Goal: Task Accomplishment & Management: Manage account settings

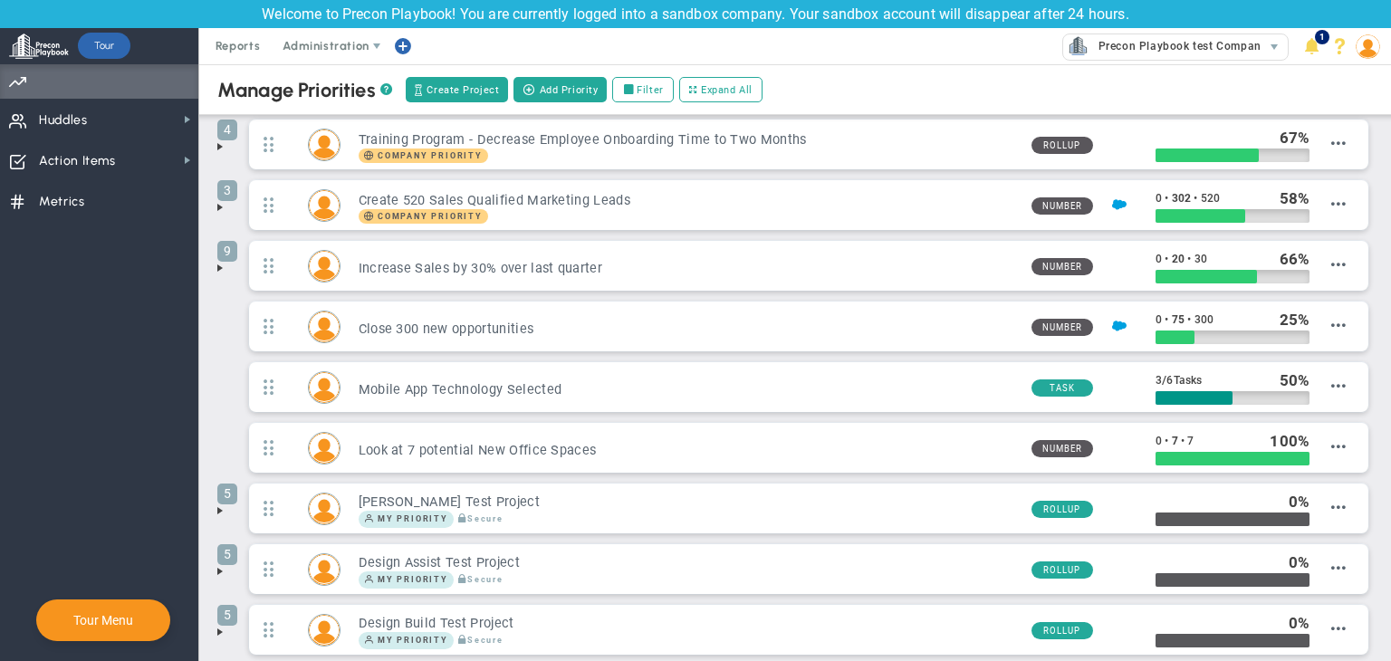
scroll to position [254, 0]
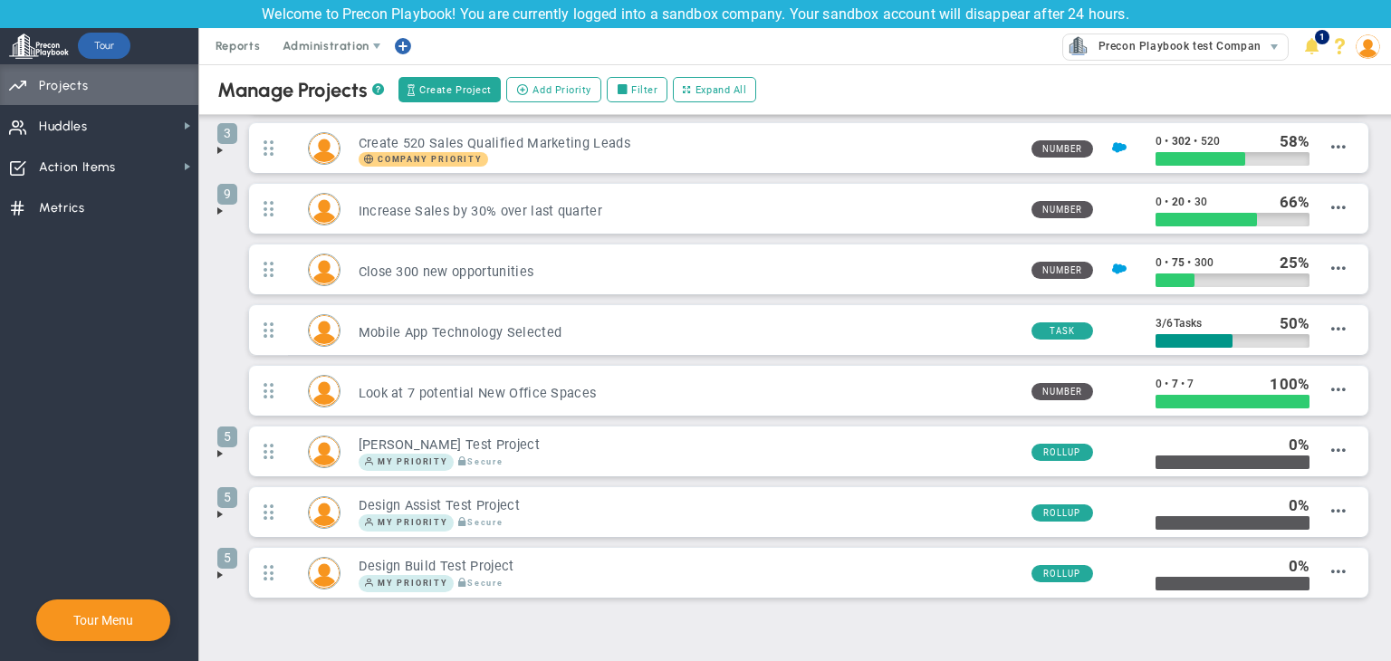
scroll to position [254, 0]
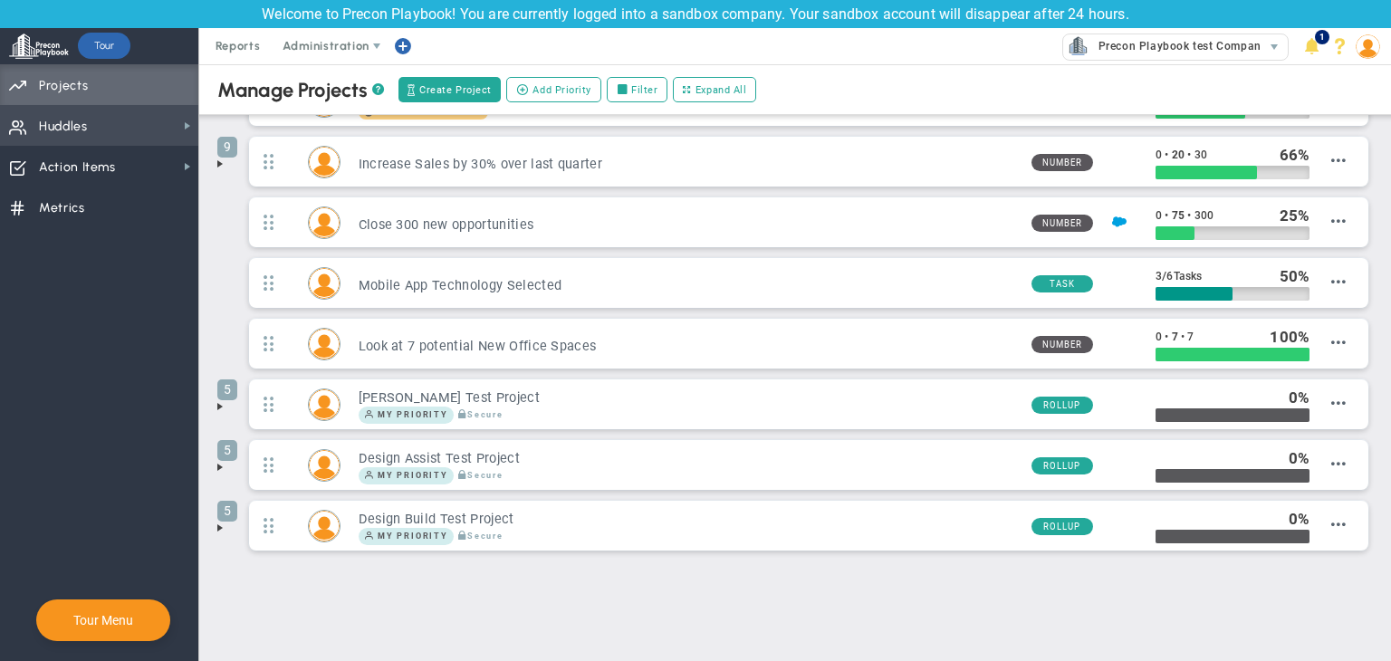
click at [114, 126] on span "Huddles Huddles" at bounding box center [99, 125] width 198 height 41
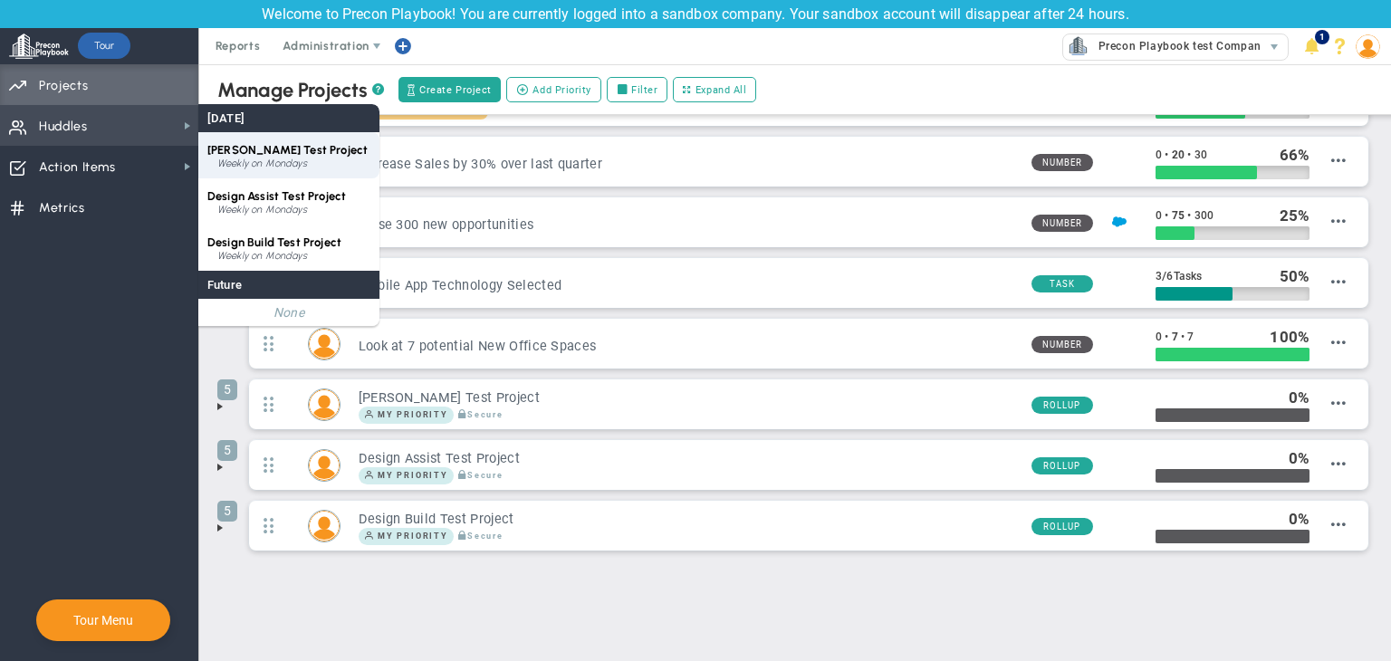
click at [324, 172] on div "[PERSON_NAME] Test Project Weekly on Mondays" at bounding box center [288, 155] width 181 height 46
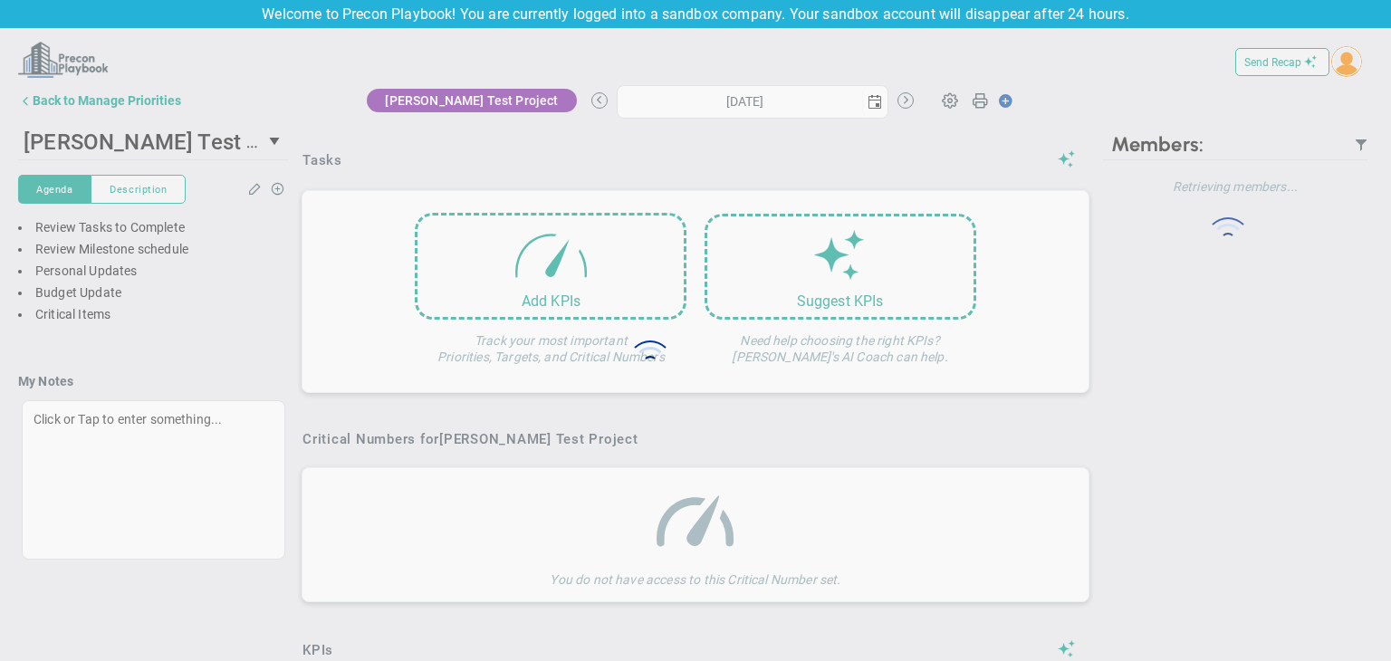
type input "[DATE]"
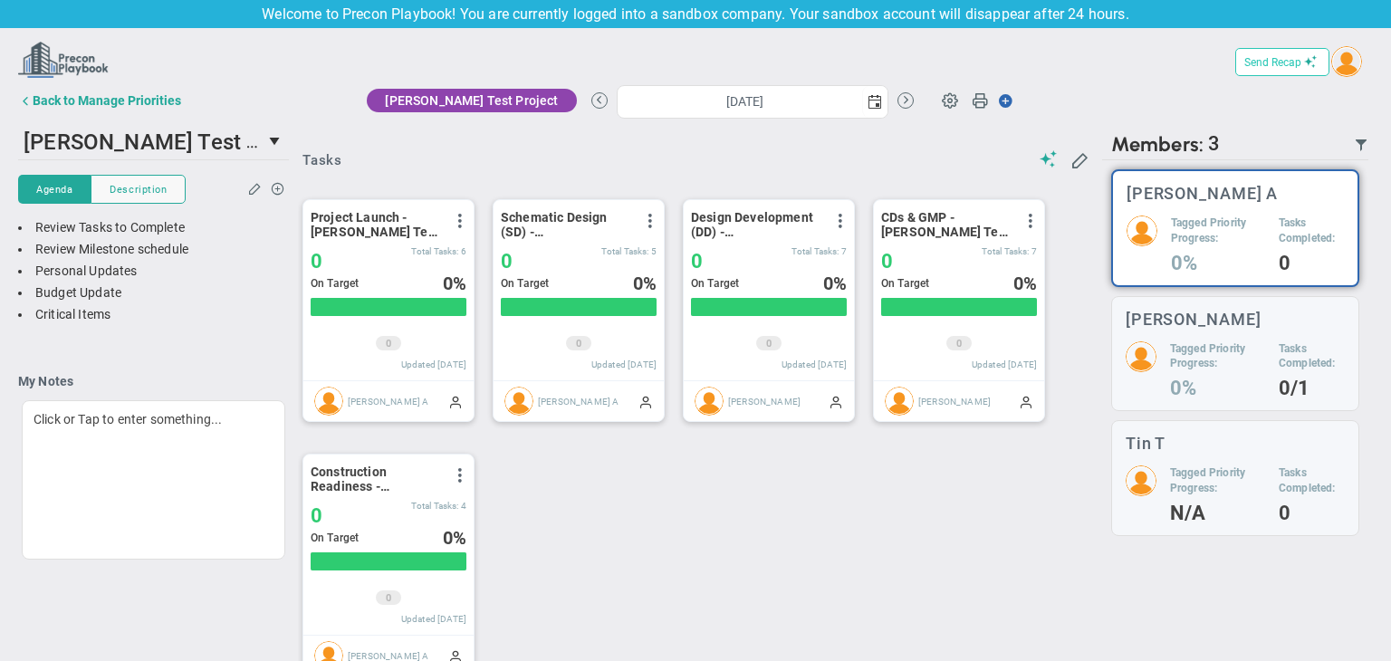
click at [1247, 70] on button "Send Recap" at bounding box center [1283, 62] width 94 height 28
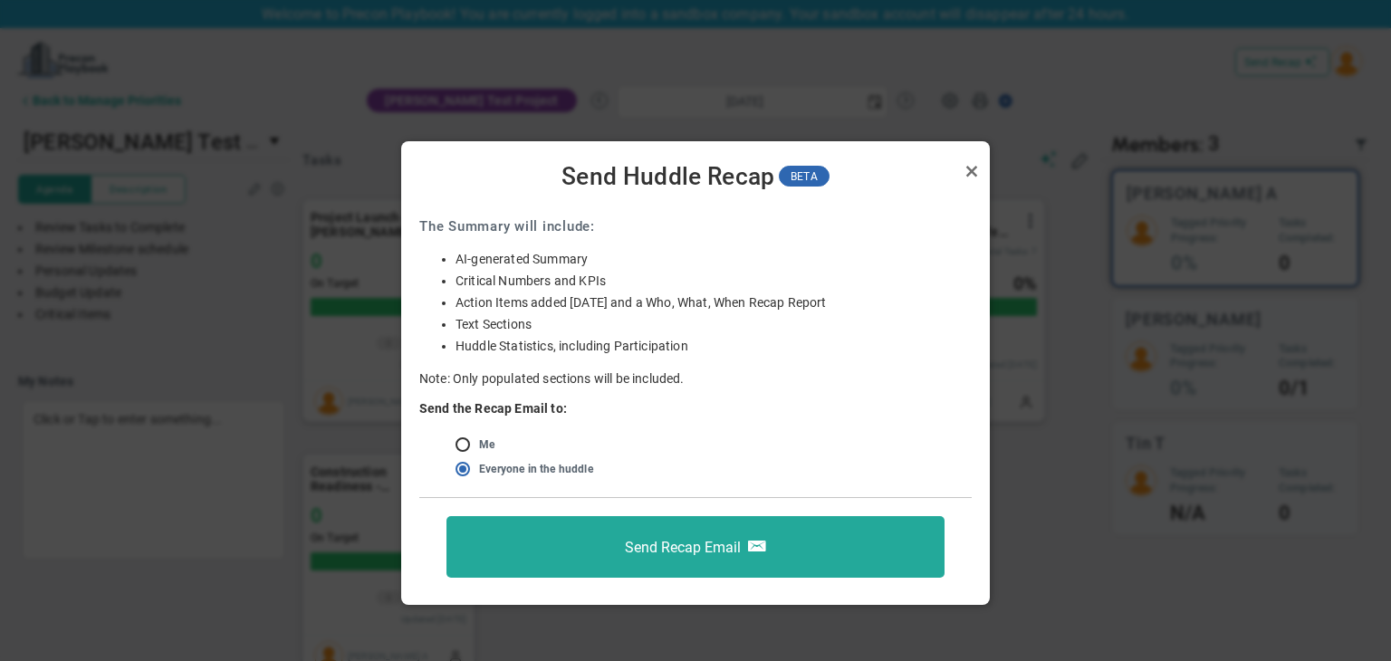
click at [454, 449] on ul "Me Members, excluding Viewers, in the huddle Everyone in the huddle, including …" at bounding box center [695, 458] width 553 height 49
click at [475, 443] on input "radio" at bounding box center [469, 445] width 18 height 14
radio input "true"
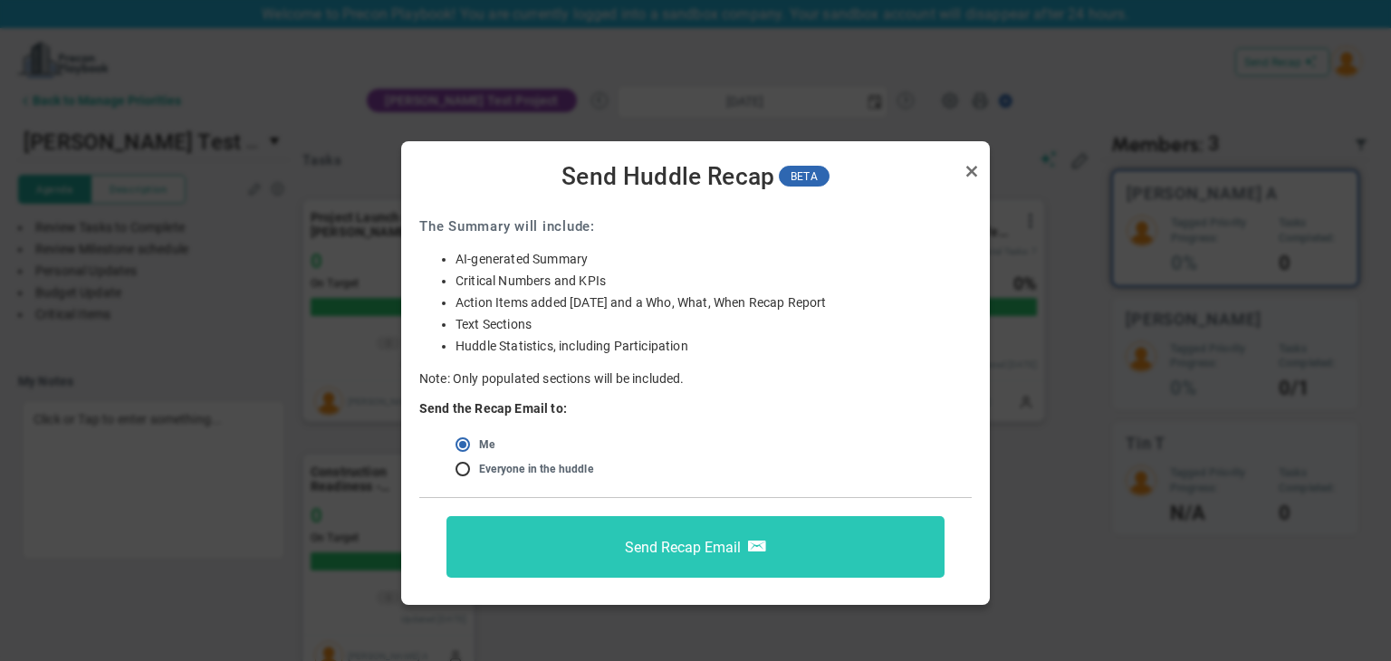
click at [679, 548] on span "Send Recap Email" at bounding box center [683, 546] width 116 height 17
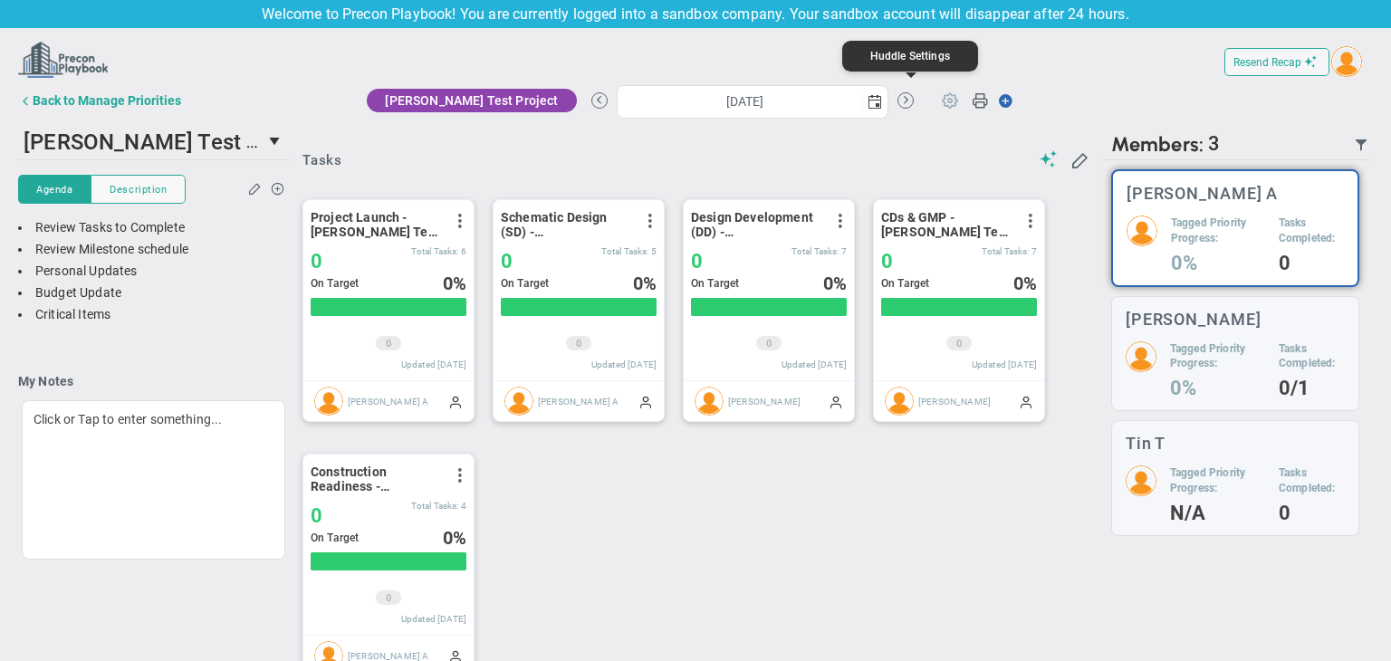
click at [933, 98] on span at bounding box center [950, 99] width 34 height 34
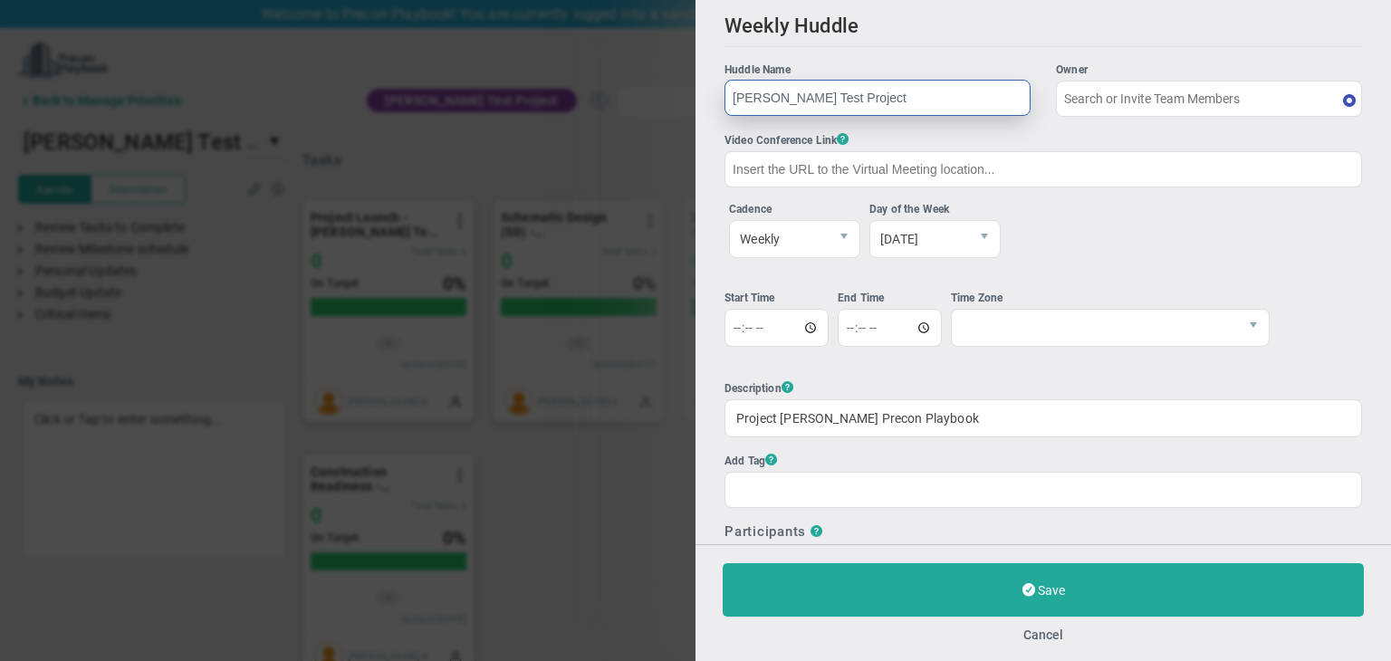
type input "[PERSON_NAME] A"
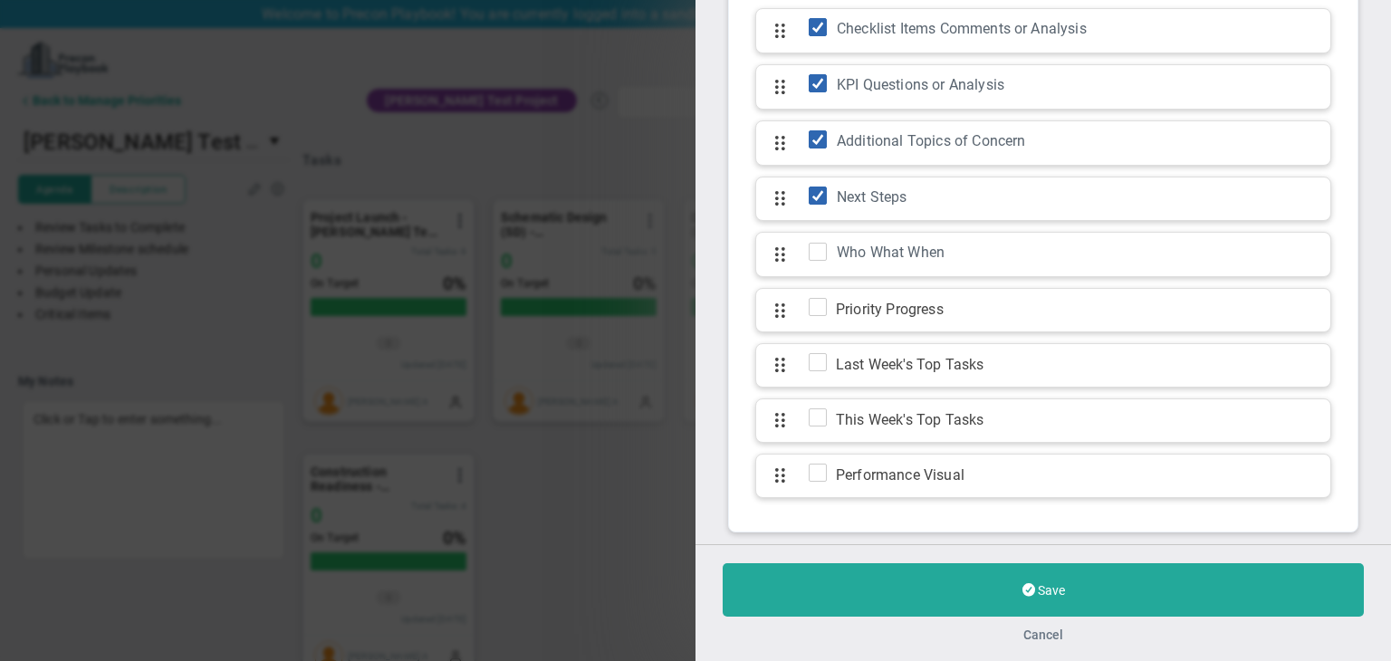
click at [1059, 628] on button "Cancel" at bounding box center [1044, 635] width 40 height 14
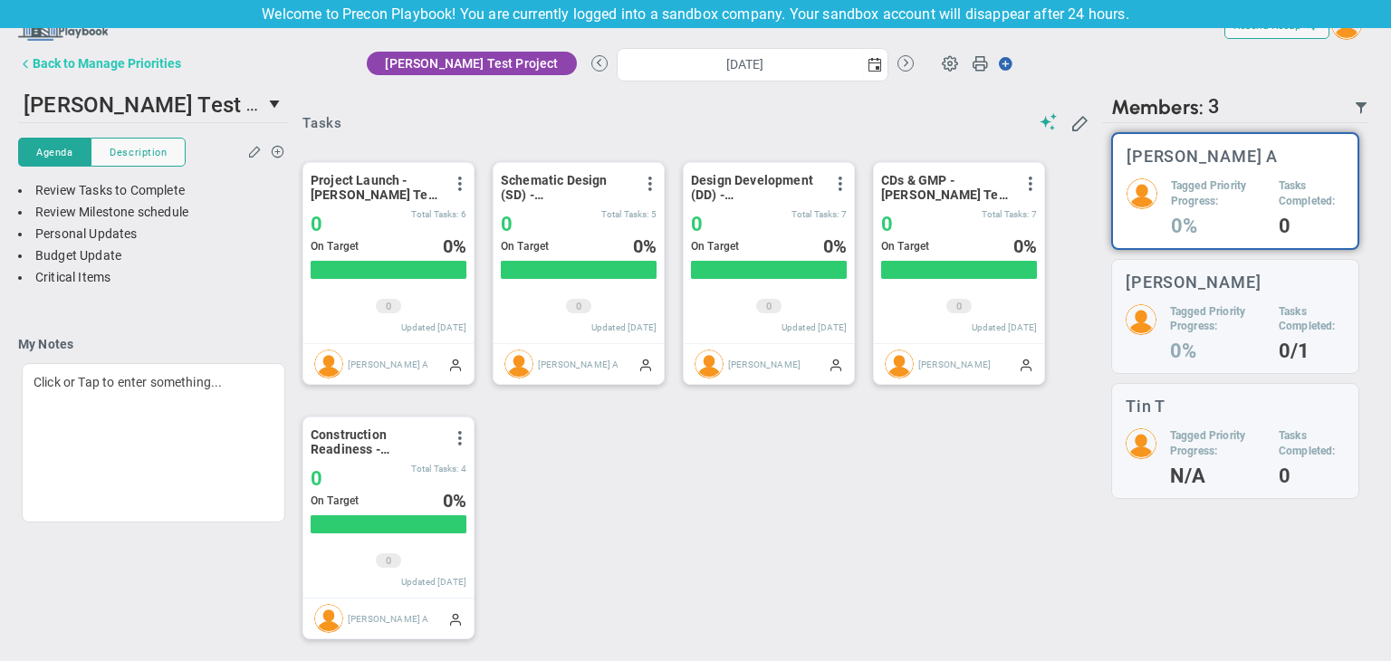
click at [118, 49] on button "Back to Manage Priorities" at bounding box center [99, 63] width 163 height 36
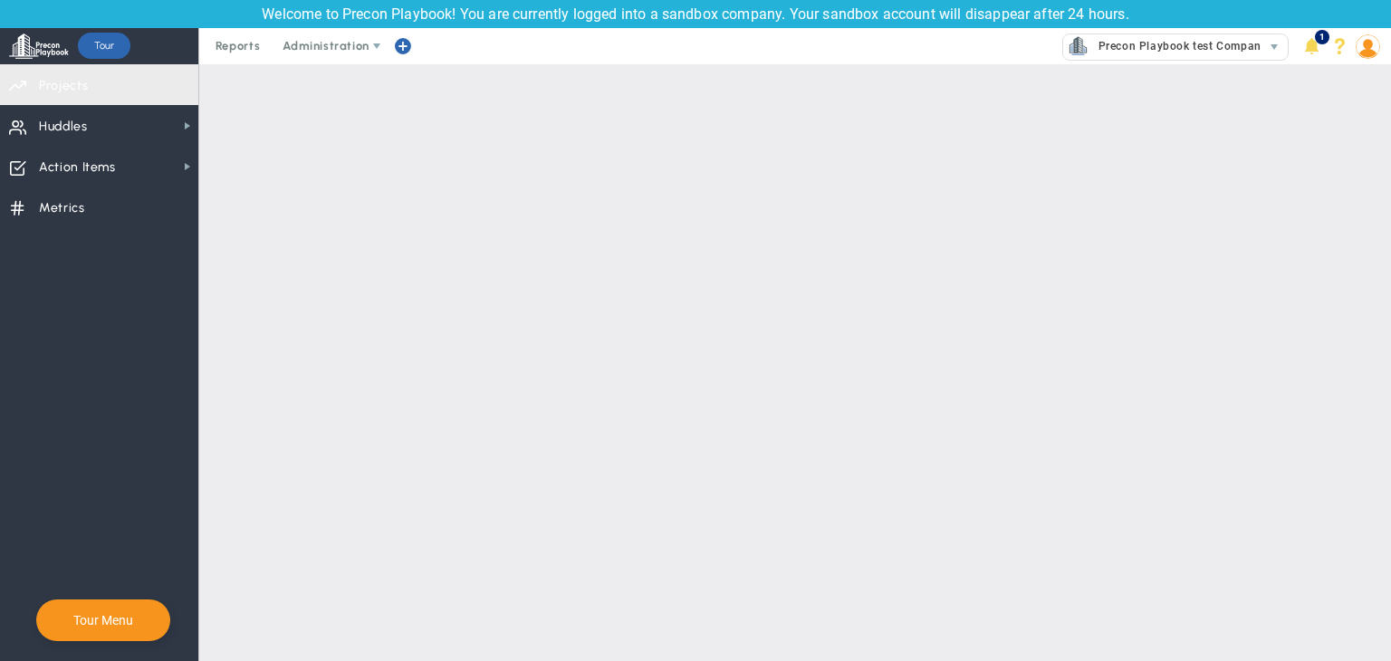
checkbox input "false"
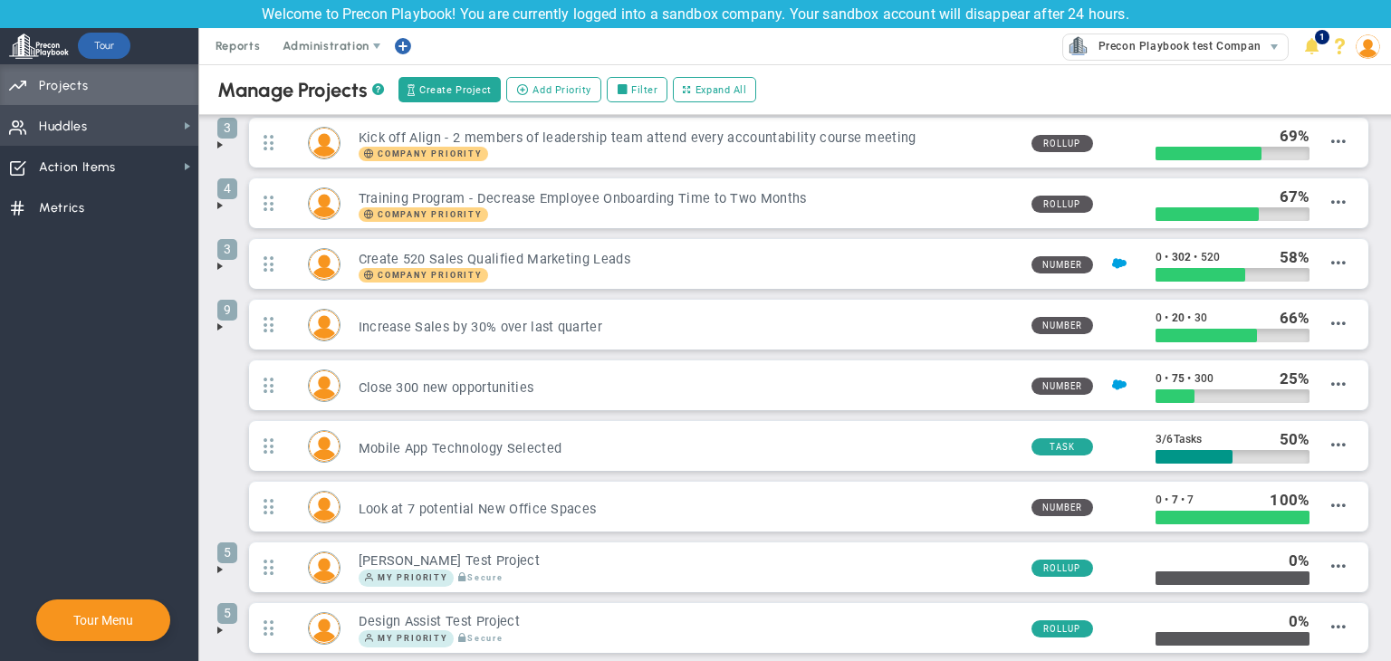
click at [79, 117] on span "Huddles" at bounding box center [63, 127] width 49 height 38
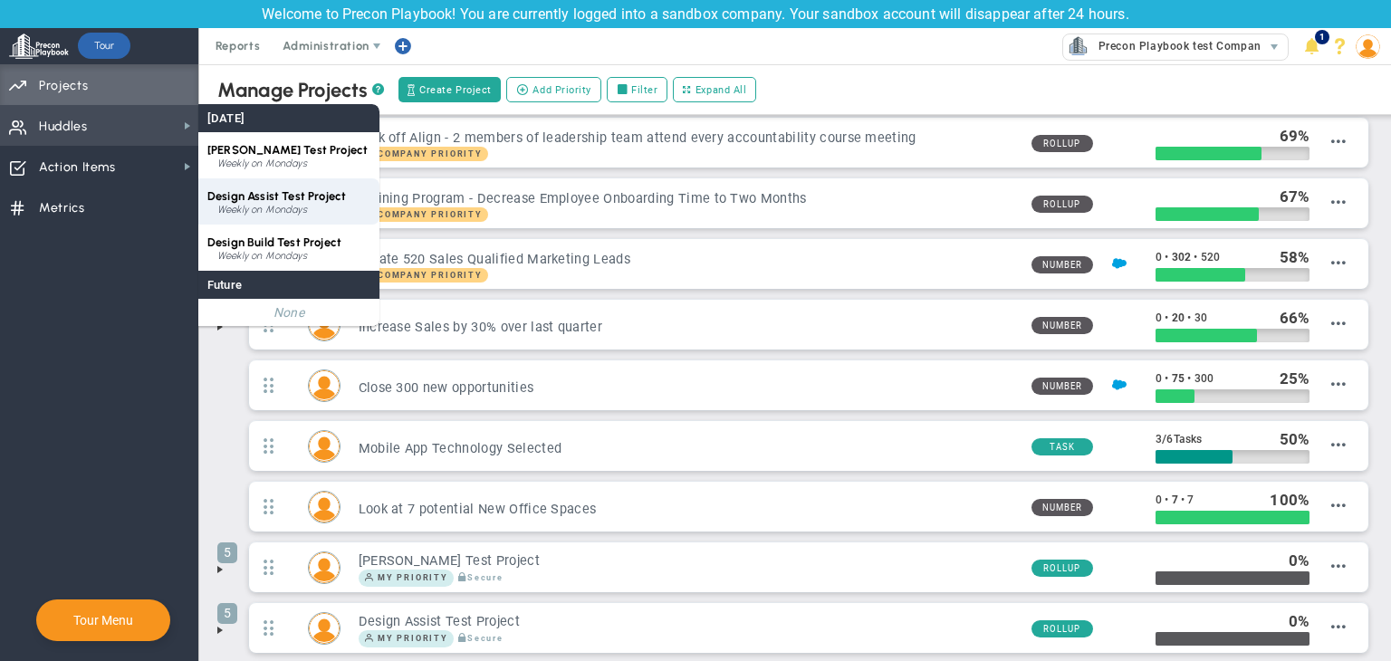
click at [255, 203] on div "Design Assist Test Project Weekly on Mondays" at bounding box center [288, 201] width 181 height 46
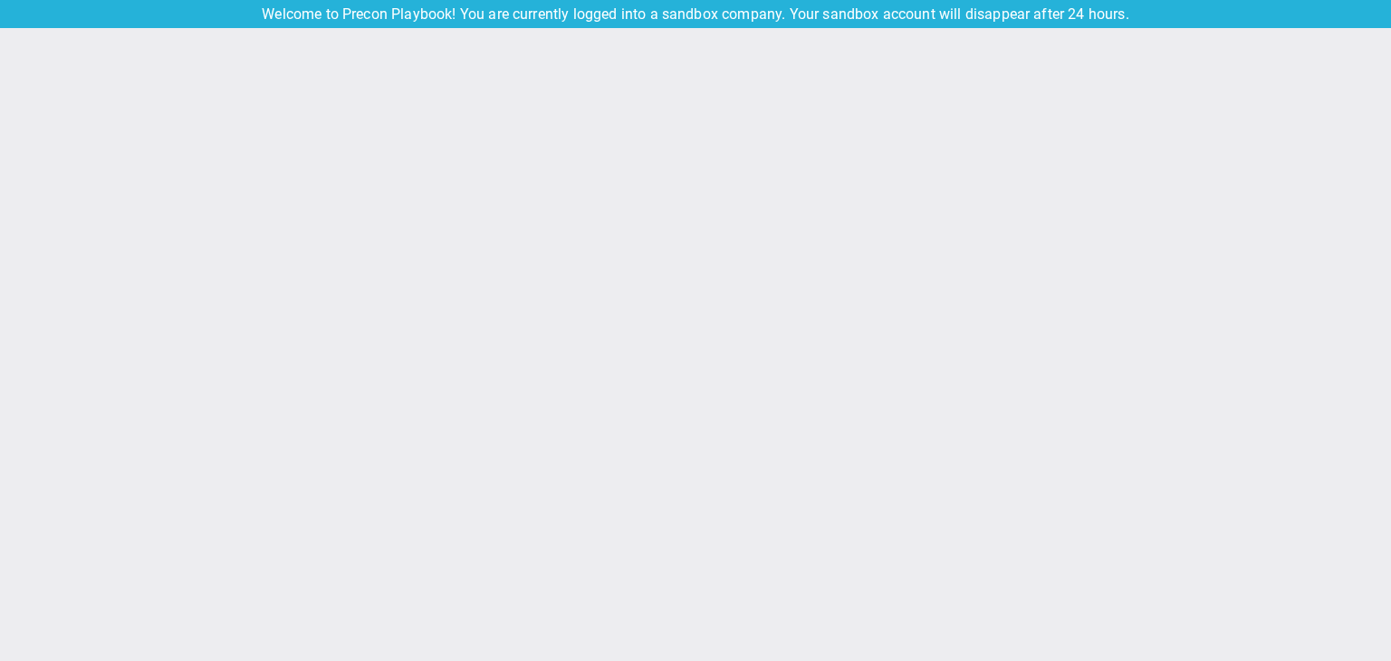
type input "Monday, September 15, 2025"
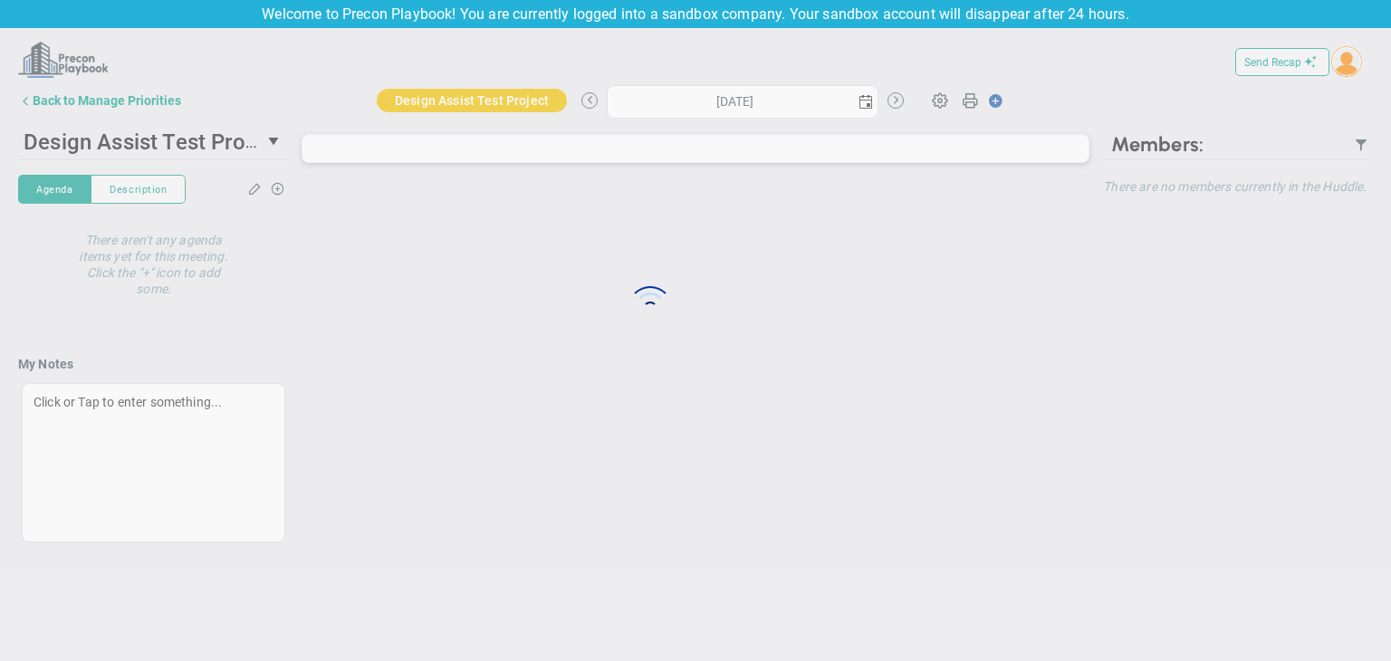
type input "Monday, September 15, 2025"
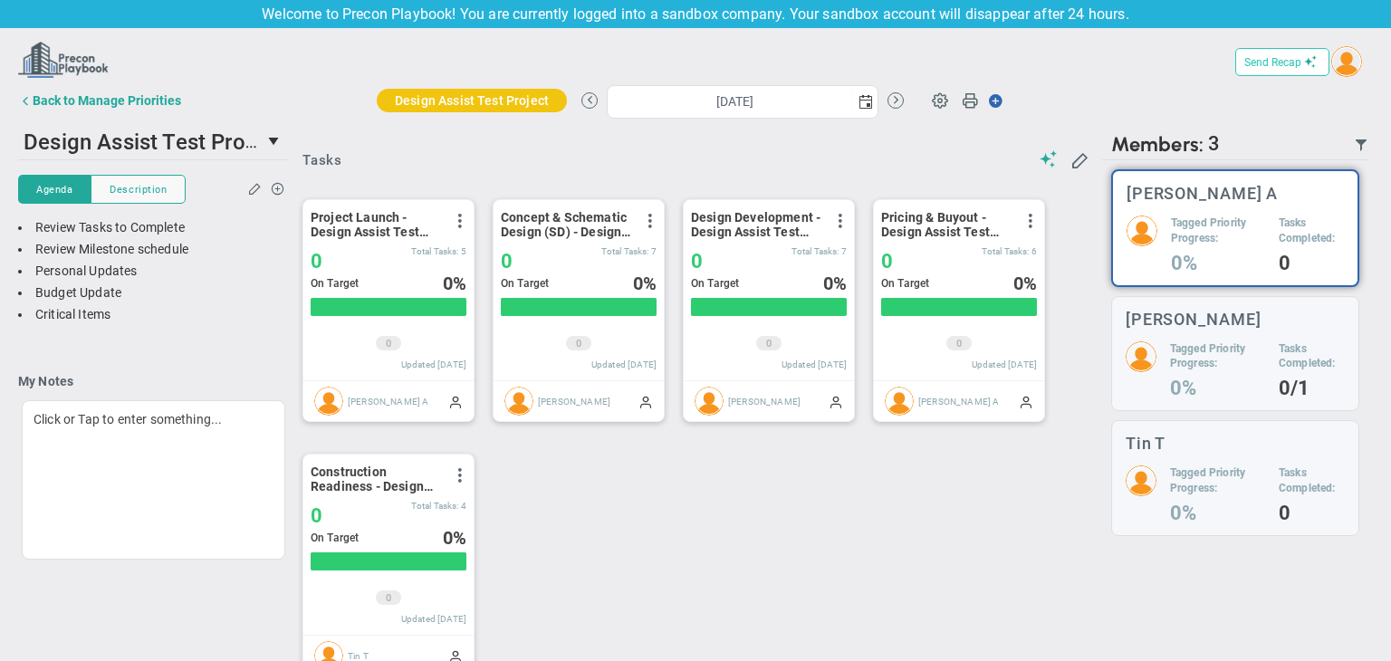
click at [1281, 65] on span "Send Recap" at bounding box center [1273, 62] width 57 height 13
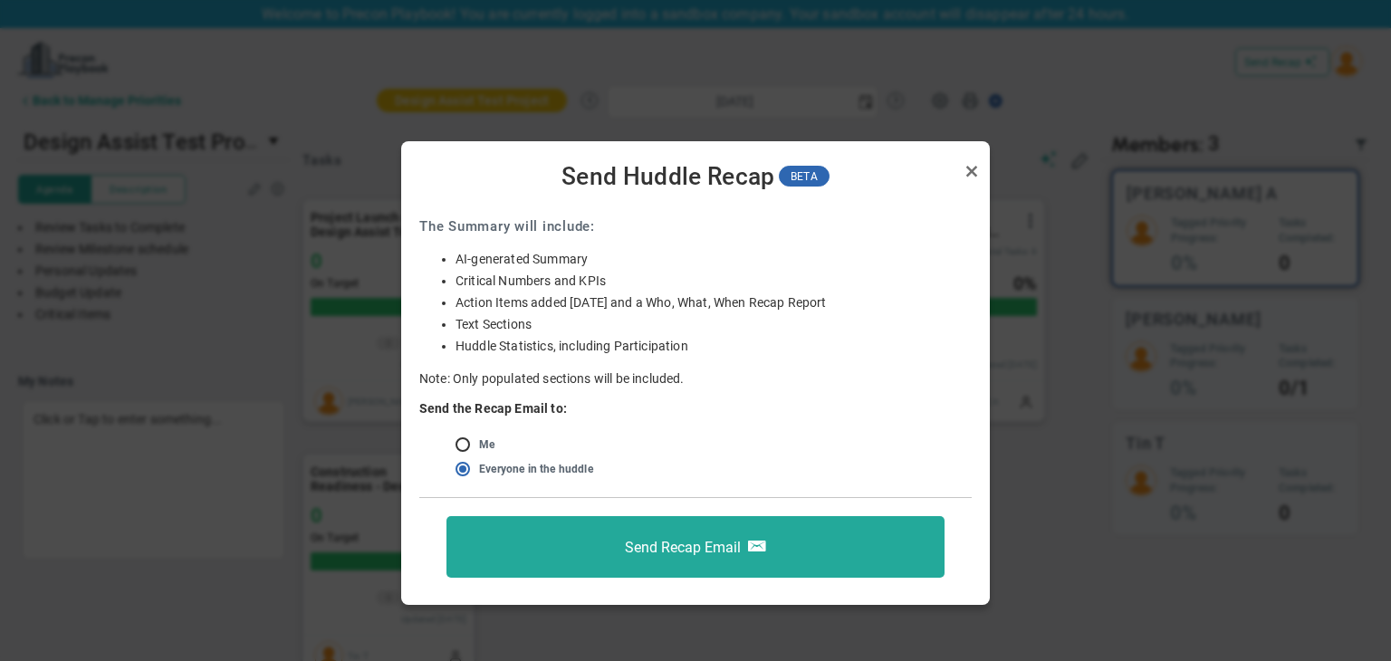
click at [471, 444] on input "radio" at bounding box center [469, 445] width 18 height 14
radio input "true"
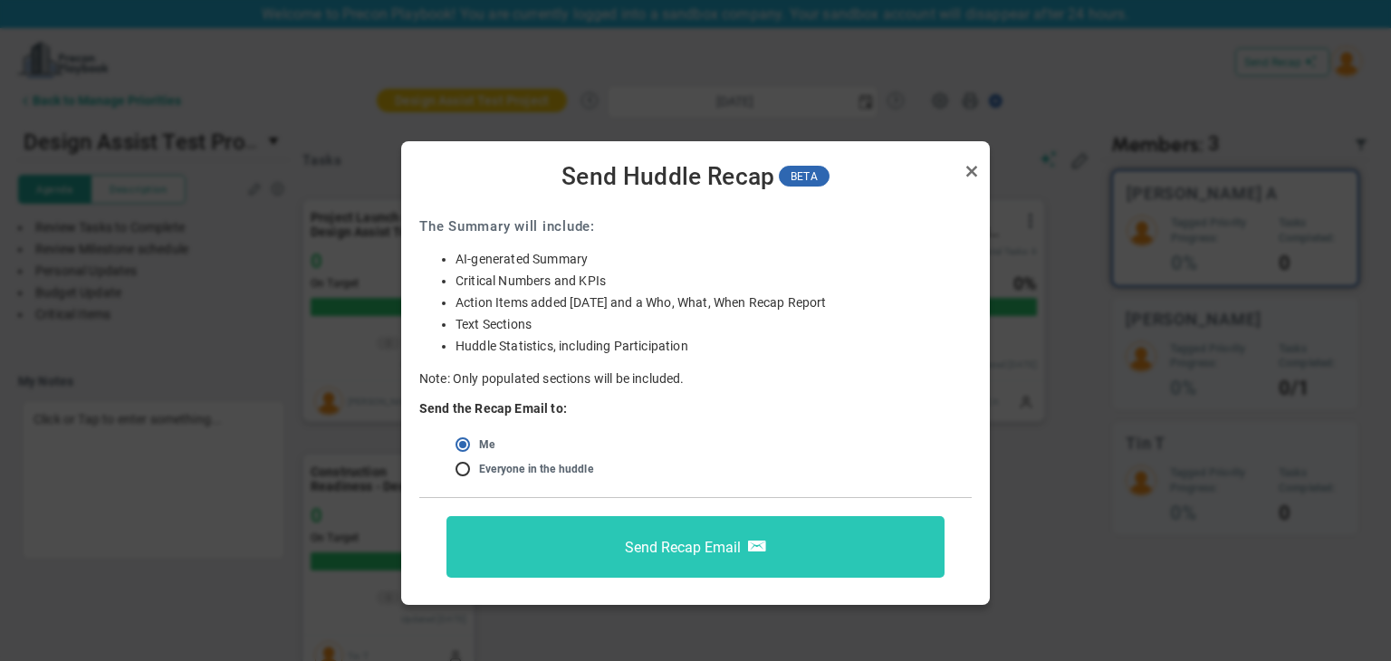
click at [669, 523] on button "Send Recap Email" at bounding box center [696, 547] width 498 height 62
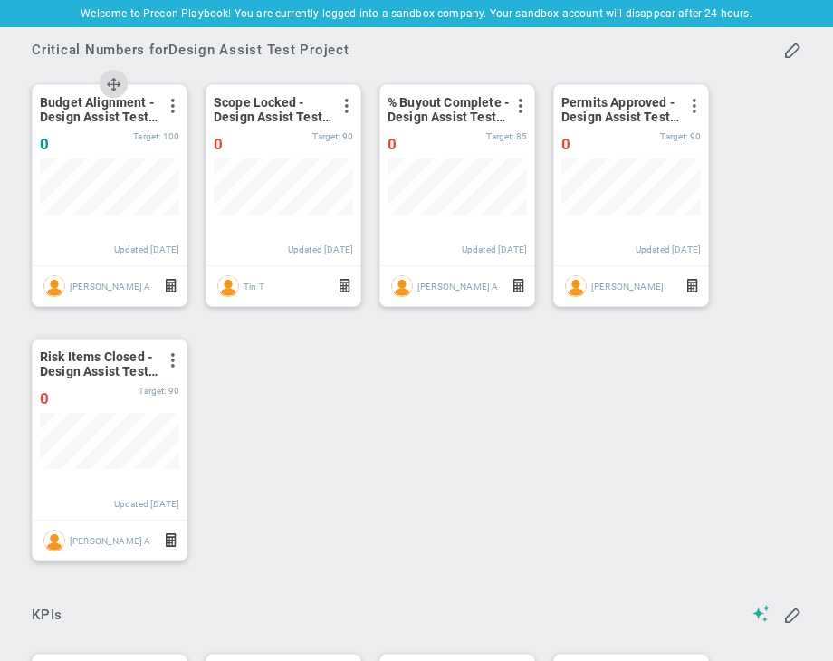
drag, startPoint x: 172, startPoint y: 108, endPoint x: 167, endPoint y: 129, distance: 21.5
click at [172, 108] on span at bounding box center [173, 106] width 14 height 14
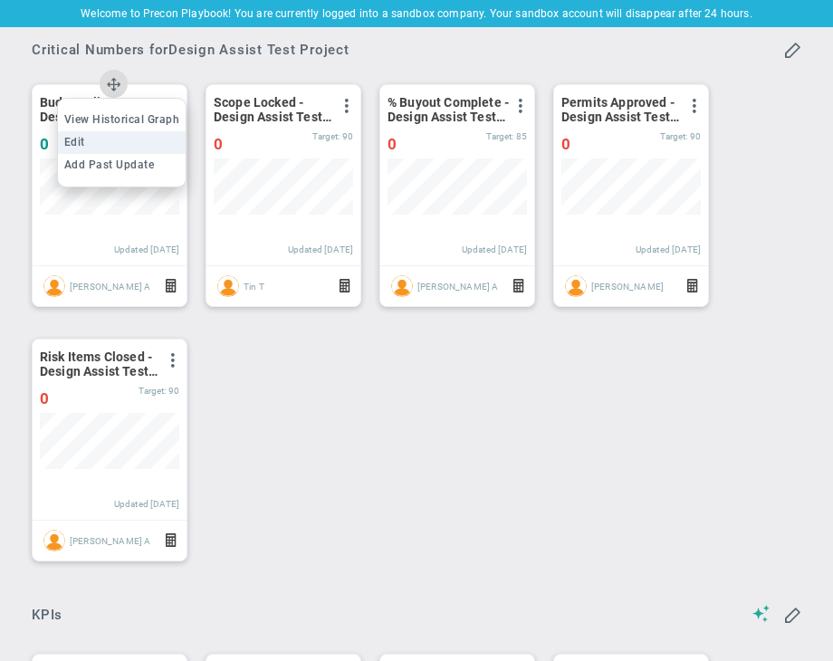
click at [153, 141] on li "Edit" at bounding box center [122, 142] width 129 height 23
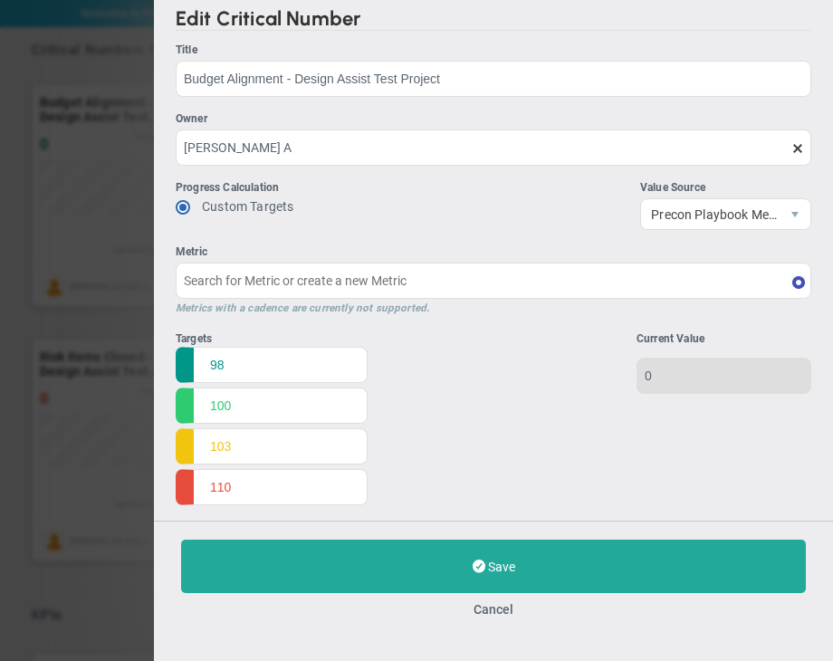
type input "Budget Alignment - Design Assist Test Project"
click at [501, 609] on button "Cancel" at bounding box center [494, 609] width 40 height 14
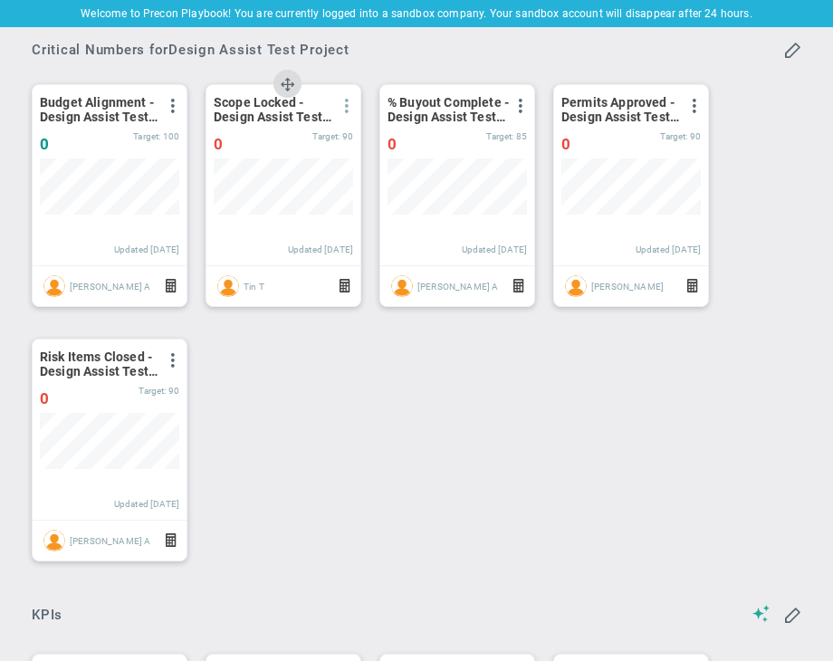
click at [348, 102] on span at bounding box center [347, 106] width 14 height 14
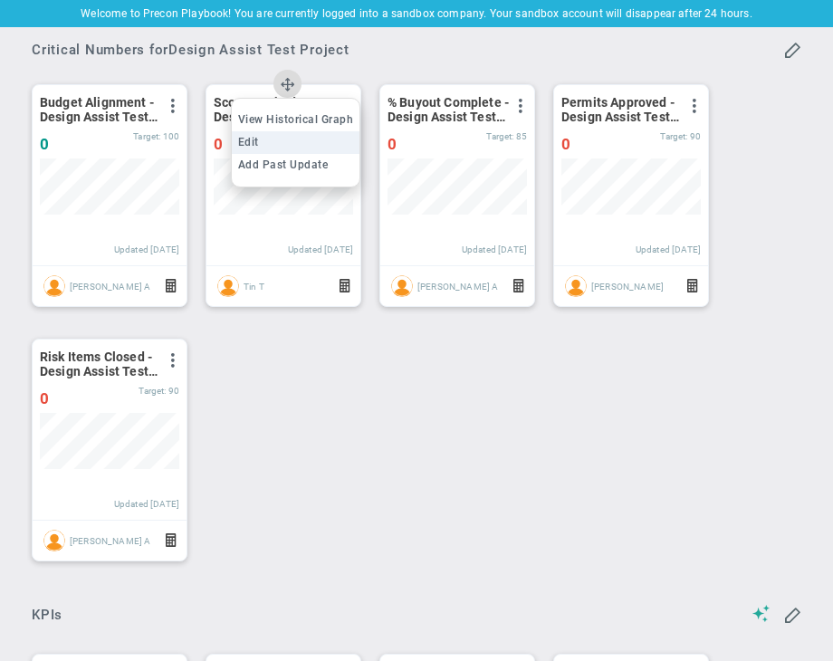
click at [283, 137] on li "Edit" at bounding box center [296, 142] width 129 height 23
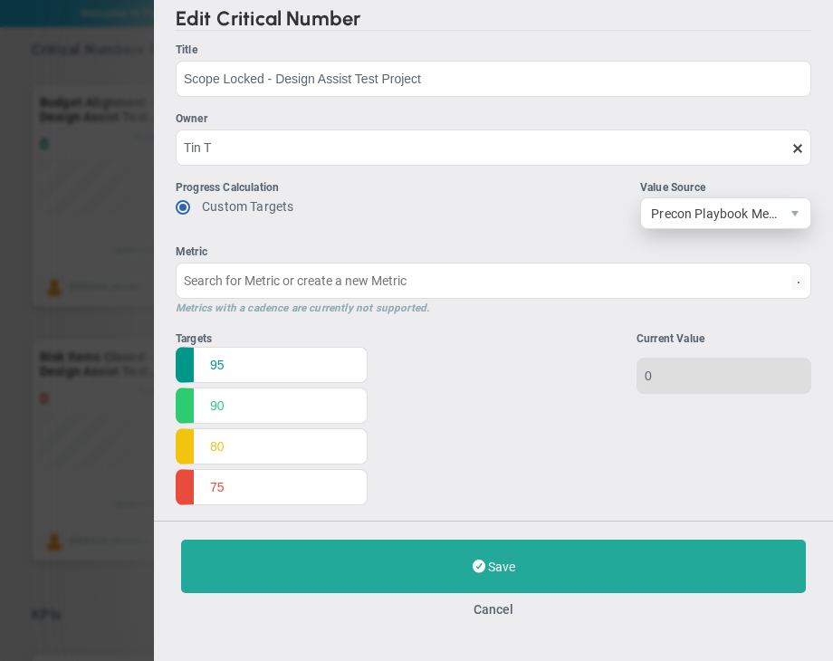
type input "Scope Locked - Design Assist Test Project"
click at [496, 609] on button "Cancel" at bounding box center [494, 609] width 40 height 14
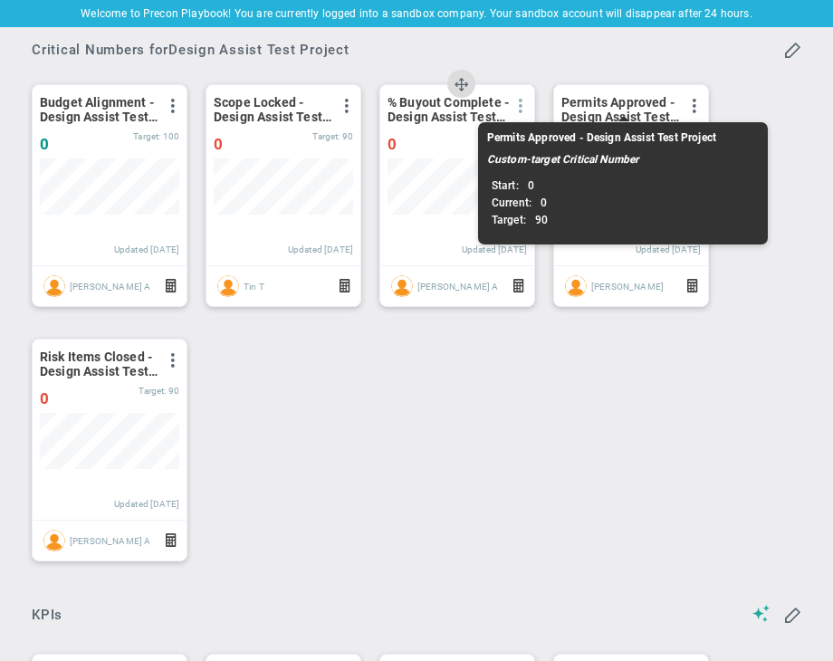
click at [524, 103] on span at bounding box center [521, 106] width 14 height 14
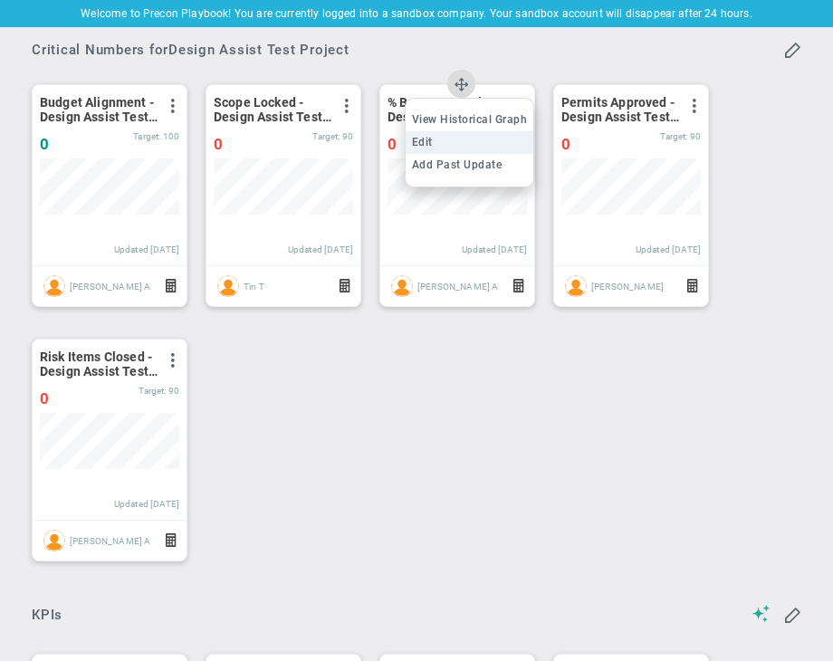
click at [493, 149] on li "Edit" at bounding box center [470, 142] width 129 height 23
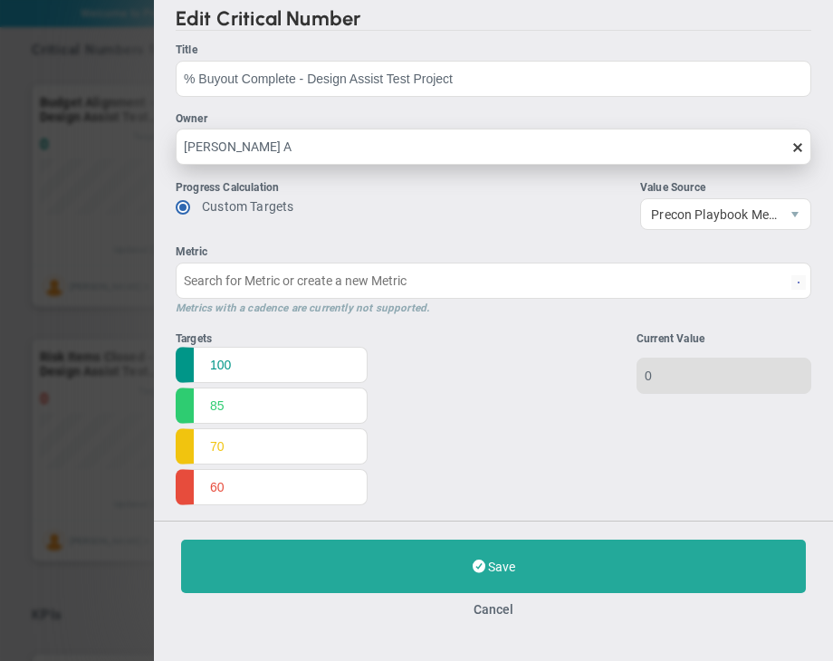
type input "% Buyout Complete - Design Assist Test Project"
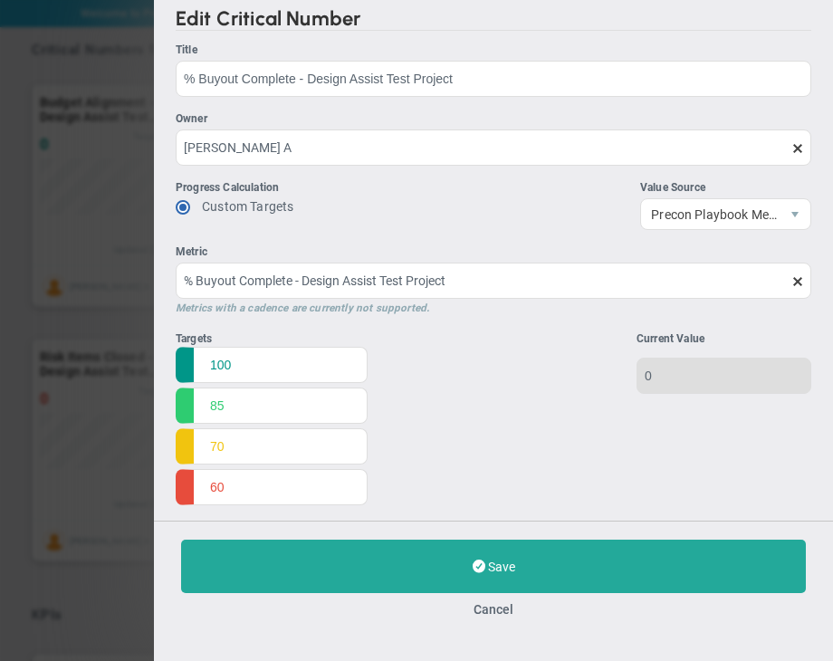
click at [478, 604] on button "Cancel" at bounding box center [494, 609] width 40 height 14
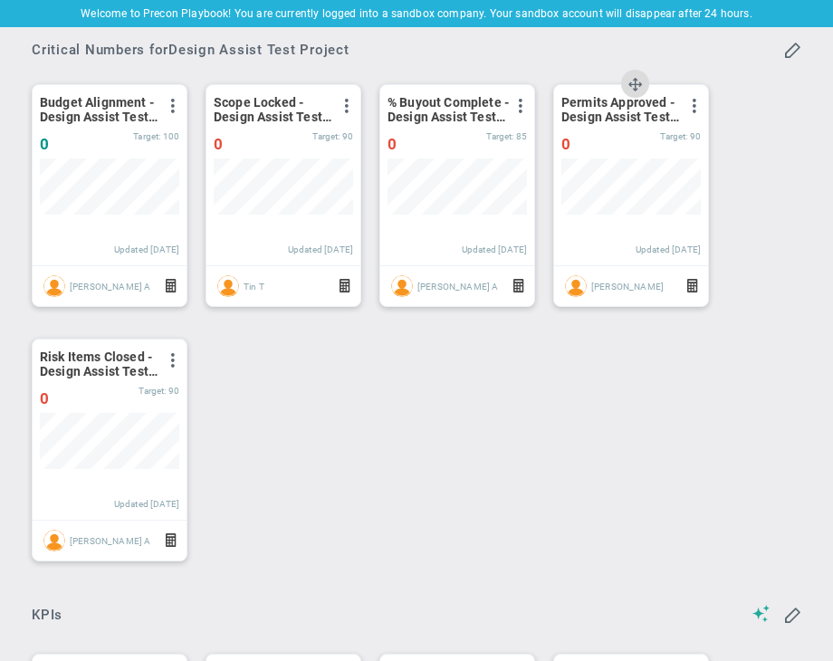
click at [694, 115] on div "View Historical Graph Edit Make "No Change" Update Add Past Update" at bounding box center [694, 110] width 14 height 24
click at [698, 111] on span at bounding box center [694, 106] width 14 height 14
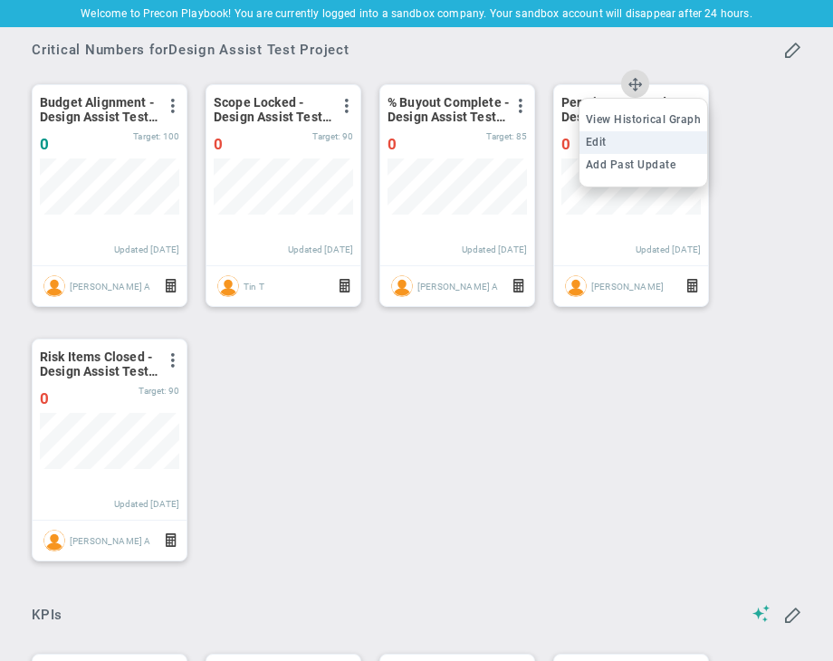
click at [615, 135] on li "Edit" at bounding box center [644, 142] width 129 height 23
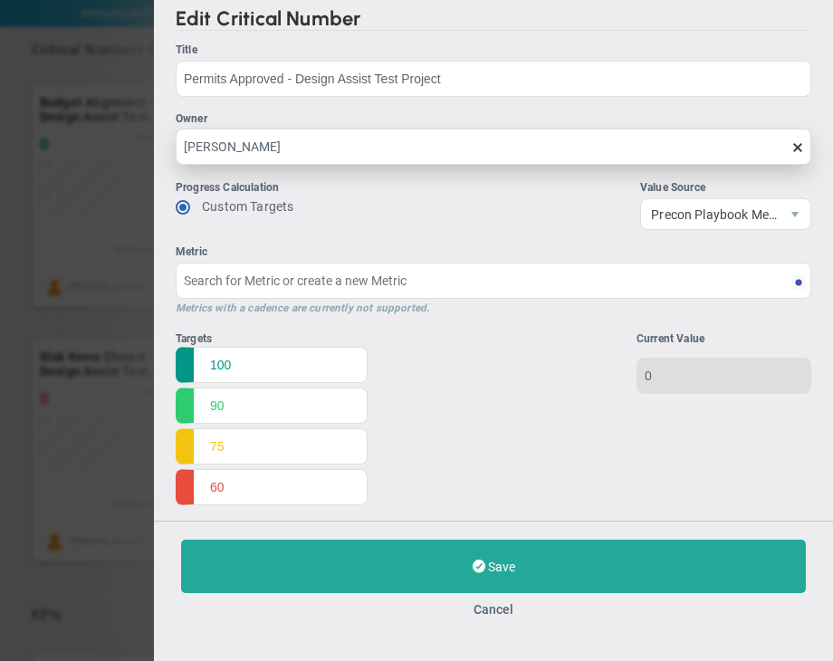
type input "Permits Approved - Design Assist Test Project"
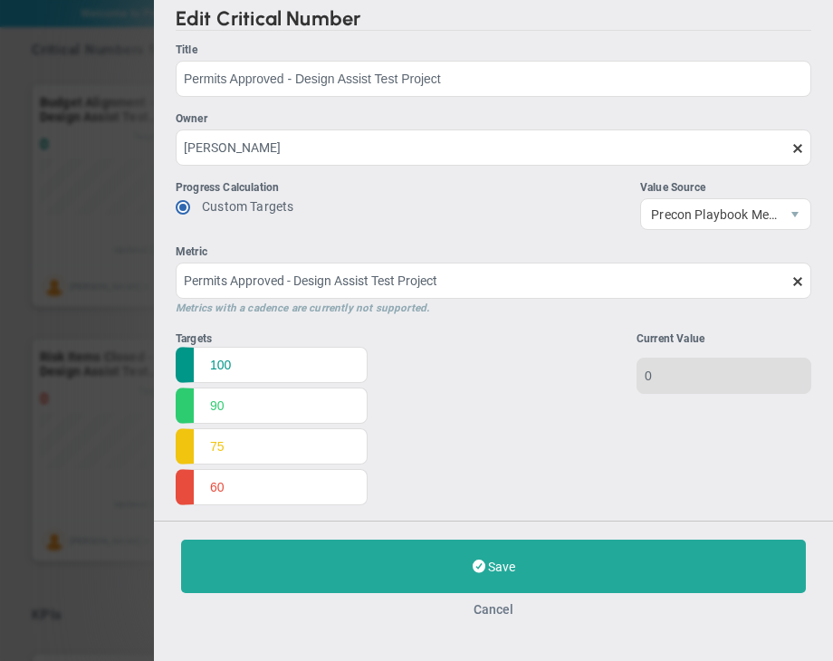
click at [488, 605] on button "Cancel" at bounding box center [494, 609] width 40 height 14
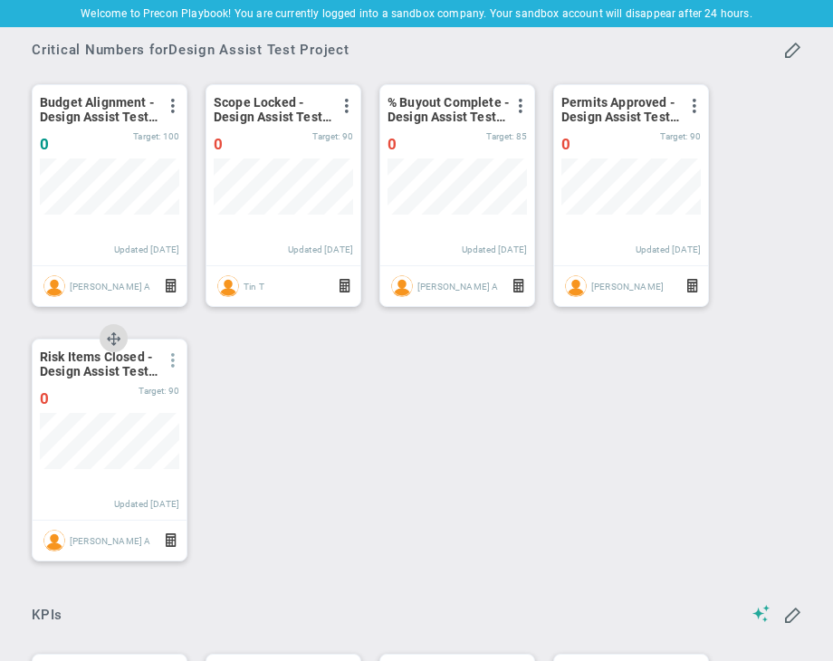
click at [178, 361] on span at bounding box center [173, 360] width 14 height 14
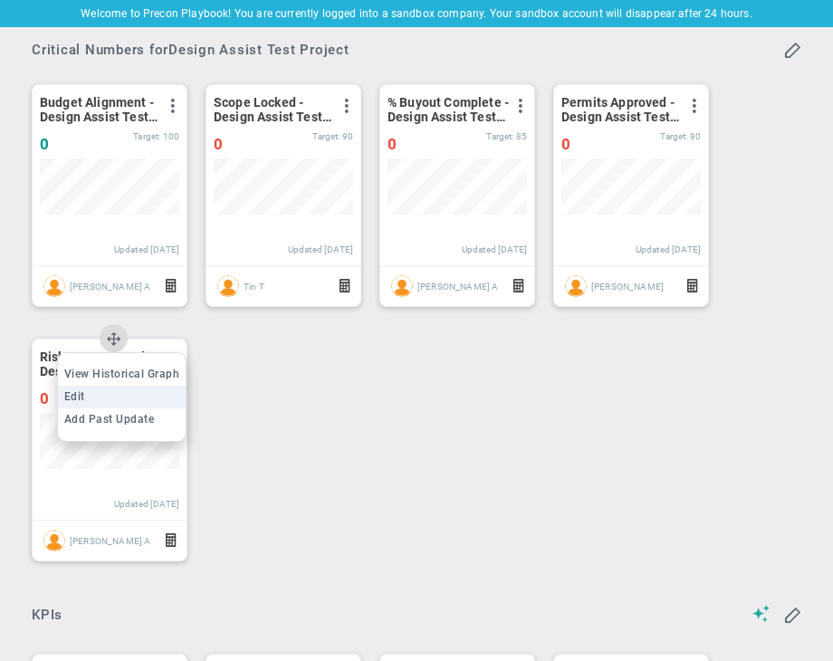
click at [145, 389] on li "Edit" at bounding box center [122, 397] width 129 height 23
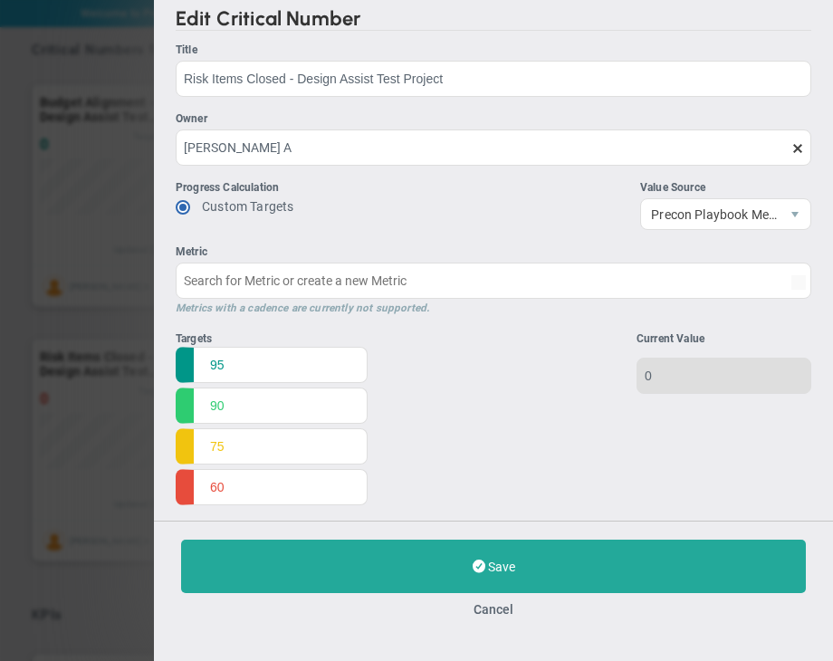
type input "Risk Items Closed - Design Assist Test Project"
click at [486, 617] on div "Cancel" at bounding box center [493, 610] width 625 height 16
click at [486, 601] on div "Save Update Cancel" at bounding box center [493, 579] width 679 height 116
click at [494, 611] on button "Cancel" at bounding box center [494, 609] width 40 height 14
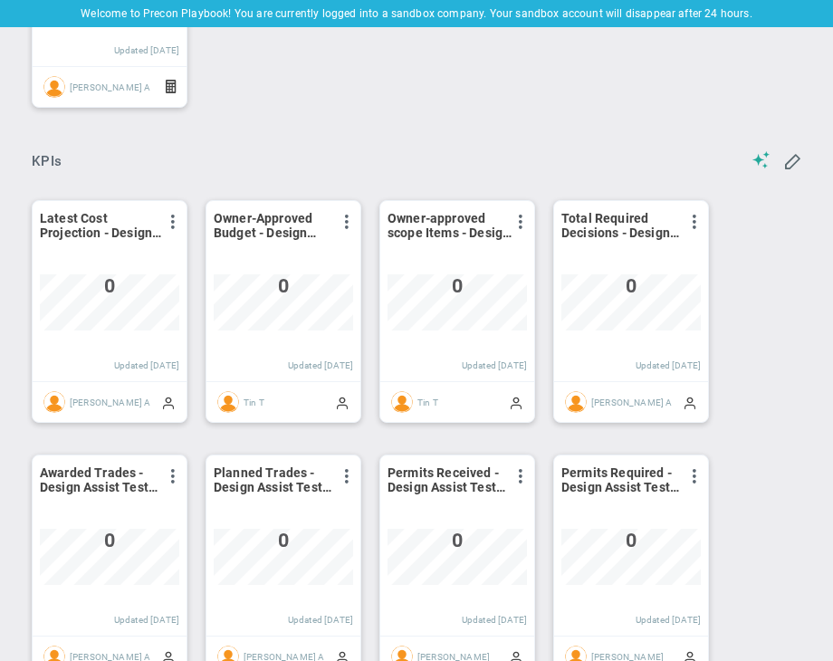
scroll to position [1630, 0]
click at [188, 216] on div "Period Latest Cost Projection - Design Assist Test Project View Historical Grap…" at bounding box center [410, 568] width 793 height 764
click at [171, 229] on span at bounding box center [173, 223] width 14 height 14
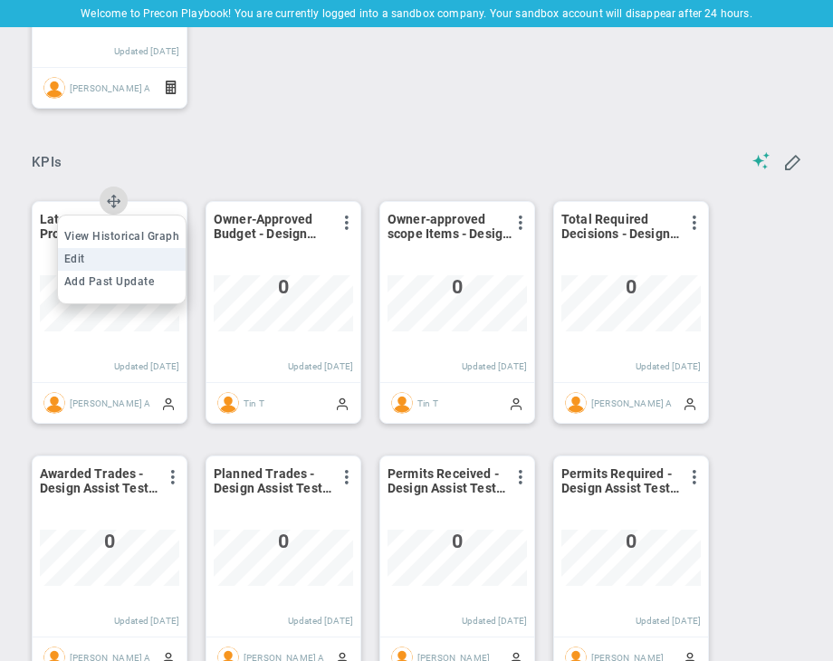
click at [150, 259] on li "Edit" at bounding box center [122, 259] width 129 height 23
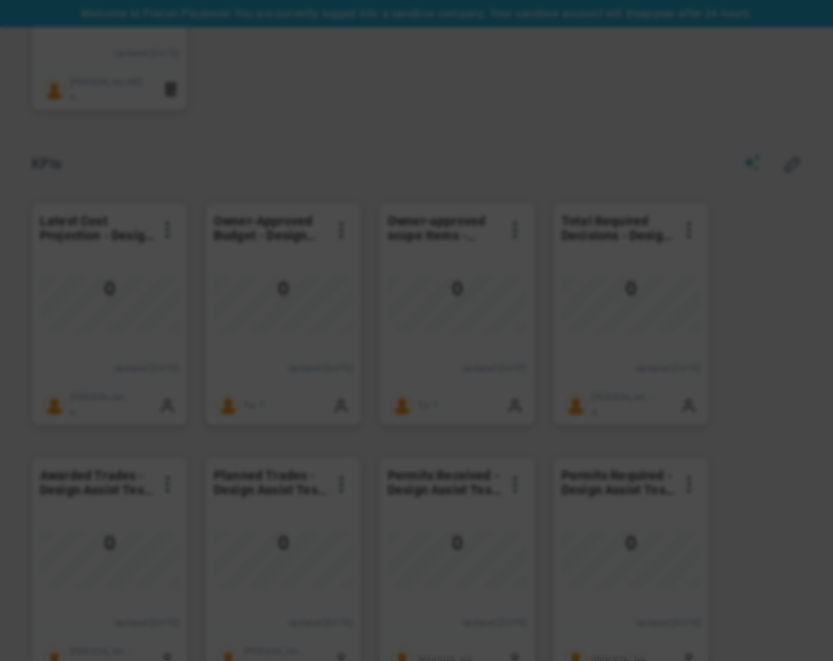
scroll to position [1631, 0]
type input "Monday, September 15, 2025"
radio input "true"
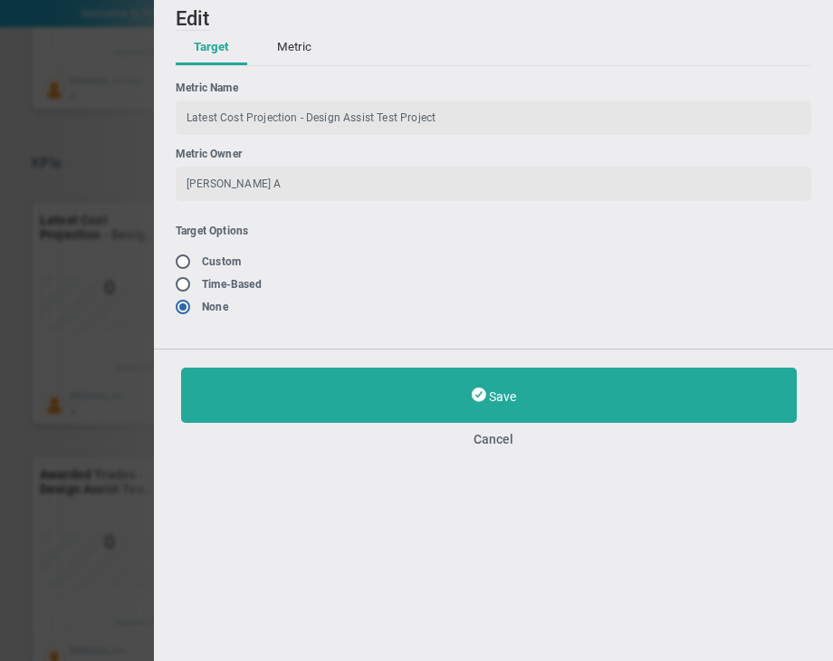
click at [286, 47] on button "Metric" at bounding box center [294, 48] width 71 height 34
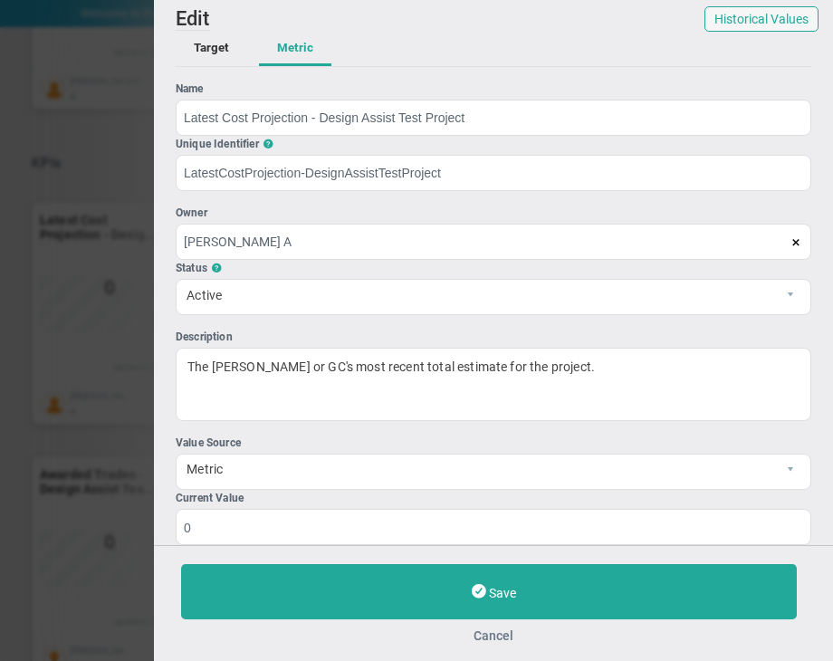
click at [501, 638] on button "Cancel" at bounding box center [493, 636] width 625 height 14
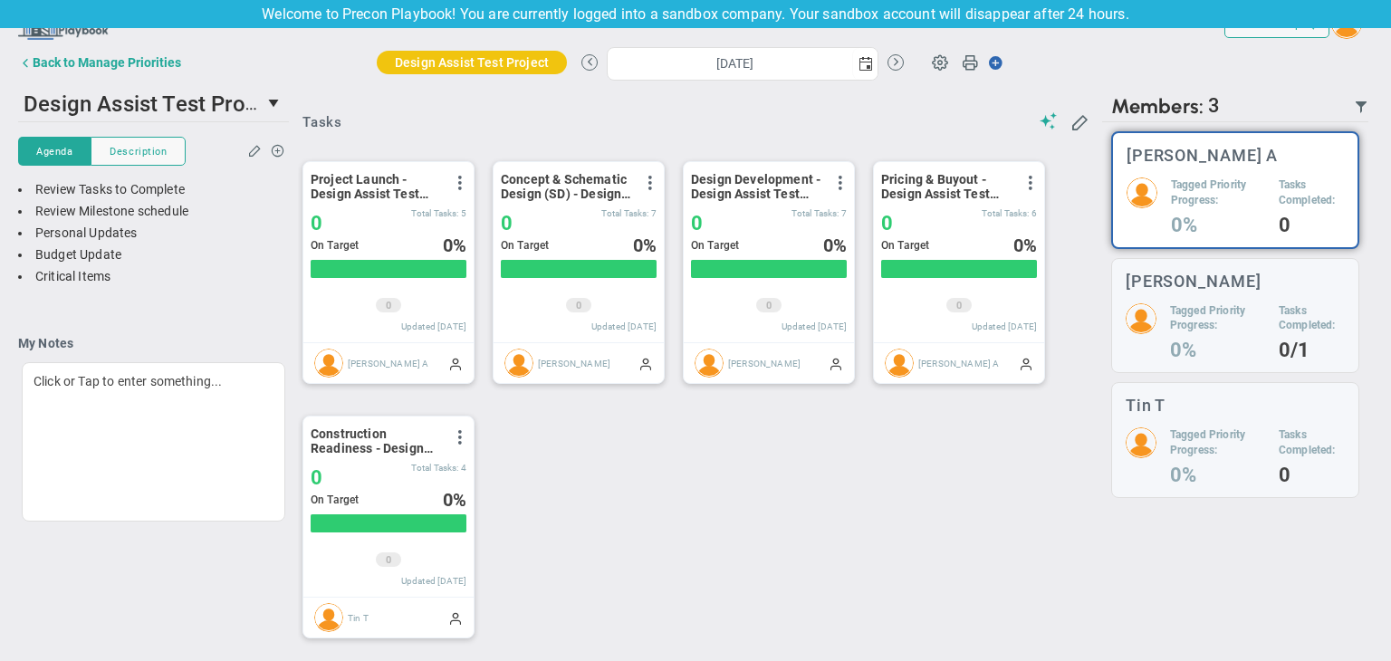
scroll to position [905733, 905640]
click at [91, 63] on div "Back to Manage Priorities" at bounding box center [107, 63] width 149 height 14
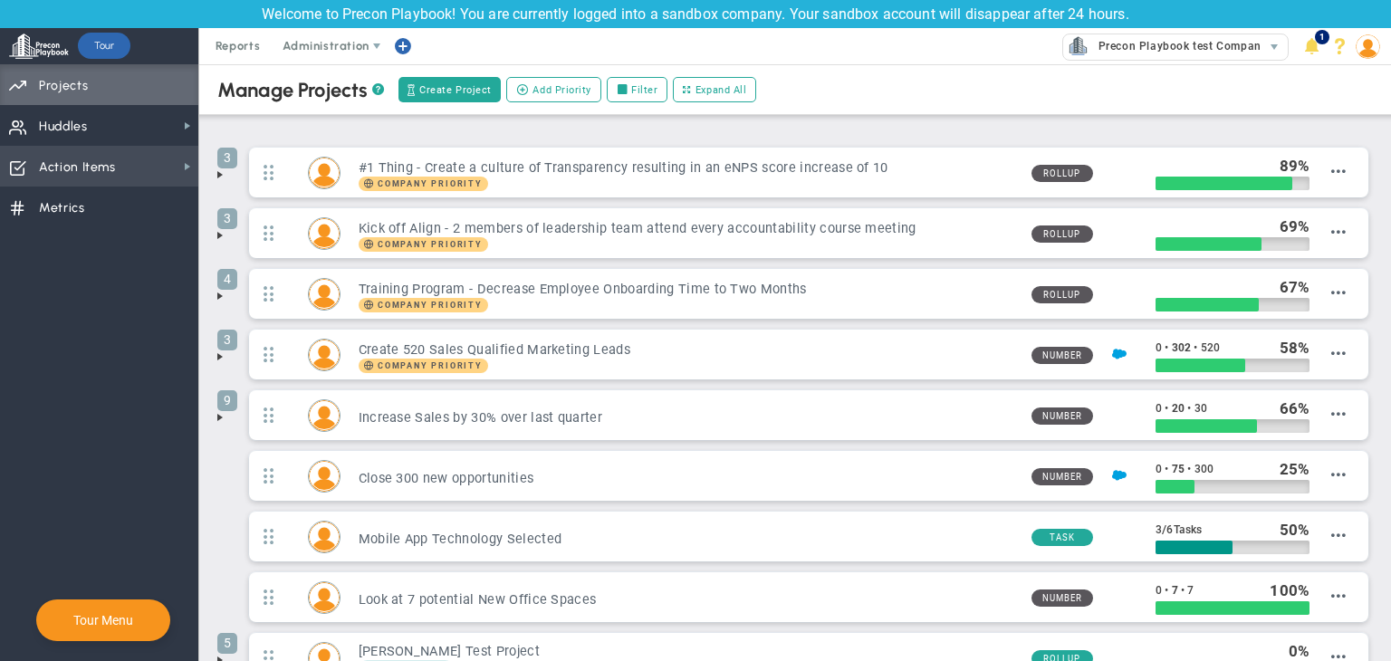
click at [173, 157] on span "Action Items Action Items" at bounding box center [99, 166] width 198 height 41
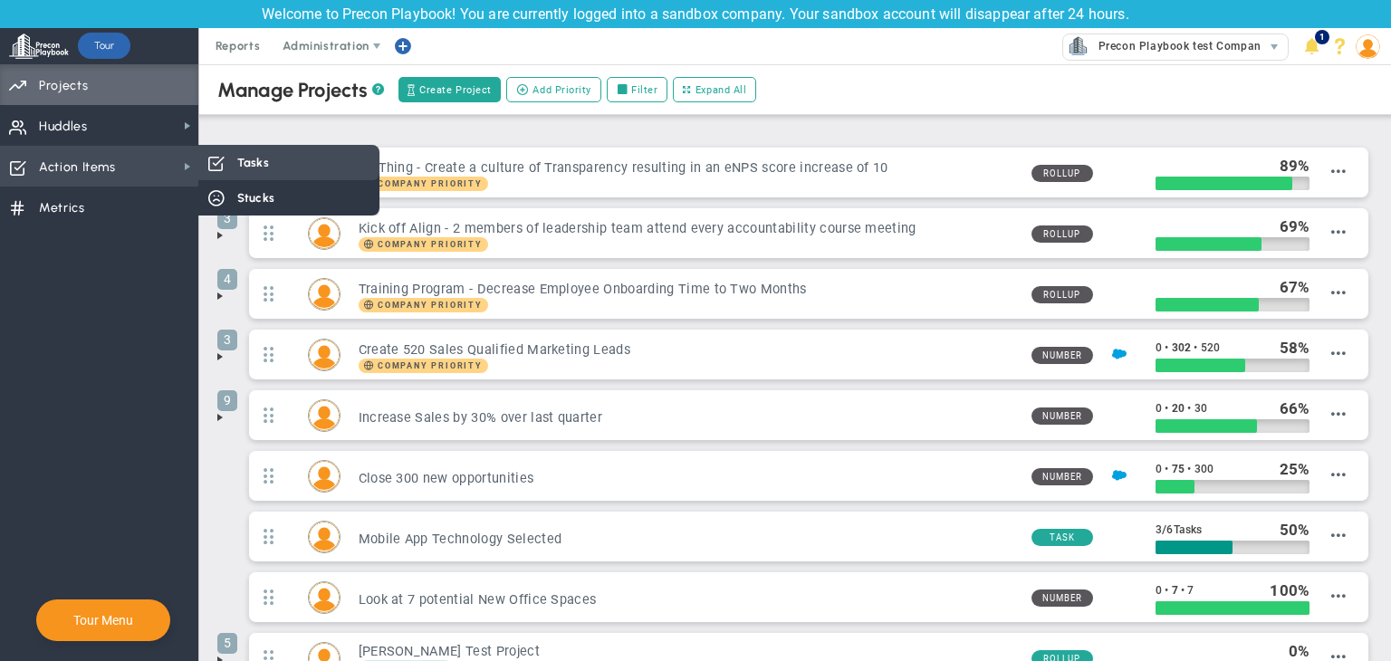
click at [249, 159] on span "Tasks" at bounding box center [253, 162] width 32 height 17
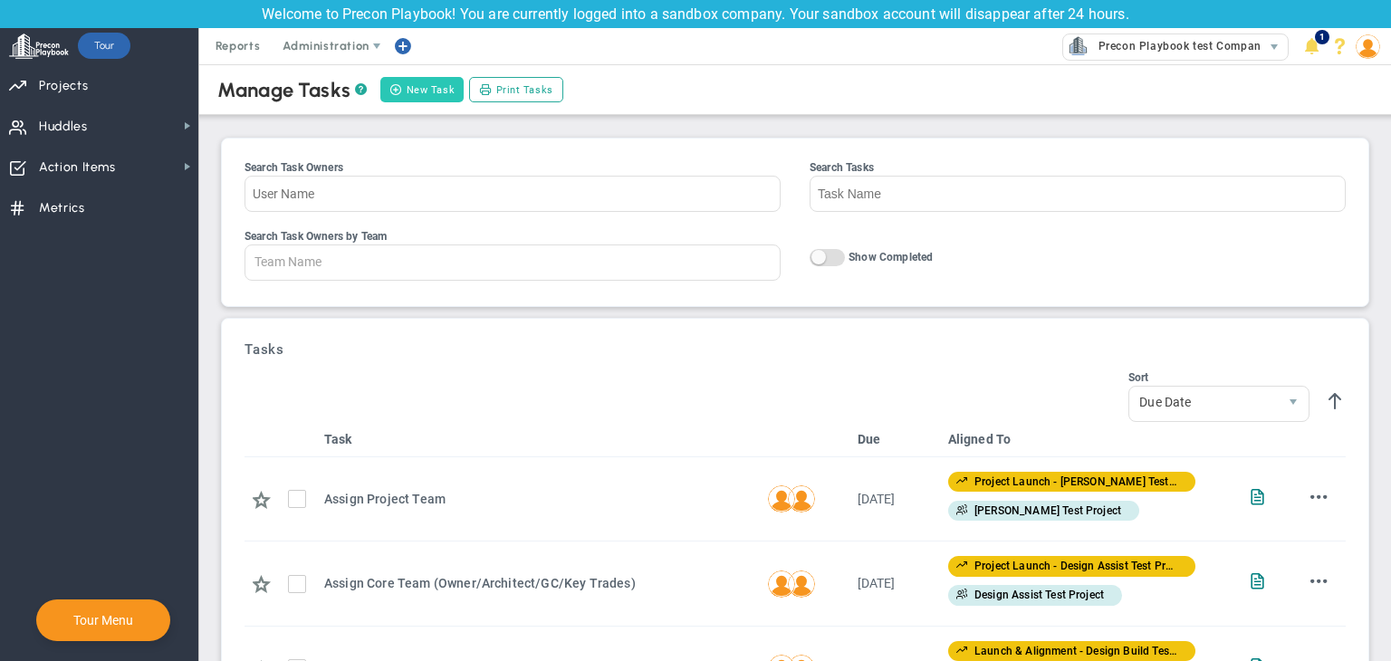
click at [409, 90] on button "New Task" at bounding box center [421, 89] width 83 height 25
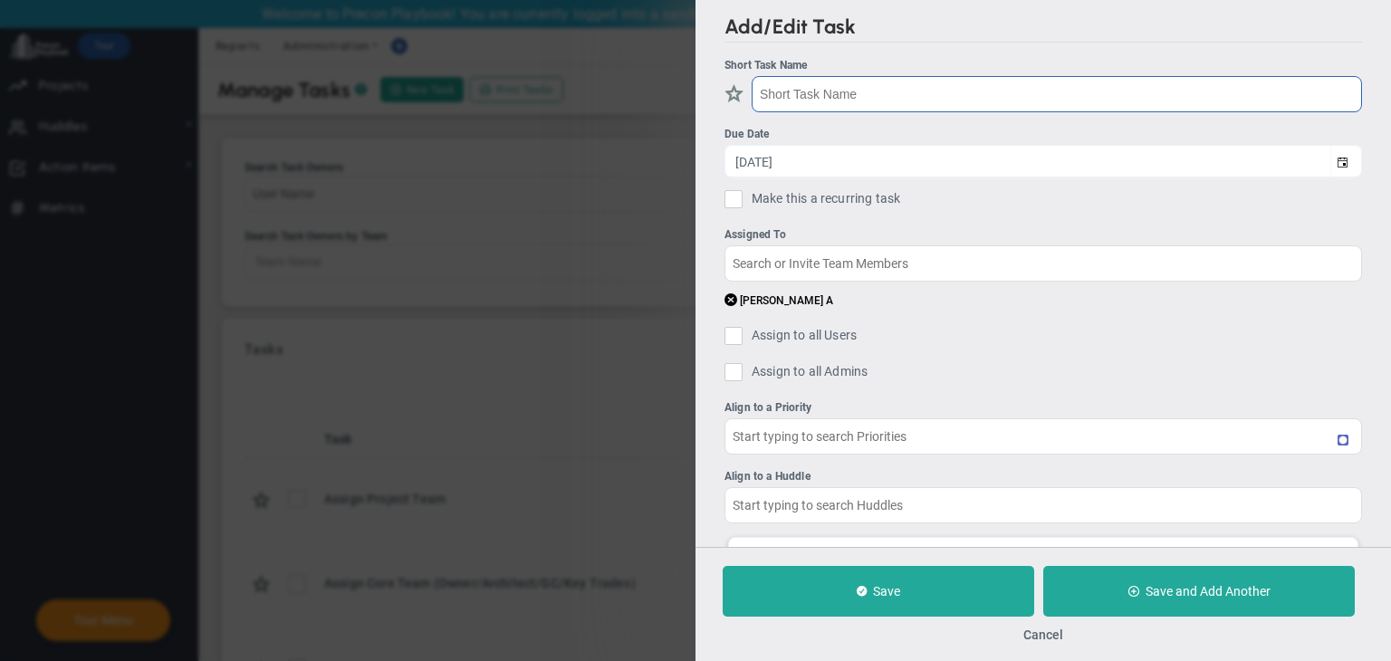
type input "Cost Finalization & Mobilization - Design Build Test Project"
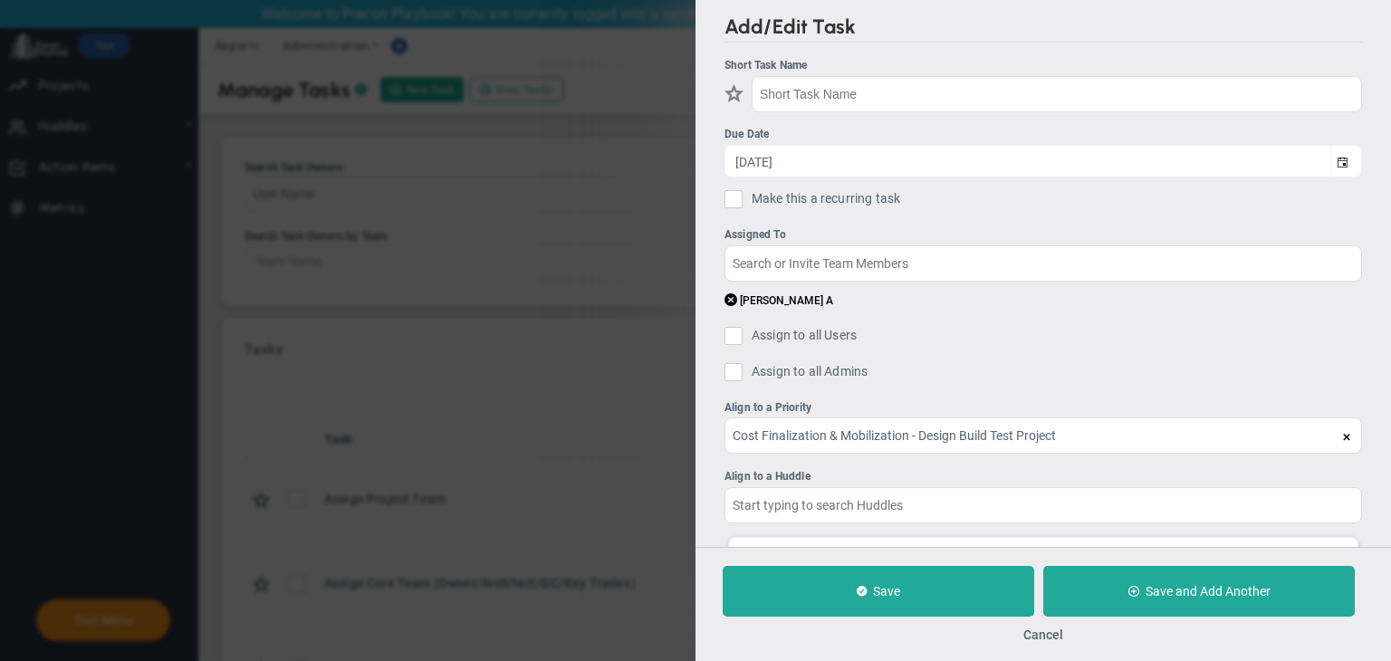
click at [1341, 435] on span at bounding box center [1346, 437] width 11 height 11
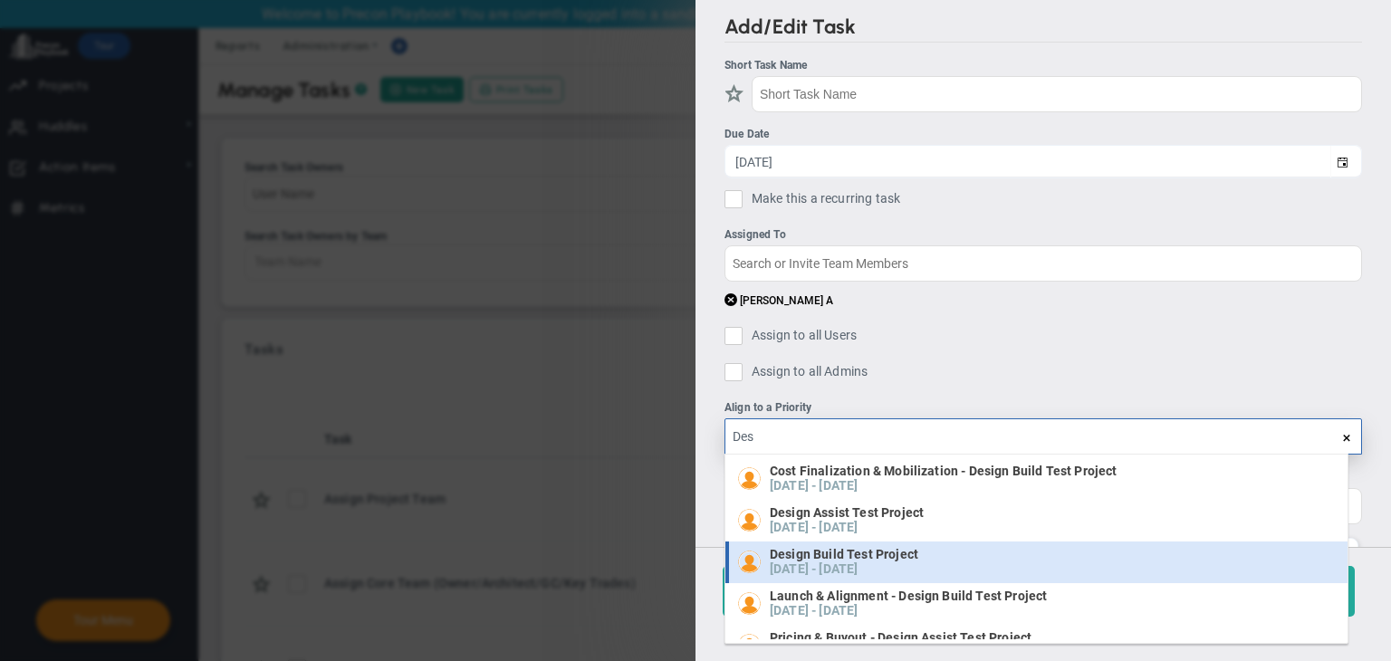
click at [953, 562] on div "Design Build Test Project 07/16/2025 - 12/31/2050" at bounding box center [1038, 562] width 601 height 27
type input "Design Build Test Project"
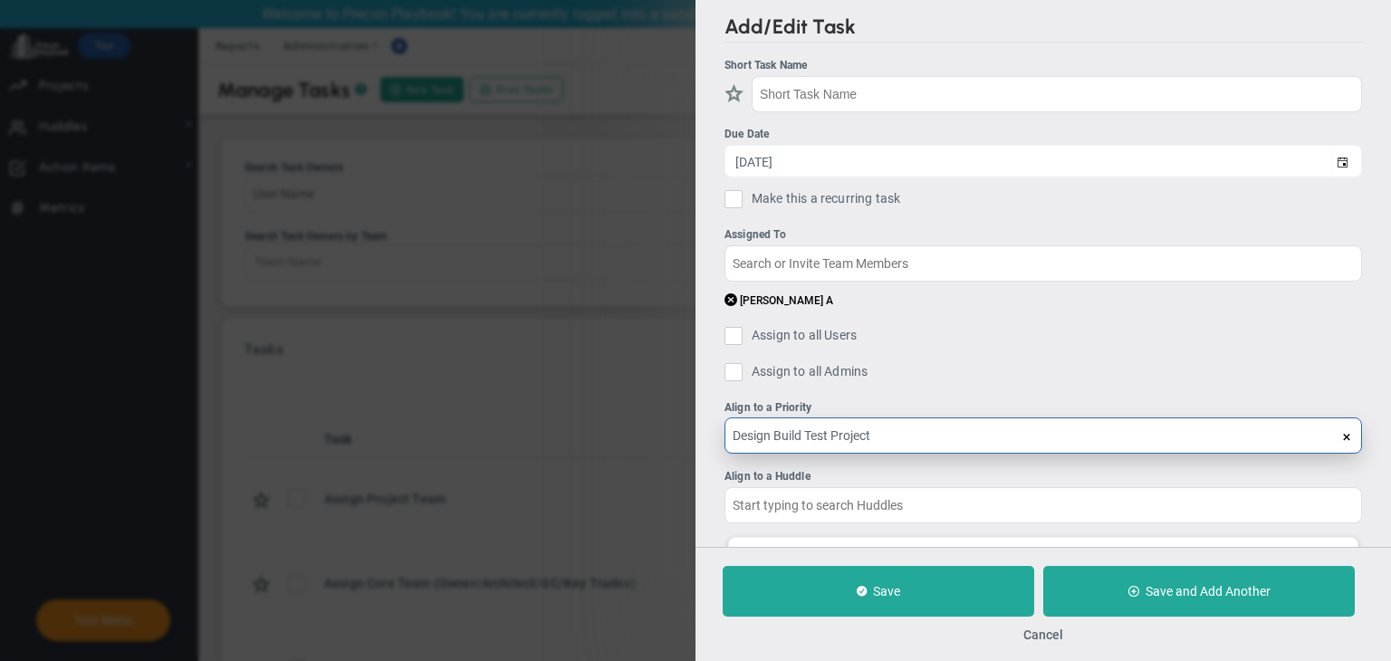
type input "Design Build Test Project"
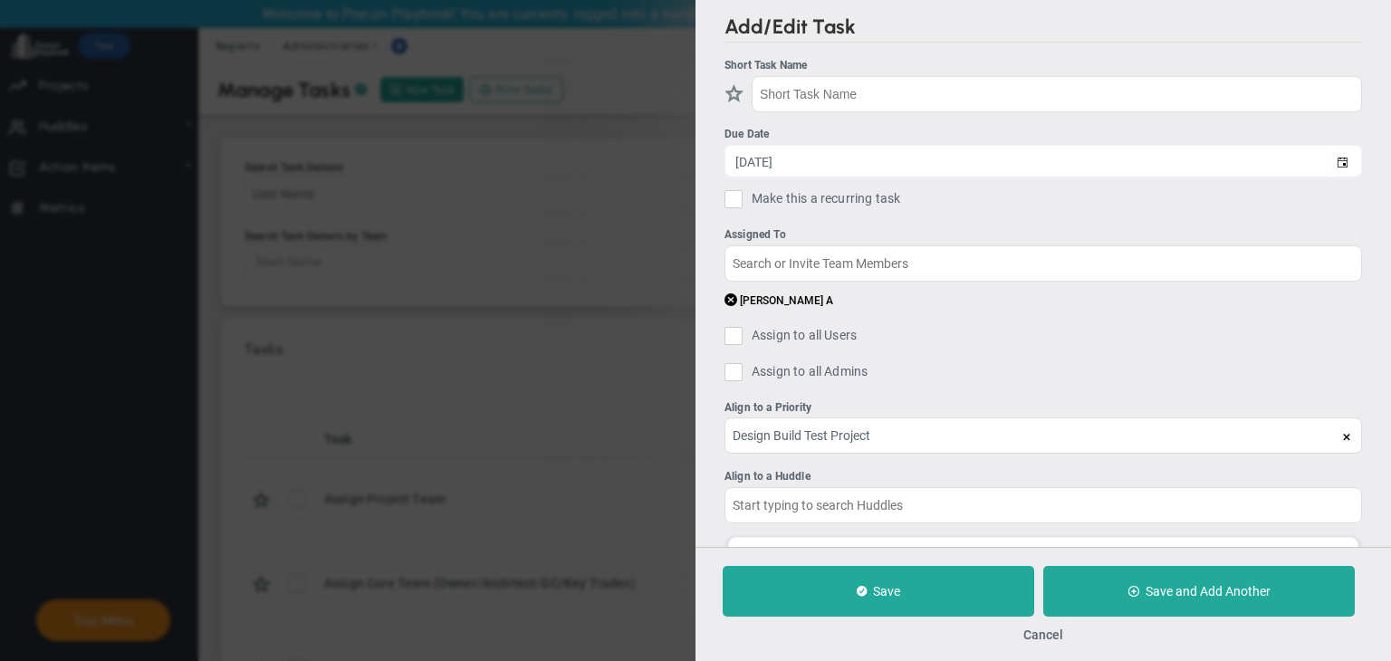
click at [1341, 439] on span at bounding box center [1346, 437] width 11 height 11
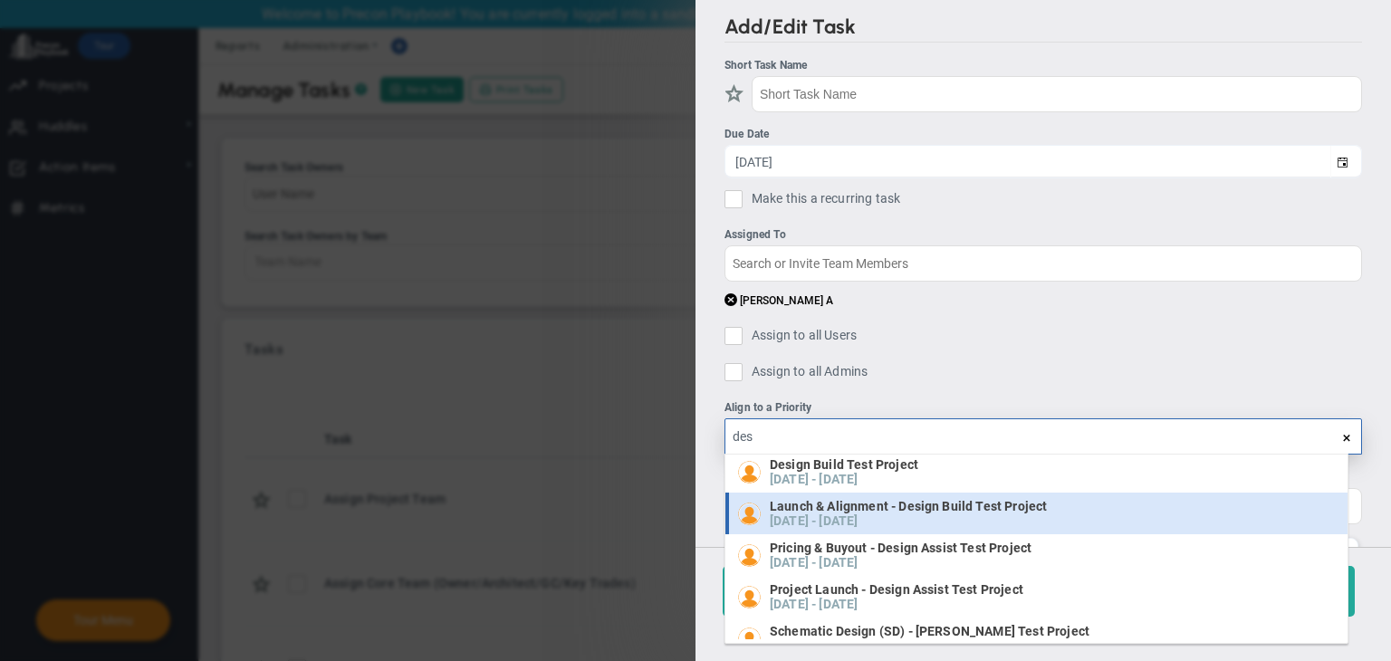
click at [1004, 513] on span "Launch & Alignment - Design Build Test Project" at bounding box center [908, 506] width 277 height 13
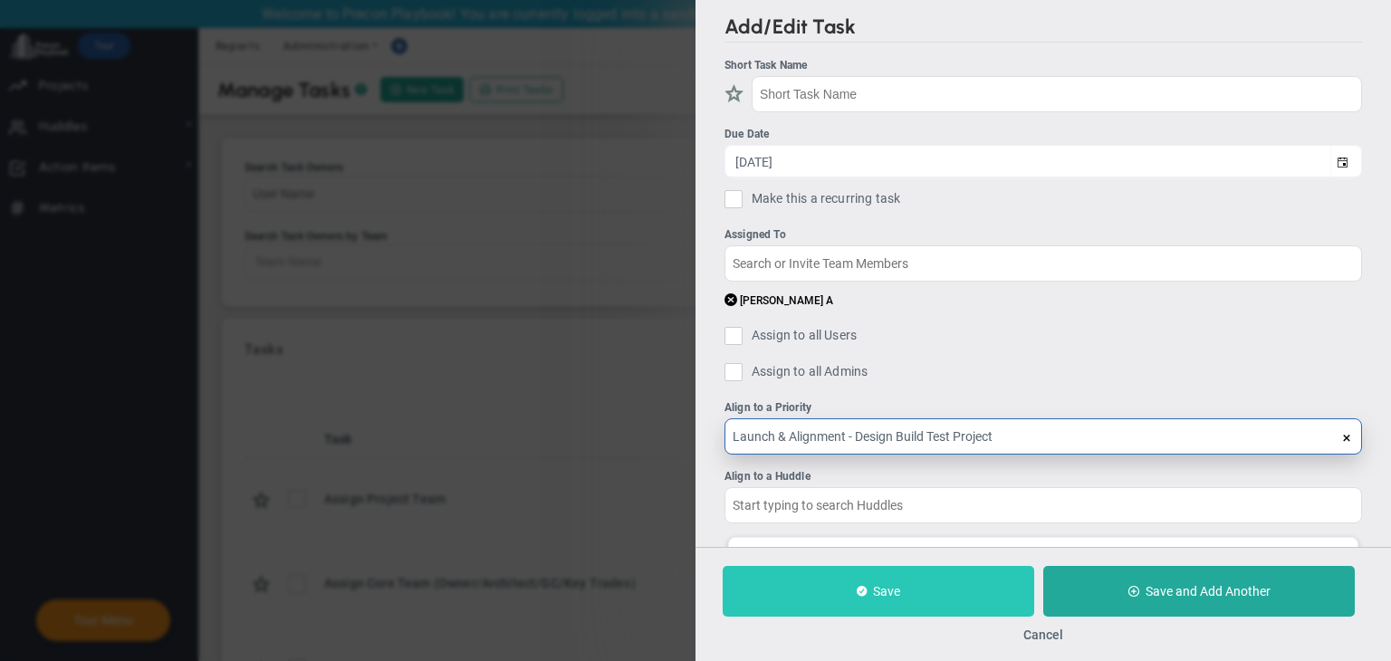
type input "Launch & Alignment - Design Build Test Project"
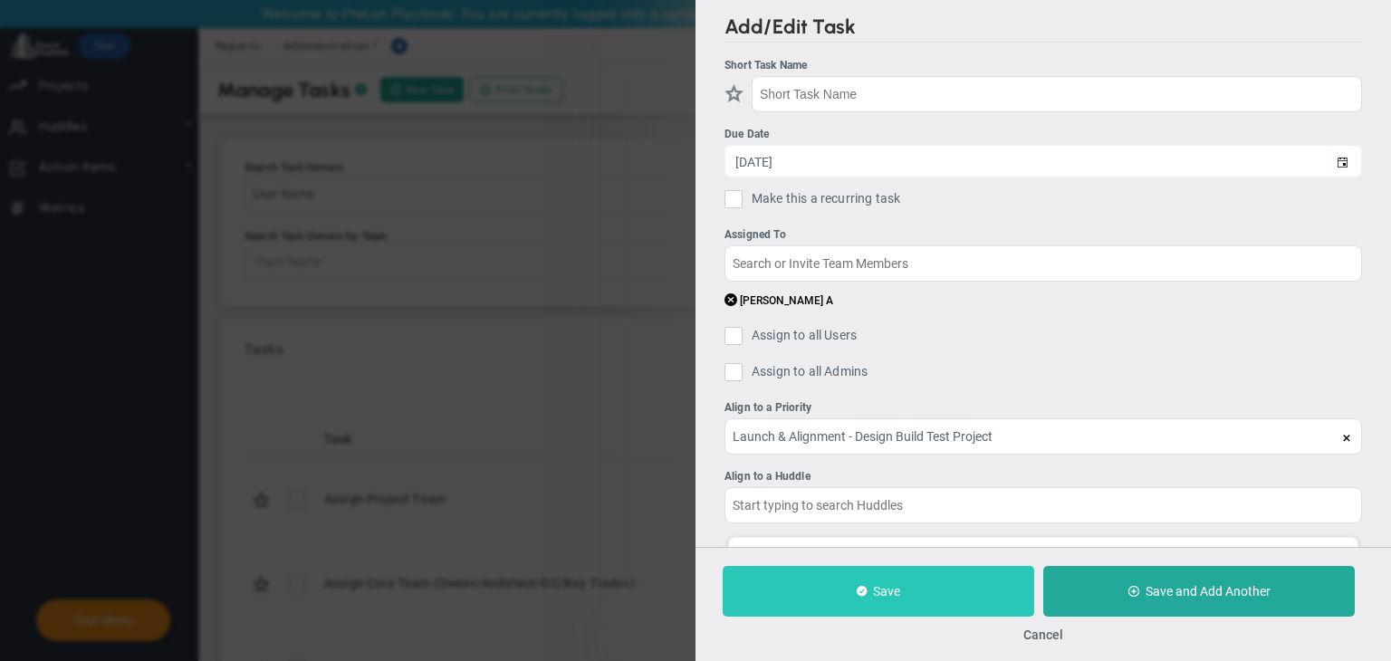
click at [924, 588] on button "Save" at bounding box center [879, 591] width 312 height 51
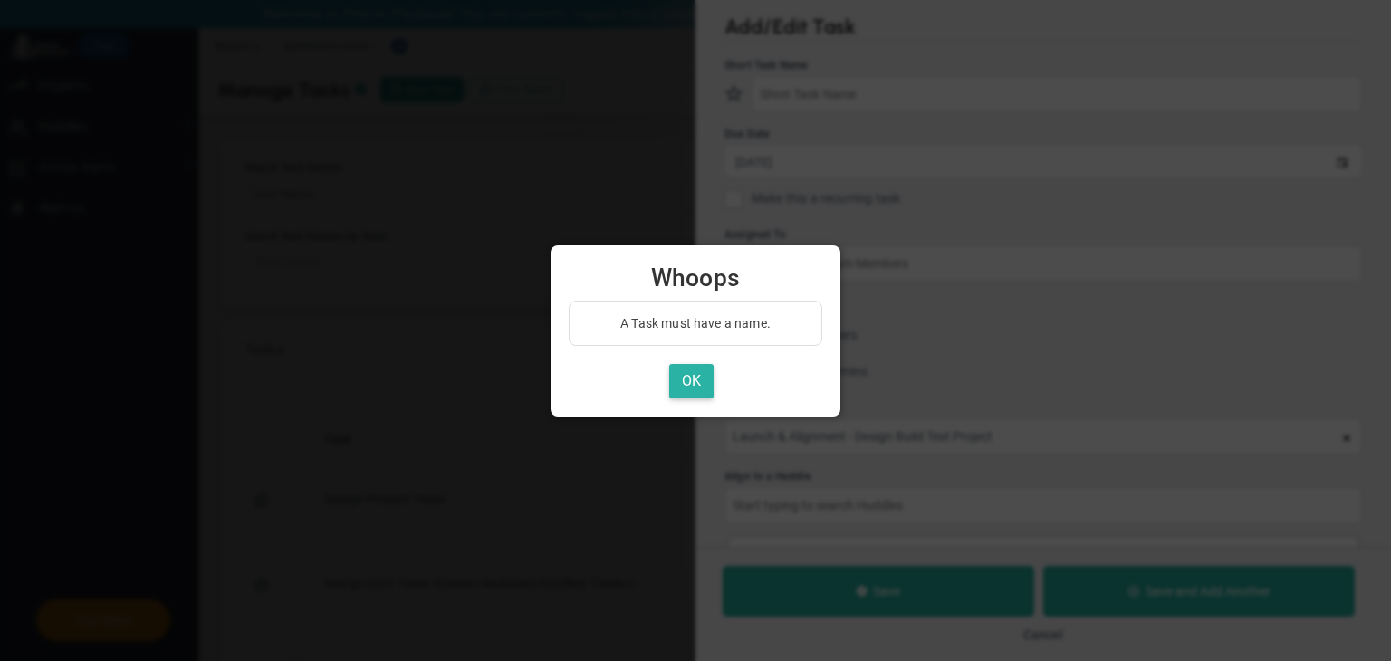
click at [694, 382] on button "OK" at bounding box center [691, 381] width 44 height 35
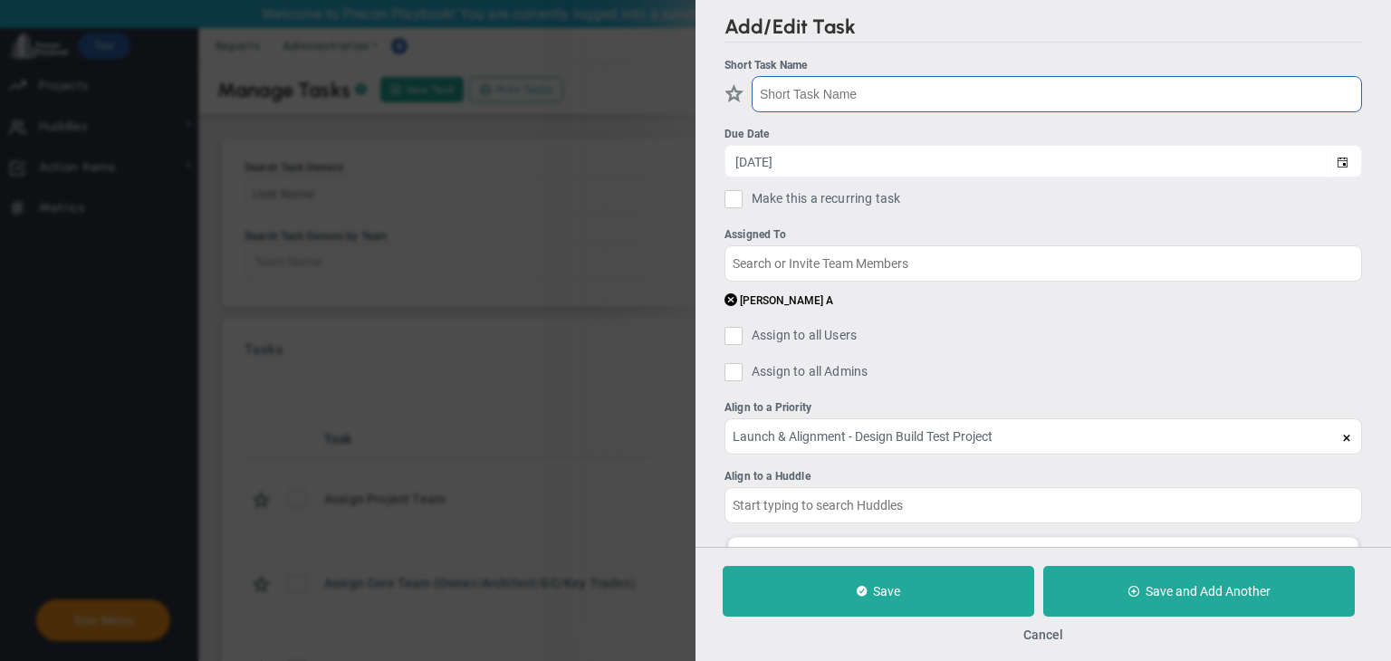
click at [866, 98] on input "text" at bounding box center [1057, 94] width 611 height 36
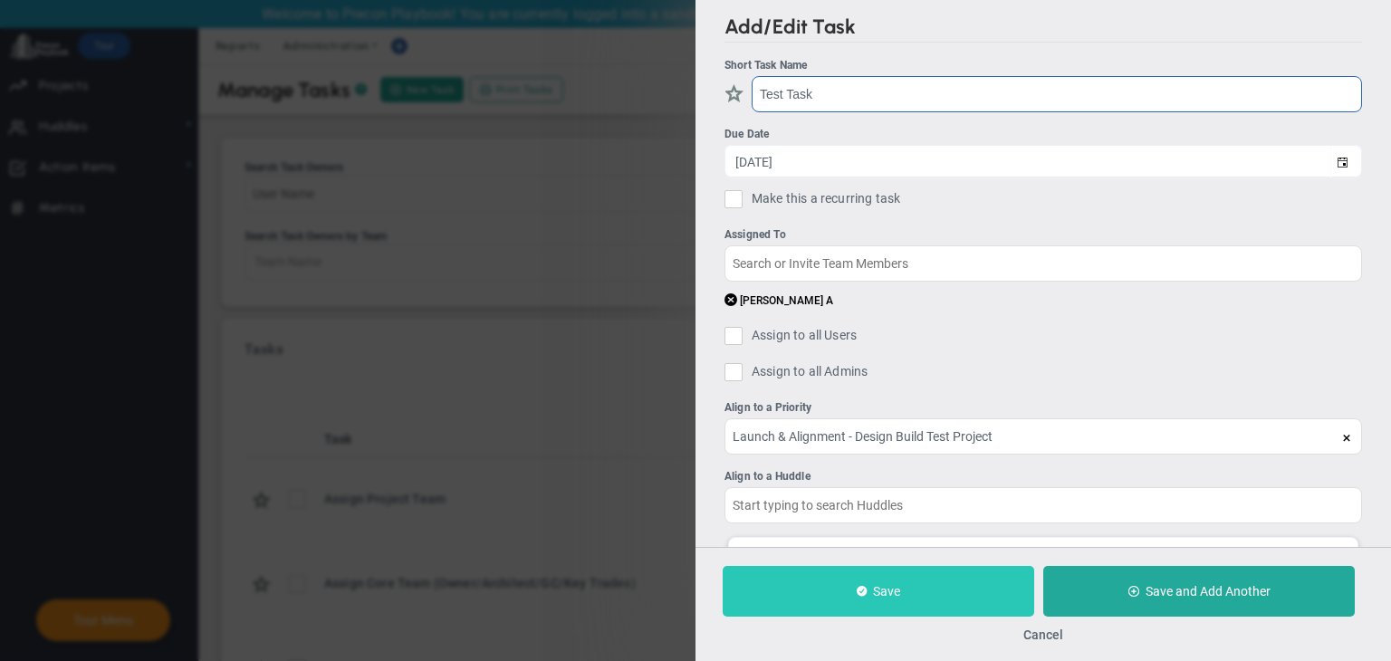
type input "Test Task"
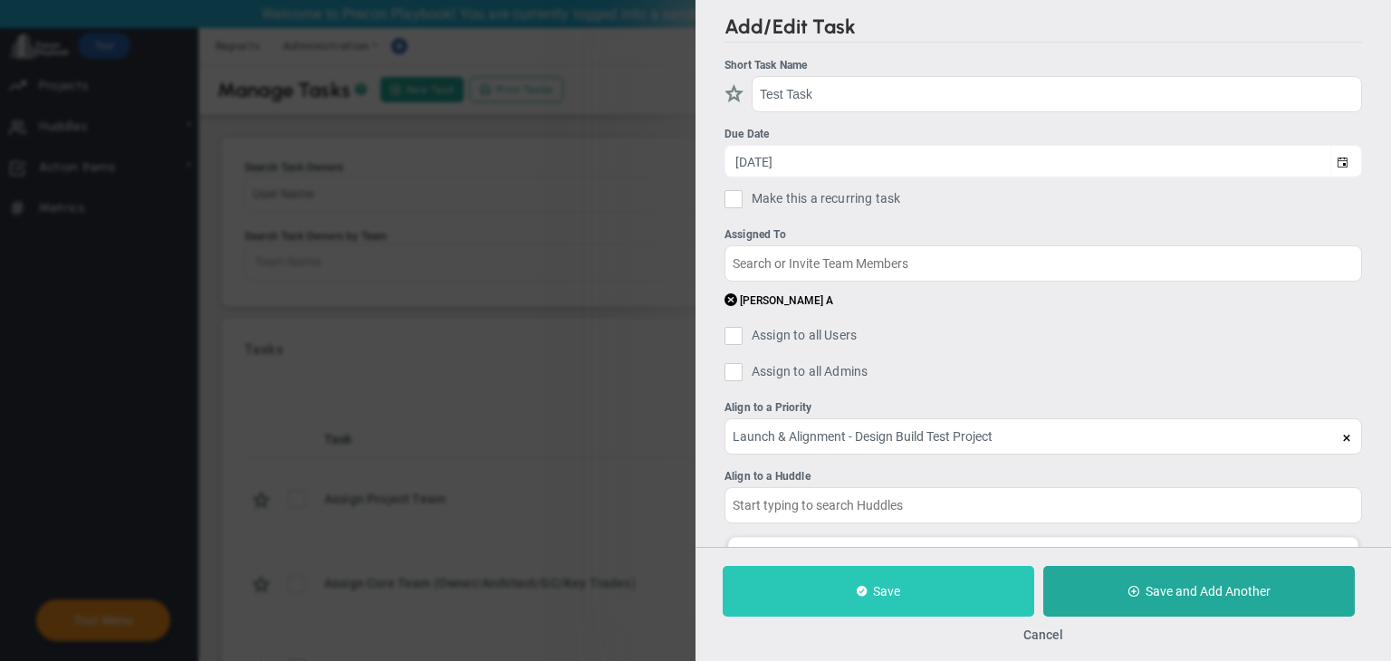
click at [946, 574] on button "Save" at bounding box center [879, 591] width 312 height 51
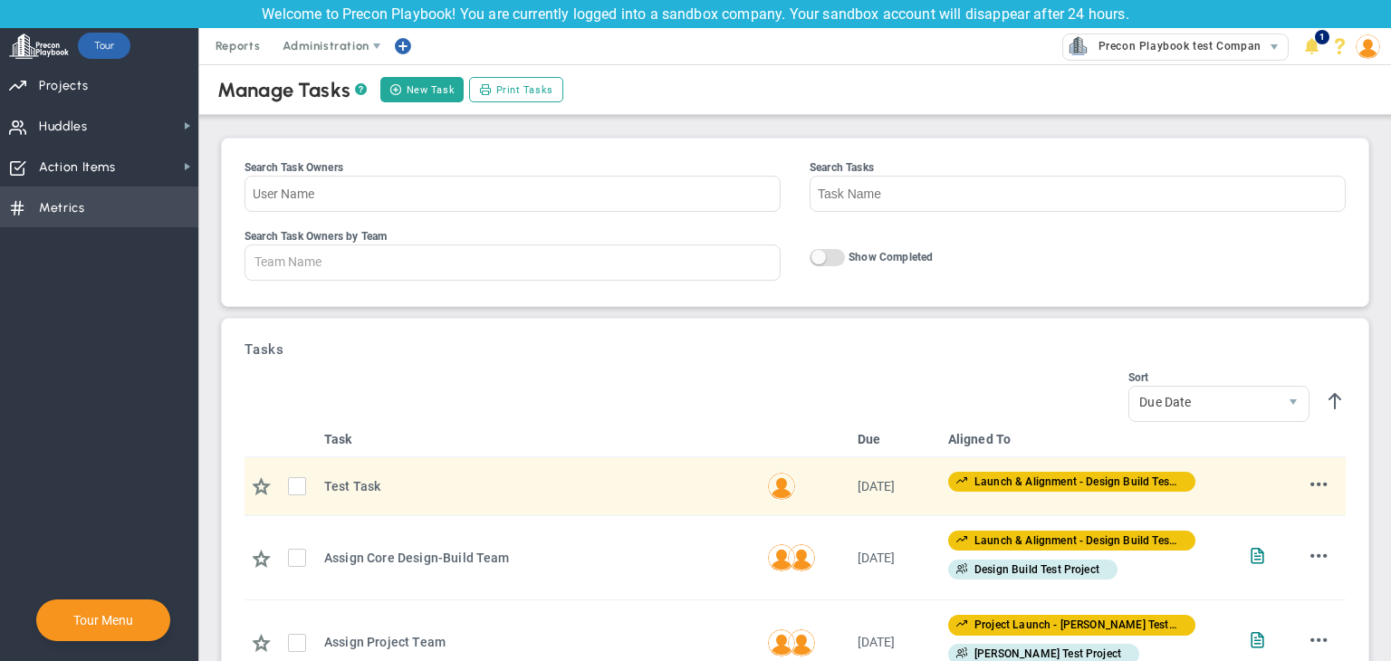
click at [111, 211] on span "Metrics Metrics" at bounding box center [99, 207] width 198 height 41
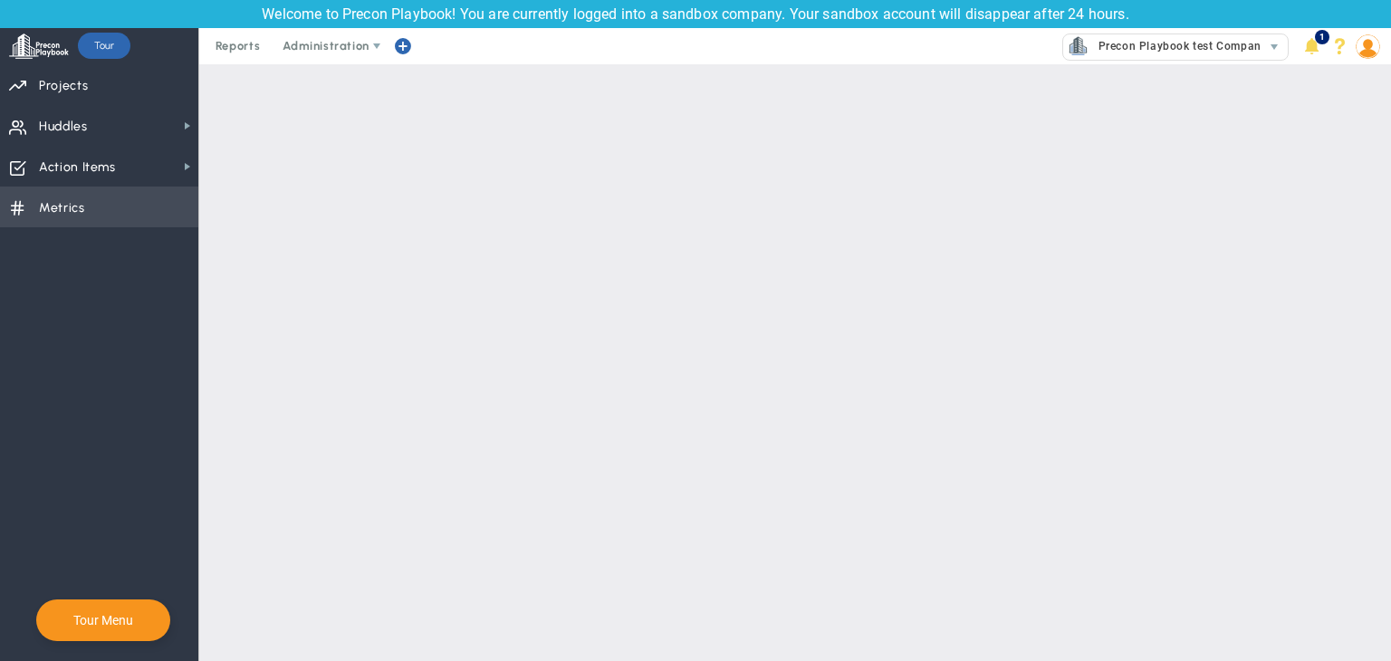
checkbox input "false"
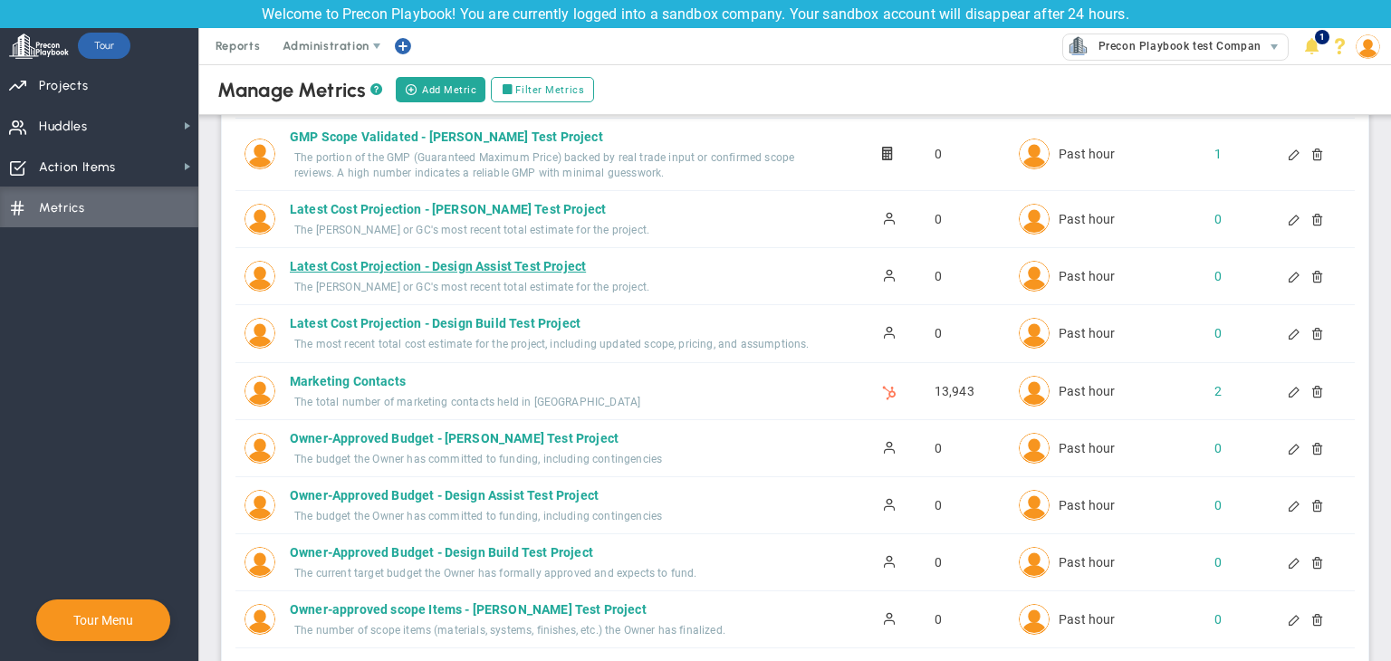
scroll to position [1178, 0]
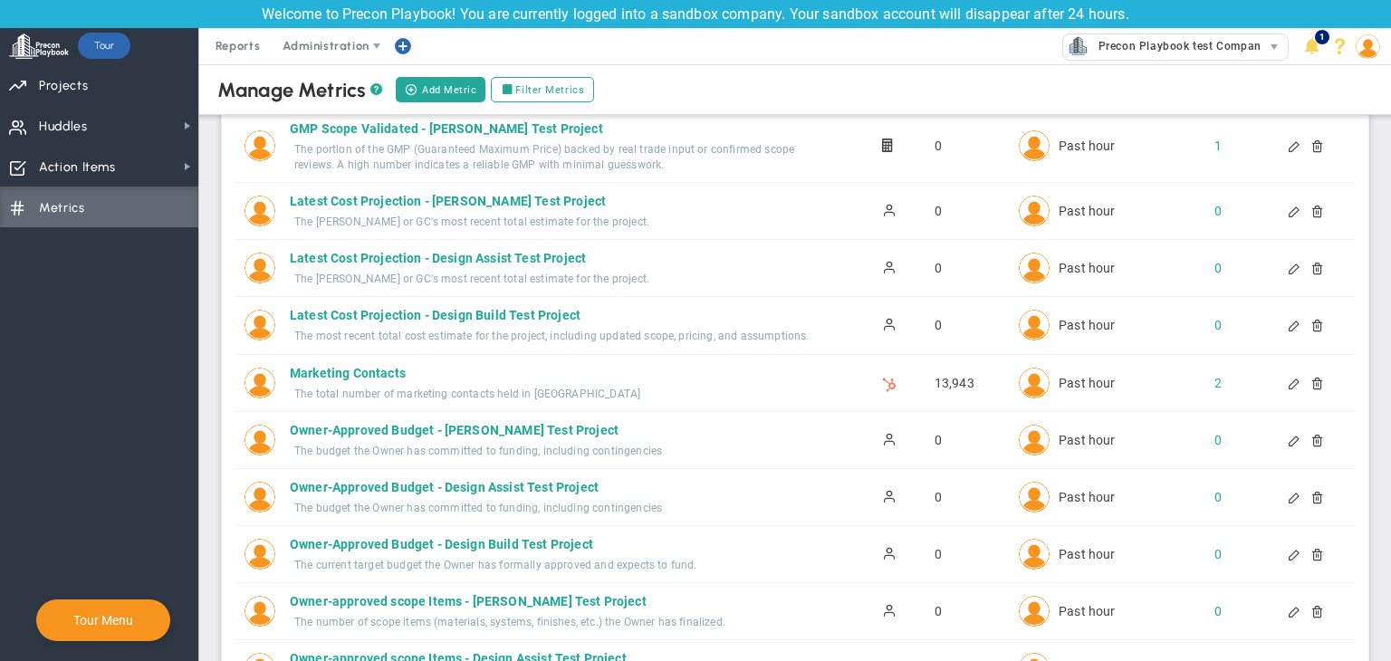
click at [1309, 319] on div at bounding box center [1310, 325] width 14 height 13
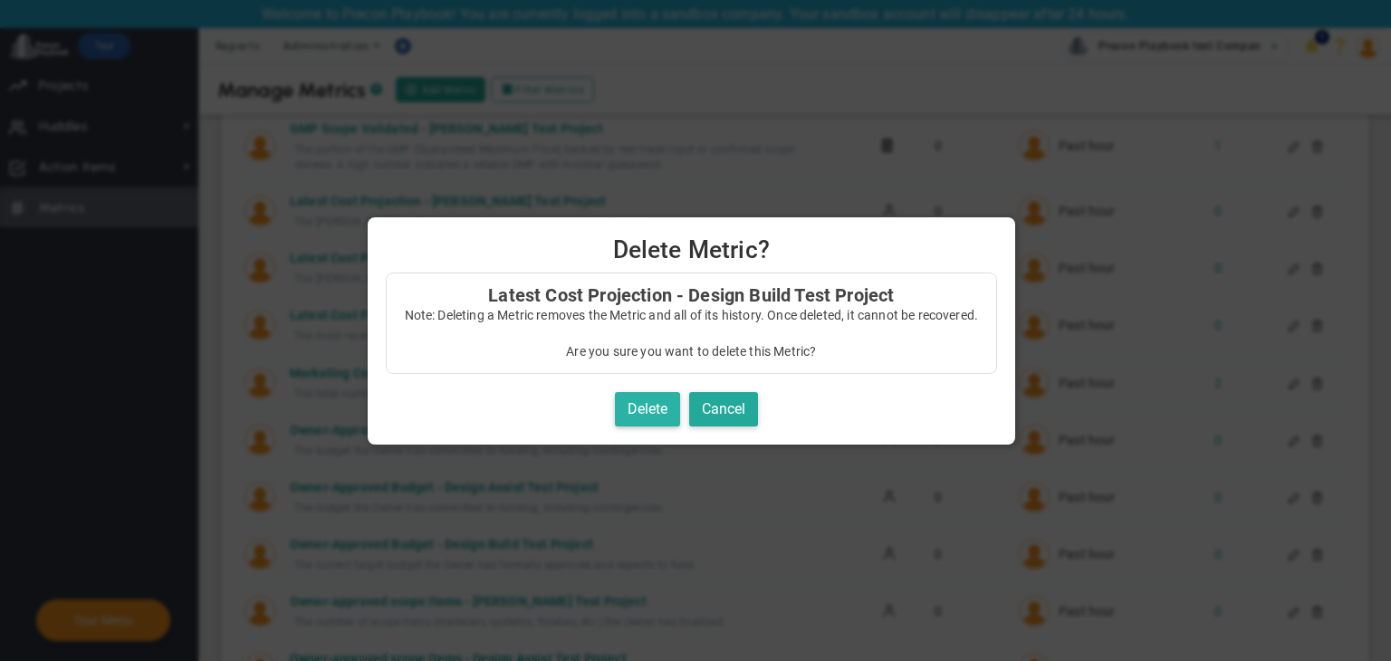
click at [669, 418] on button "Delete" at bounding box center [647, 409] width 65 height 35
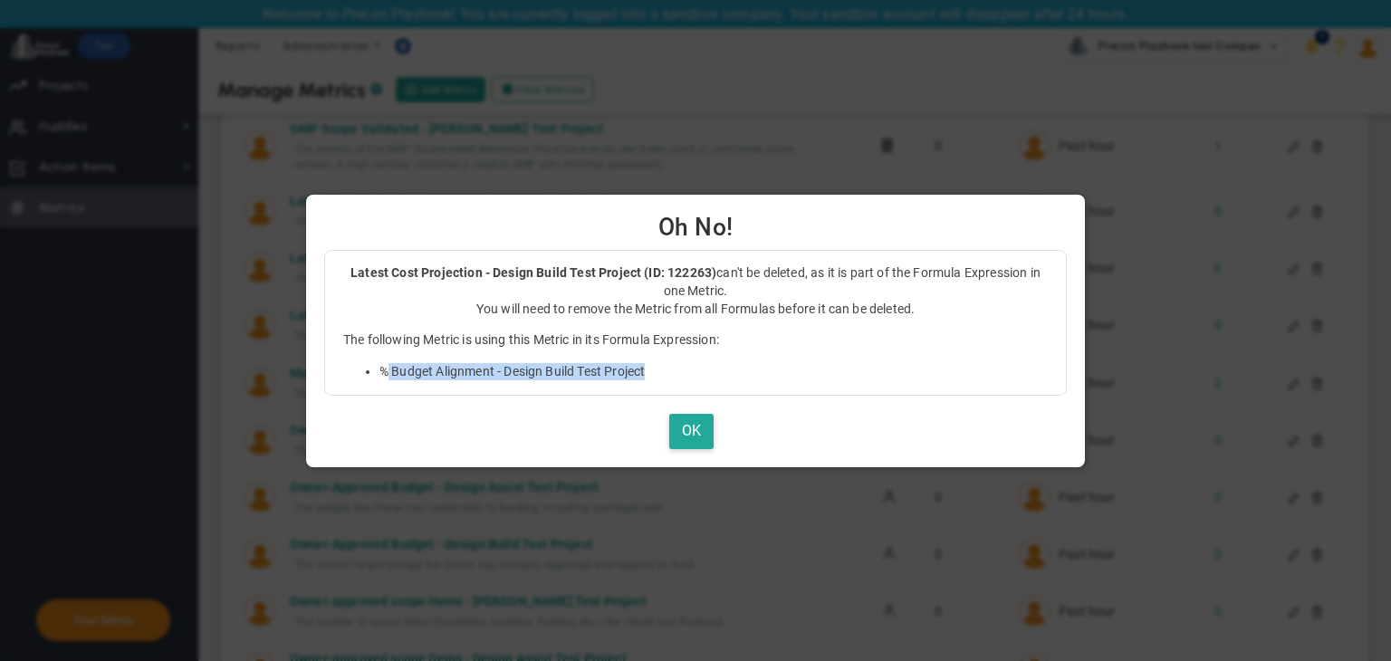
drag, startPoint x: 687, startPoint y: 369, endPoint x: 389, endPoint y: 393, distance: 299.0
click at [389, 393] on div "Latest Cost Projection - Design Build Test Project (ID: 122263) can't be delete…" at bounding box center [695, 323] width 743 height 146
click at [693, 421] on button "OK" at bounding box center [691, 431] width 44 height 35
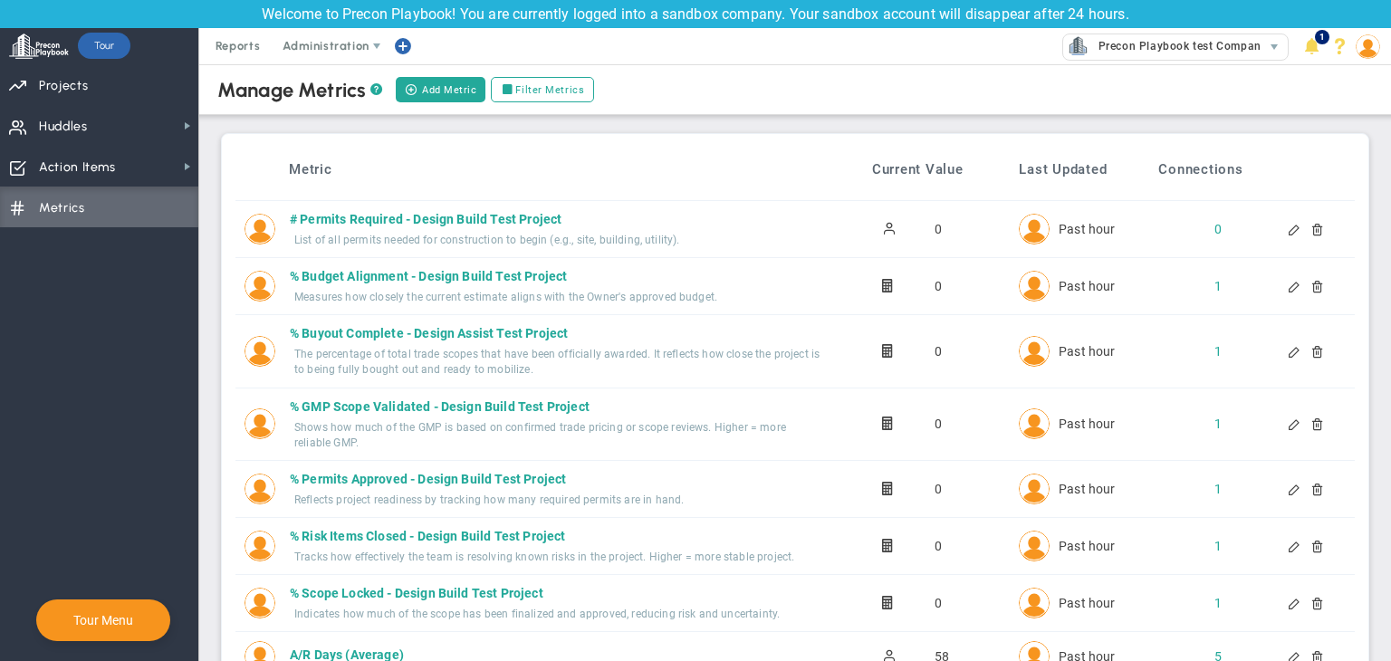
scroll to position [0, 0]
click at [1311, 291] on div at bounding box center [1310, 288] width 14 height 13
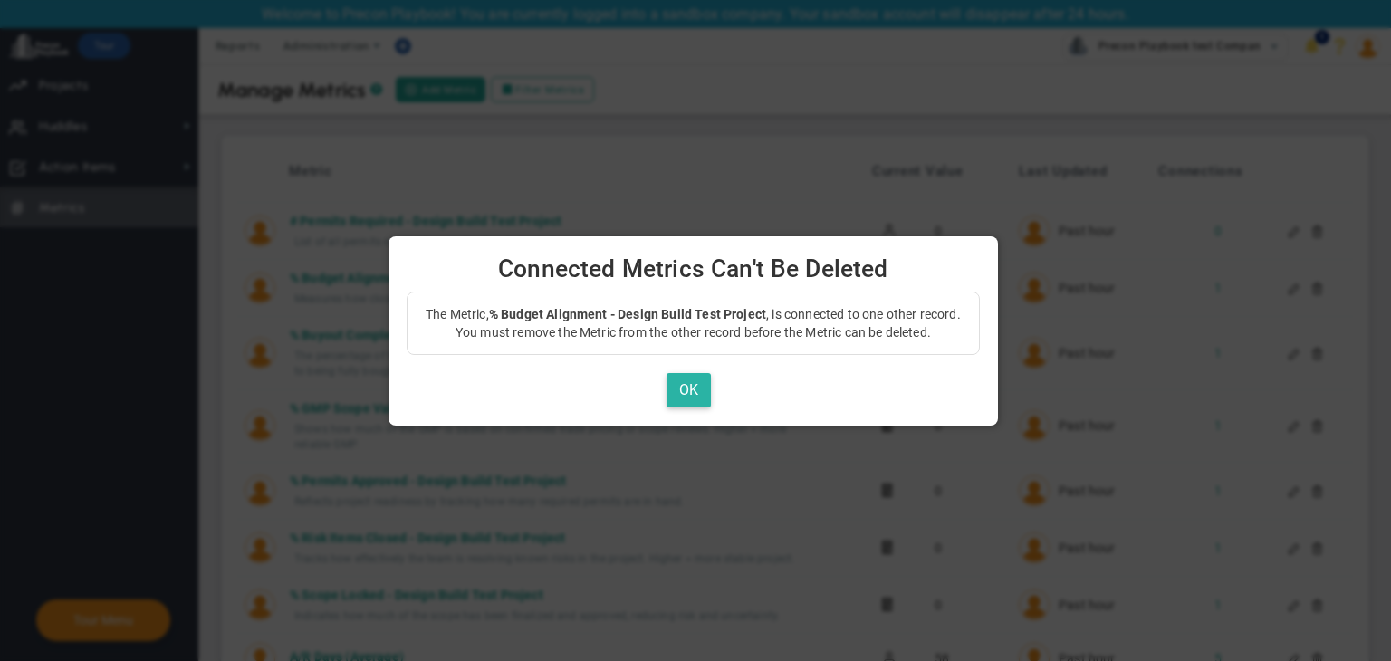
click at [674, 387] on button "OK" at bounding box center [689, 390] width 44 height 35
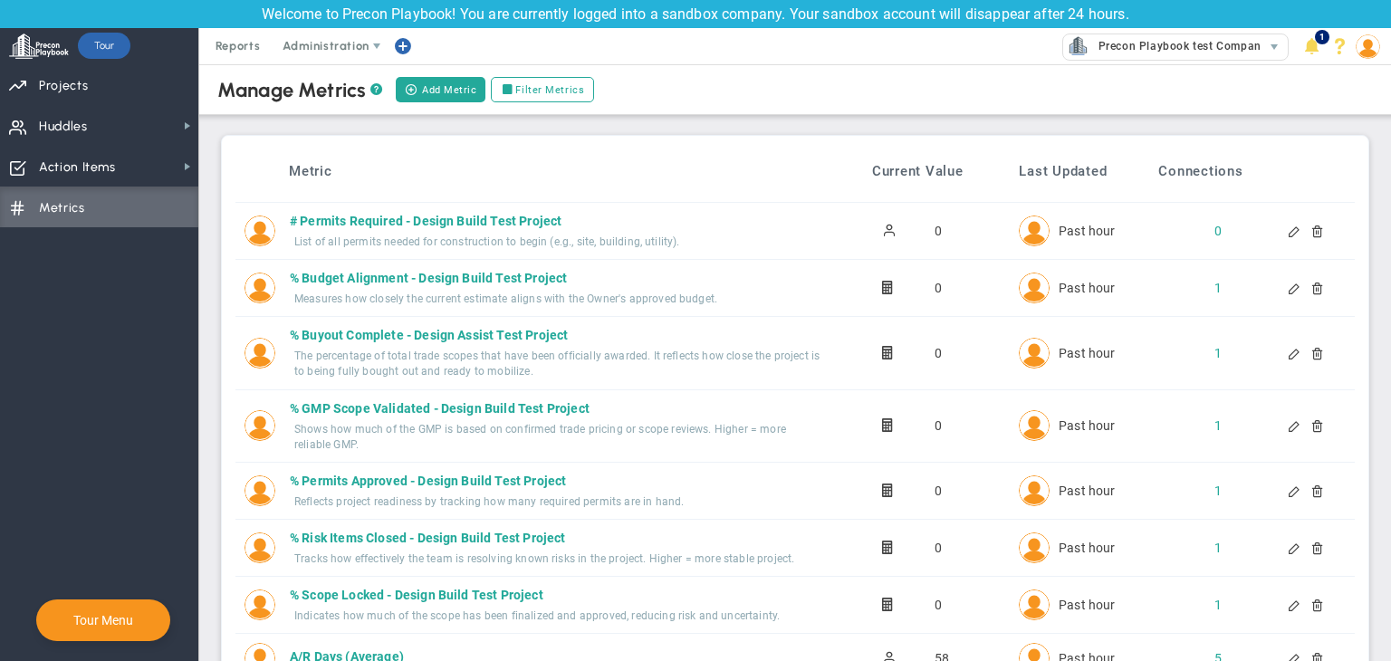
click at [1288, 286] on div at bounding box center [1295, 288] width 14 height 13
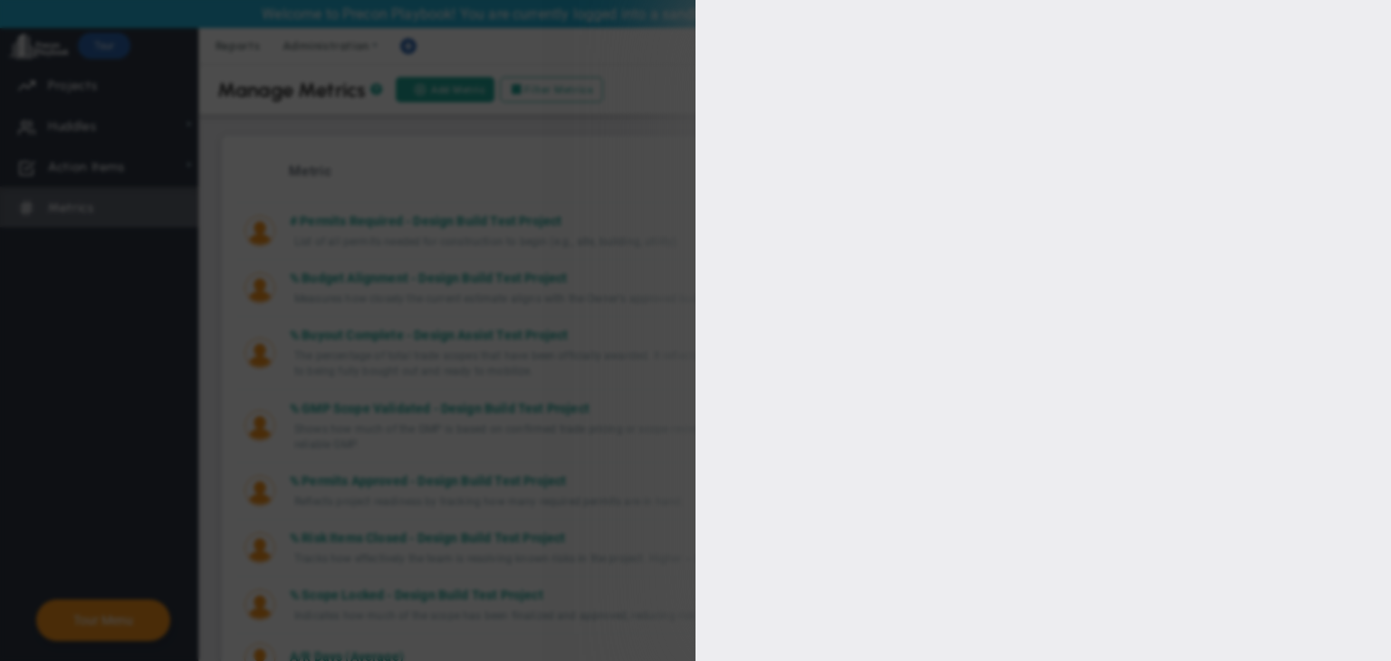
type input "% Budget Alignment - Design Build Test Project"
type input "%-Budget-Alignment---Design-Build-Test-Project"
type input "0.00"
type input "[PERSON_NAME] A"
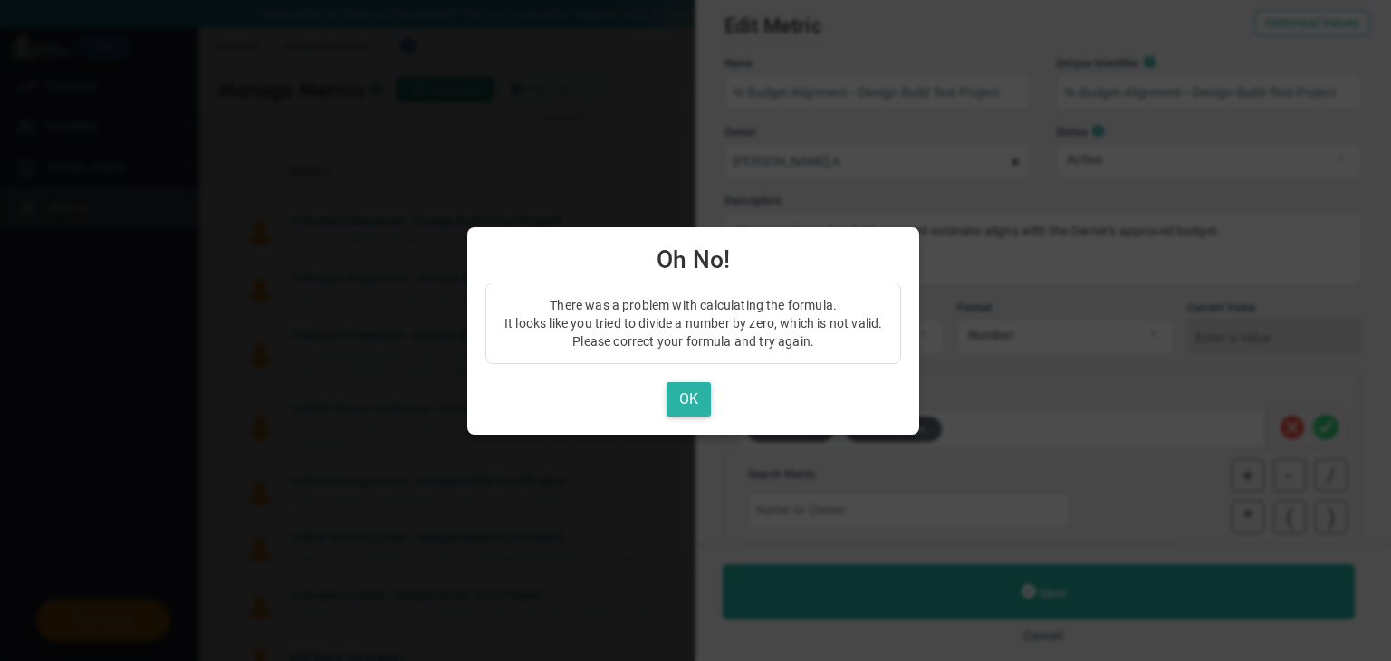
click at [674, 398] on button "OK" at bounding box center [689, 399] width 44 height 35
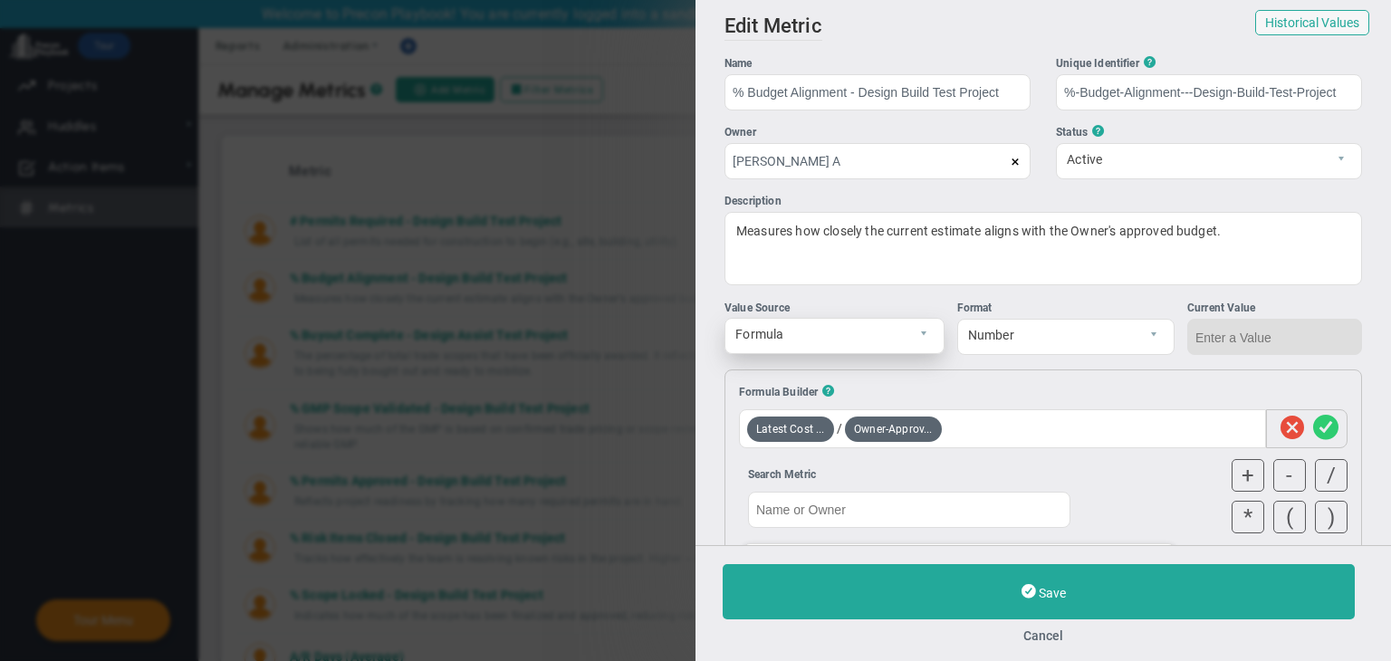
click at [849, 340] on span "Formula" at bounding box center [819, 334] width 187 height 31
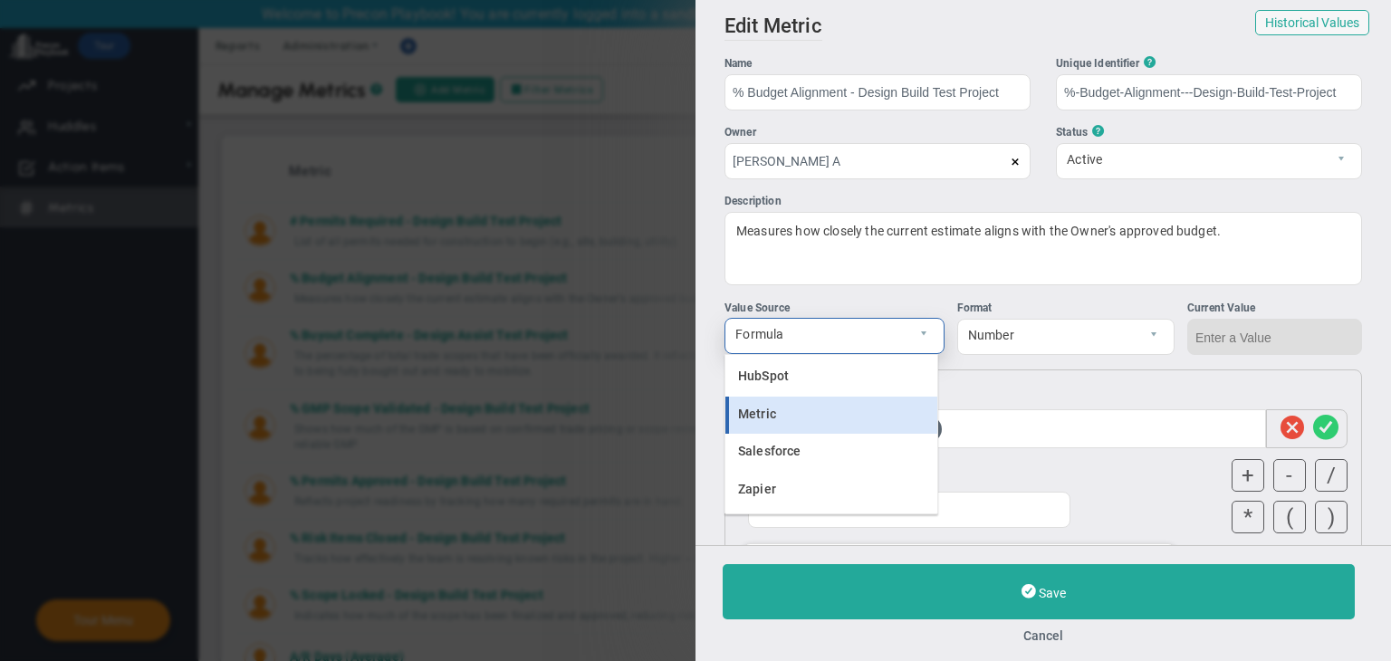
click at [828, 406] on li "Metric" at bounding box center [832, 416] width 212 height 38
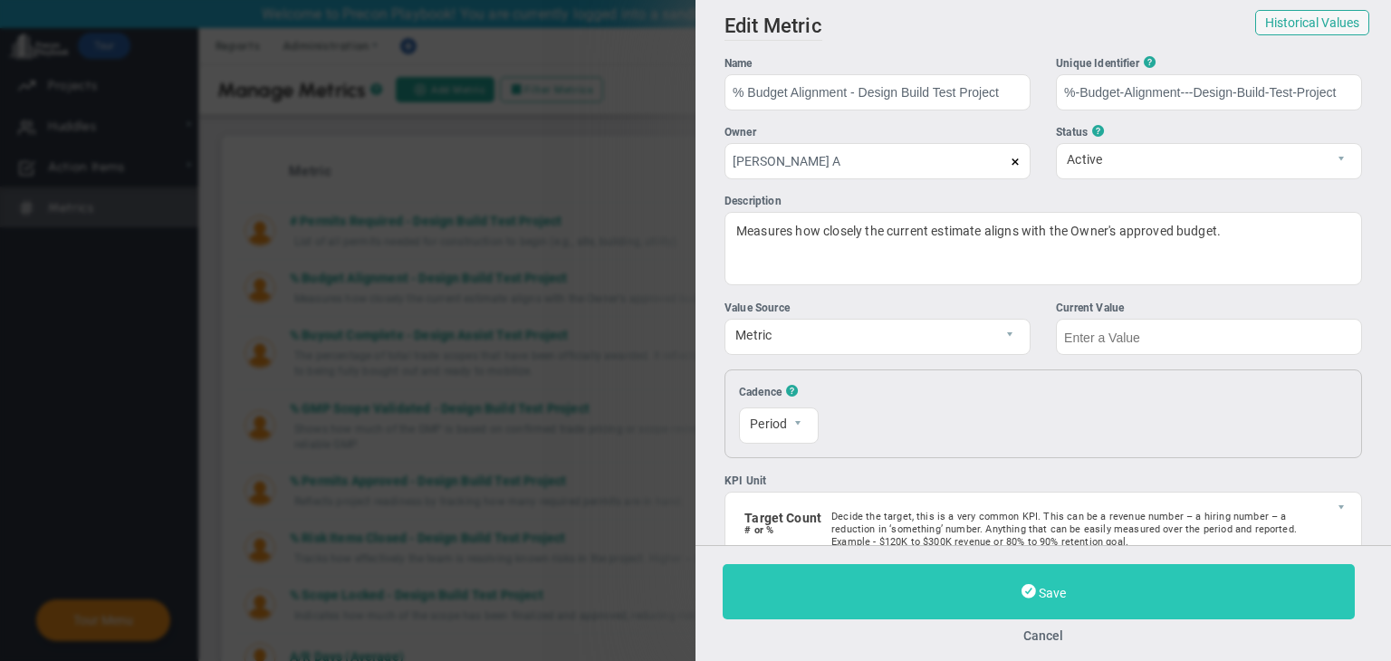
click at [1139, 581] on button "Save" at bounding box center [1039, 591] width 632 height 55
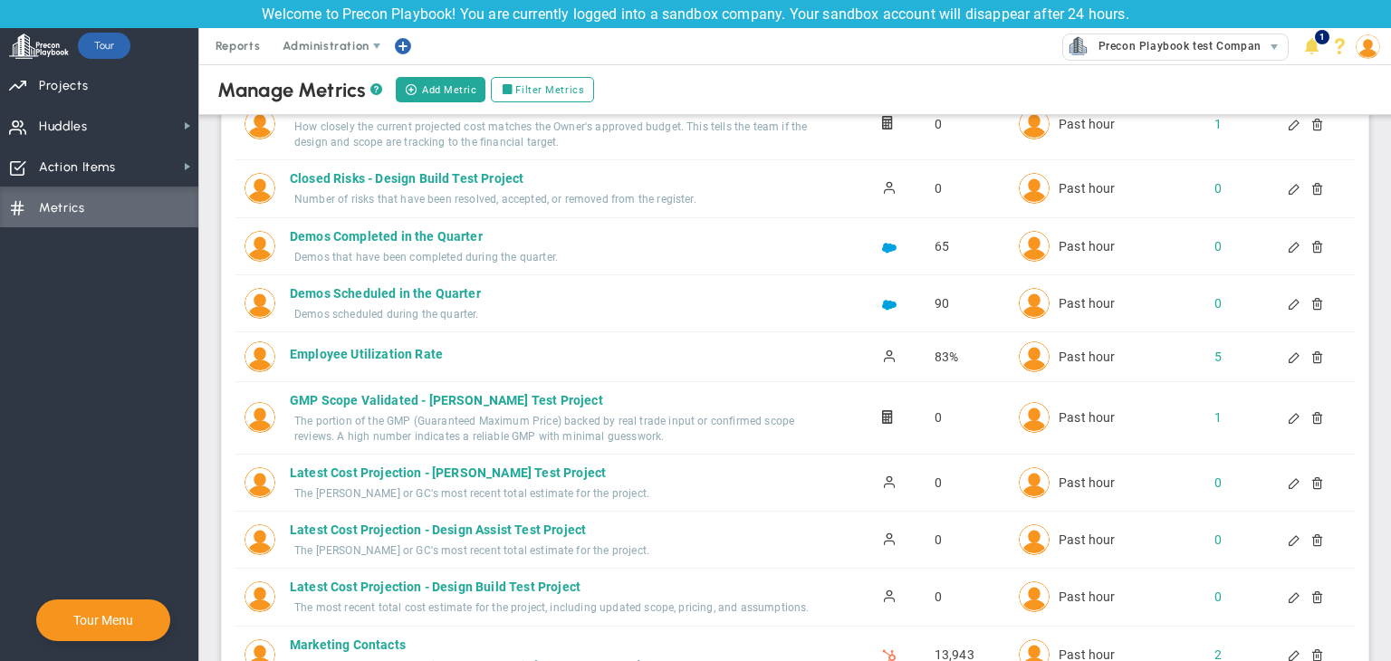
scroll to position [996, 0]
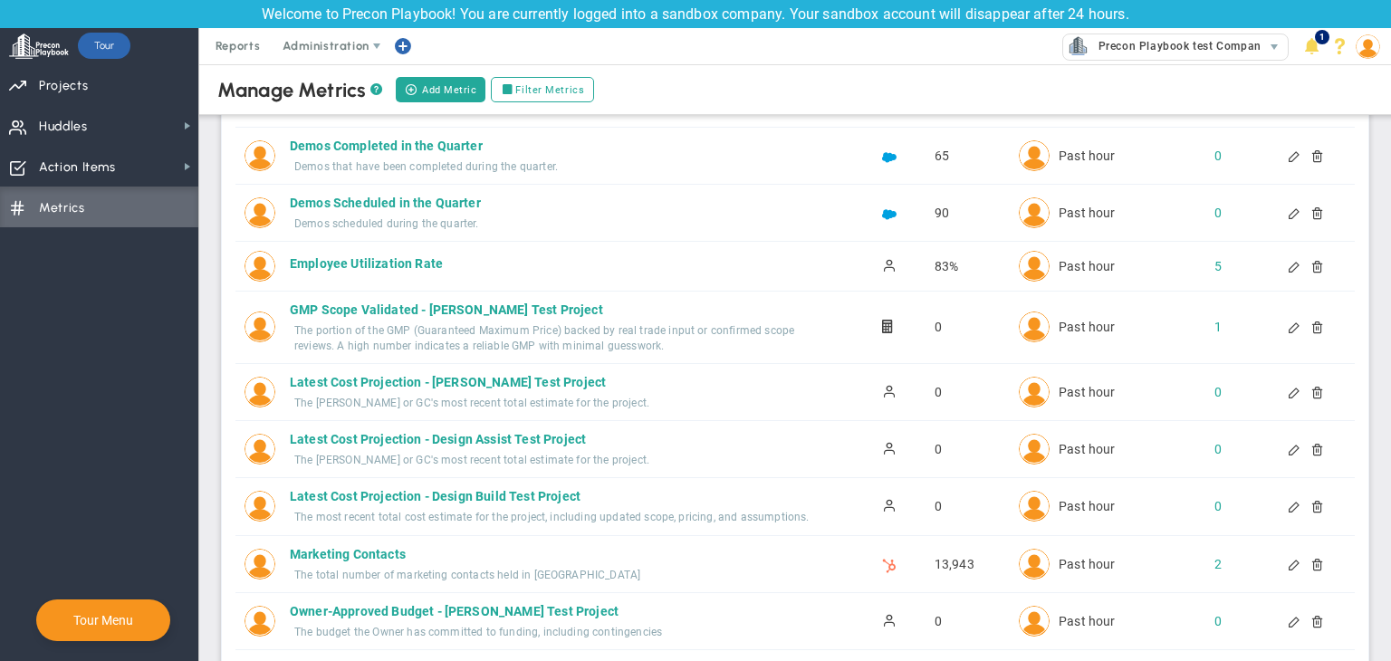
click at [1304, 504] on div at bounding box center [1310, 506] width 14 height 13
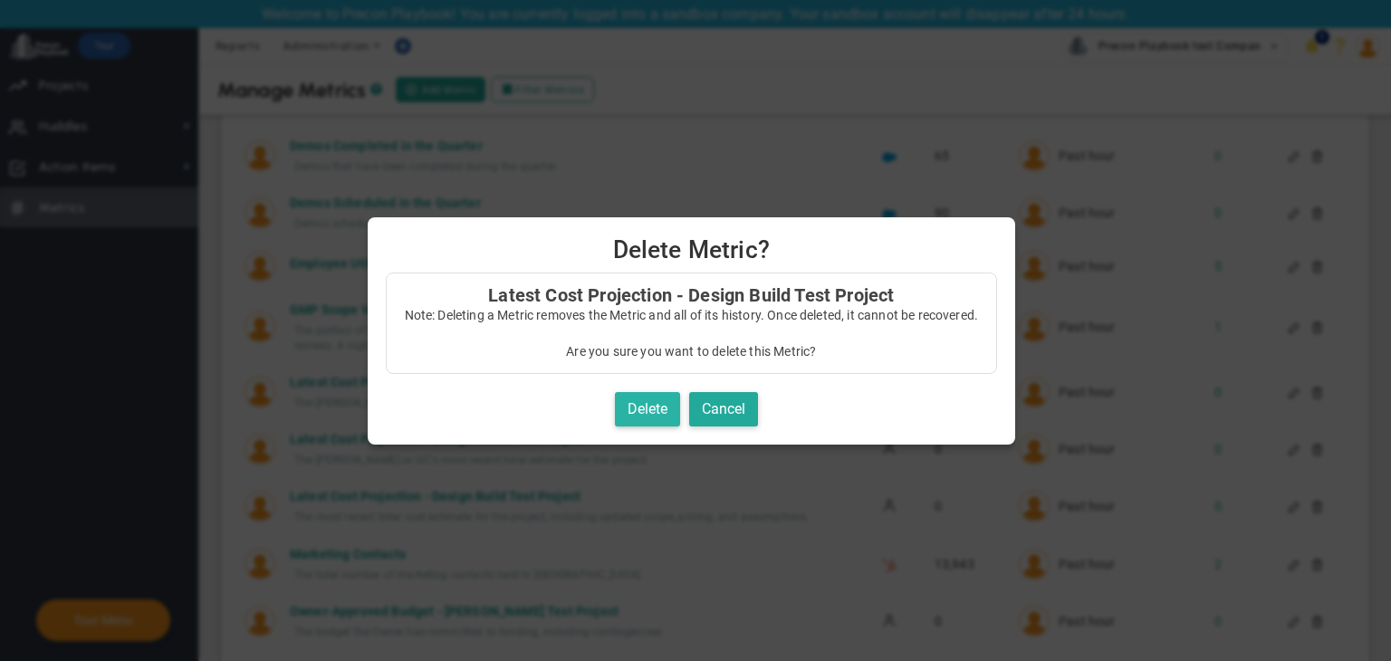
click at [649, 396] on button "Delete" at bounding box center [647, 409] width 65 height 35
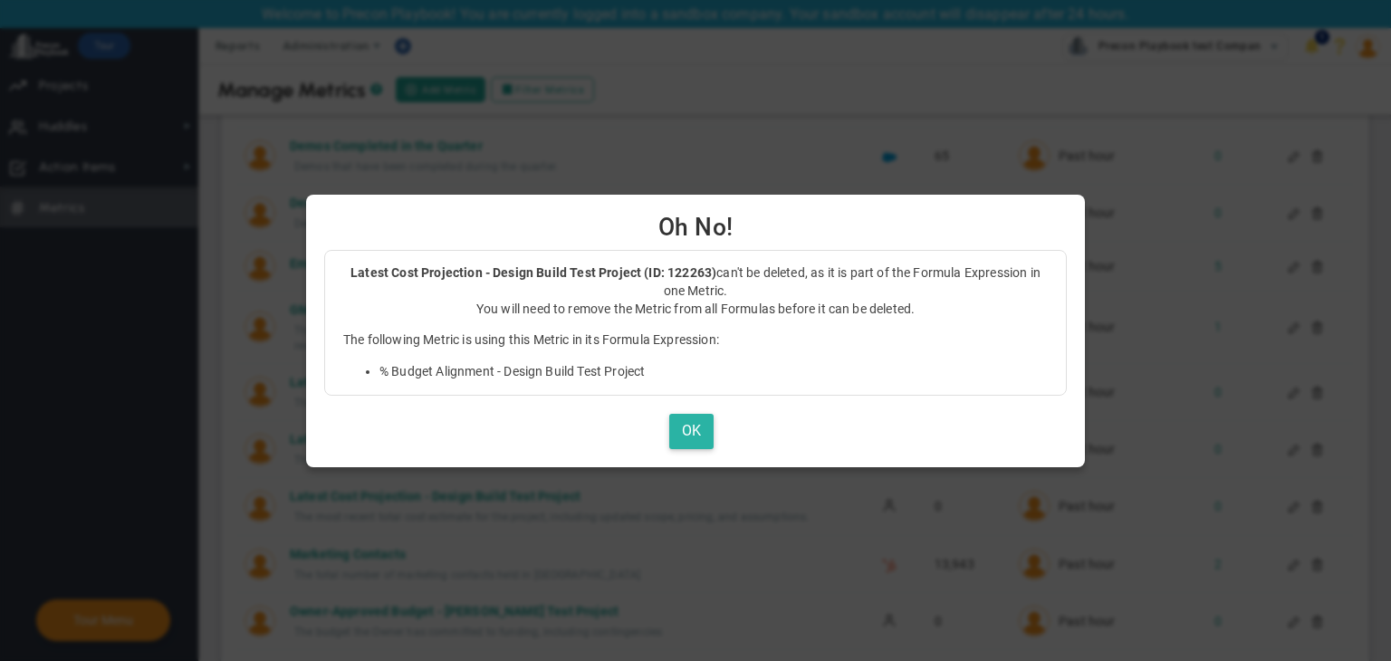
click at [696, 437] on button "OK" at bounding box center [691, 431] width 44 height 35
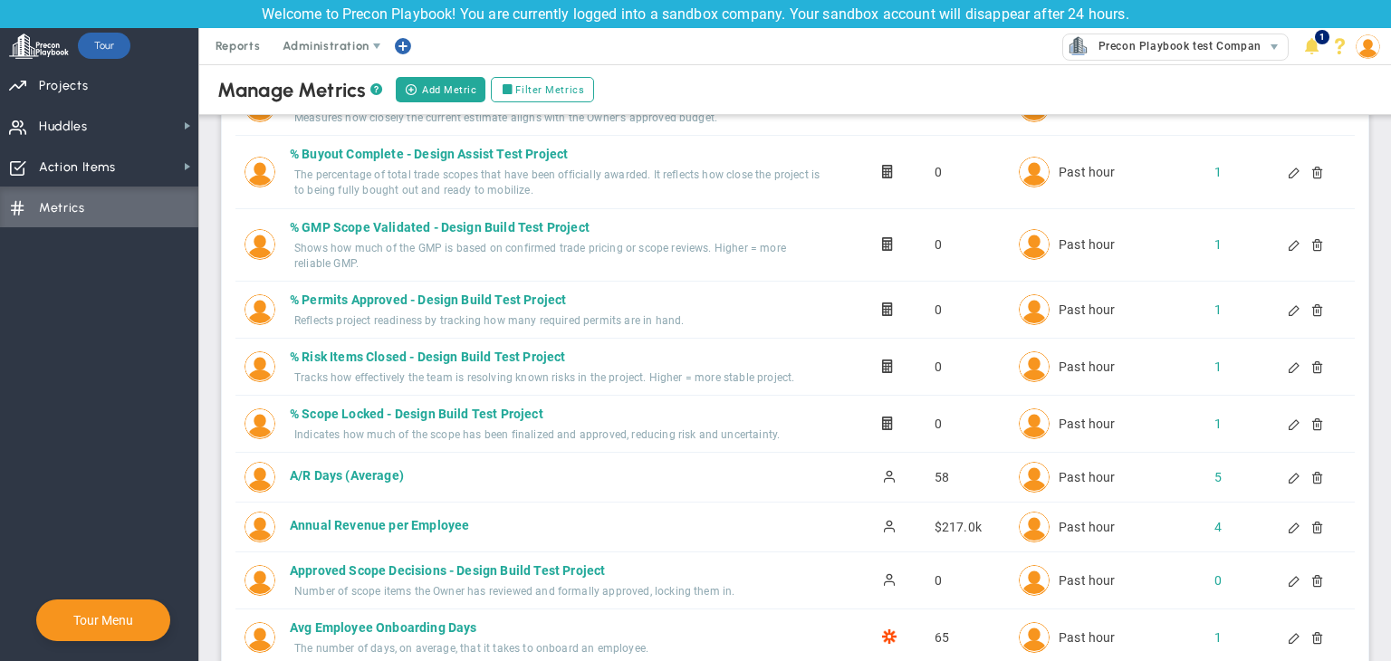
scroll to position [0, 0]
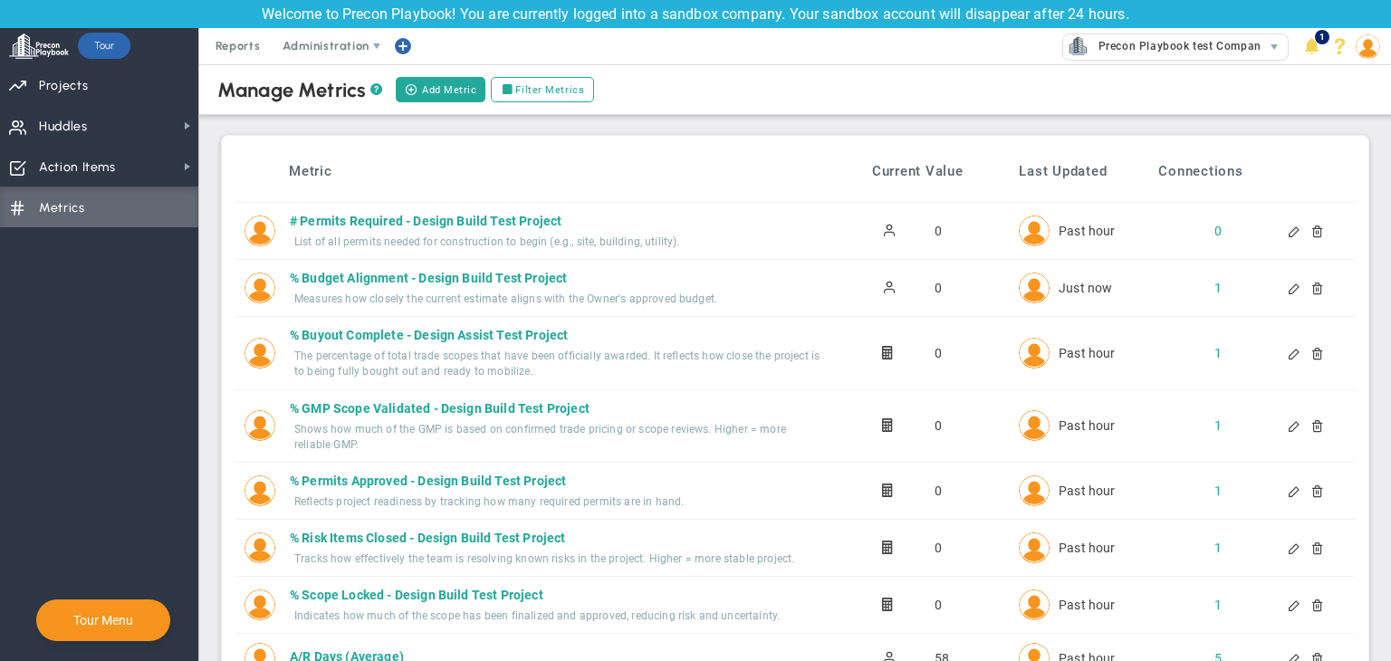
click at [1288, 291] on div at bounding box center [1295, 288] width 14 height 13
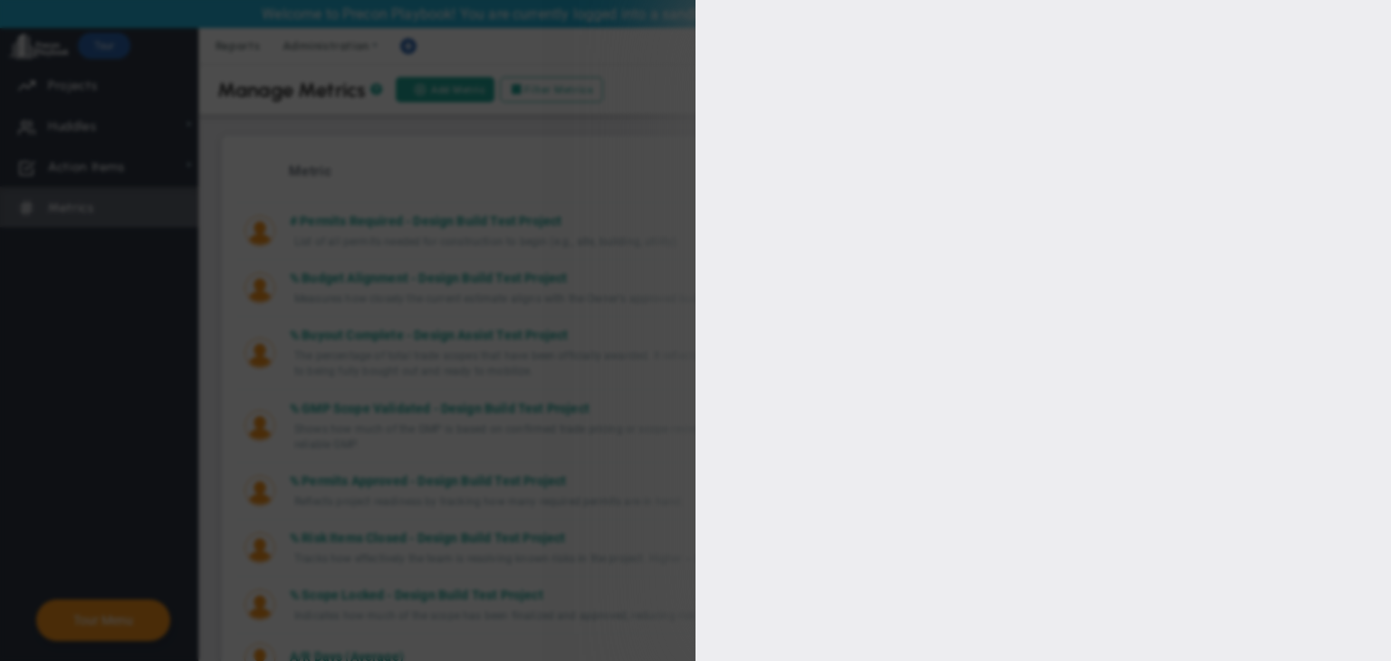
type input "% Budget Alignment - Design Build Test Project"
type input "%-Budget-Alignment---Design-Build-Test-Project"
type input "[PERSON_NAME] A"
type input "0"
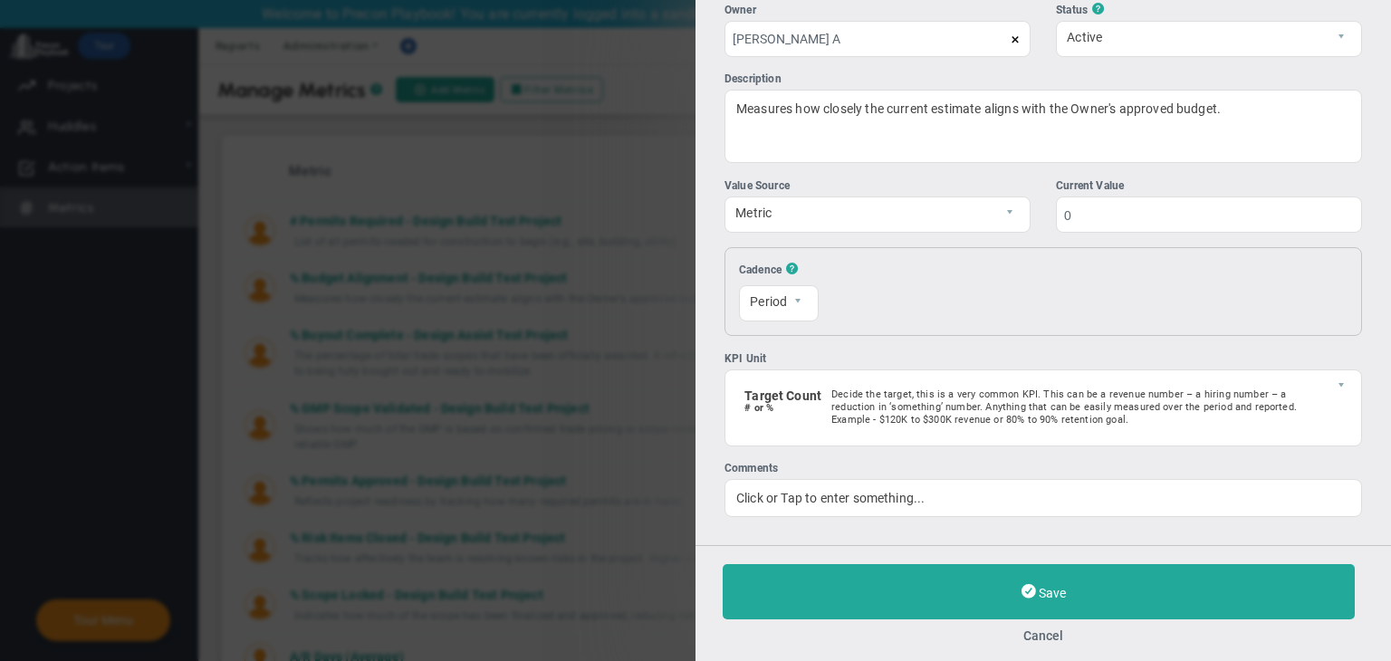
scroll to position [123, 0]
click at [863, 215] on span "Metric" at bounding box center [863, 211] width 274 height 31
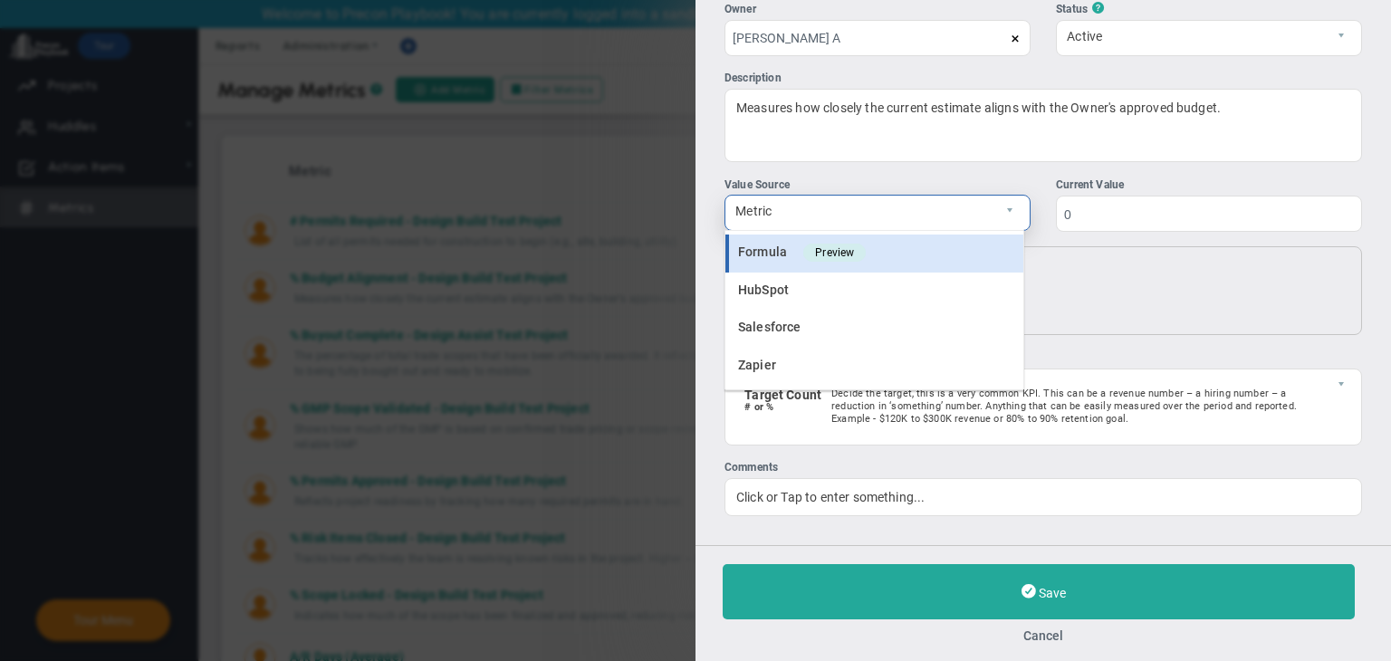
click at [808, 252] on span "Preview" at bounding box center [834, 253] width 62 height 18
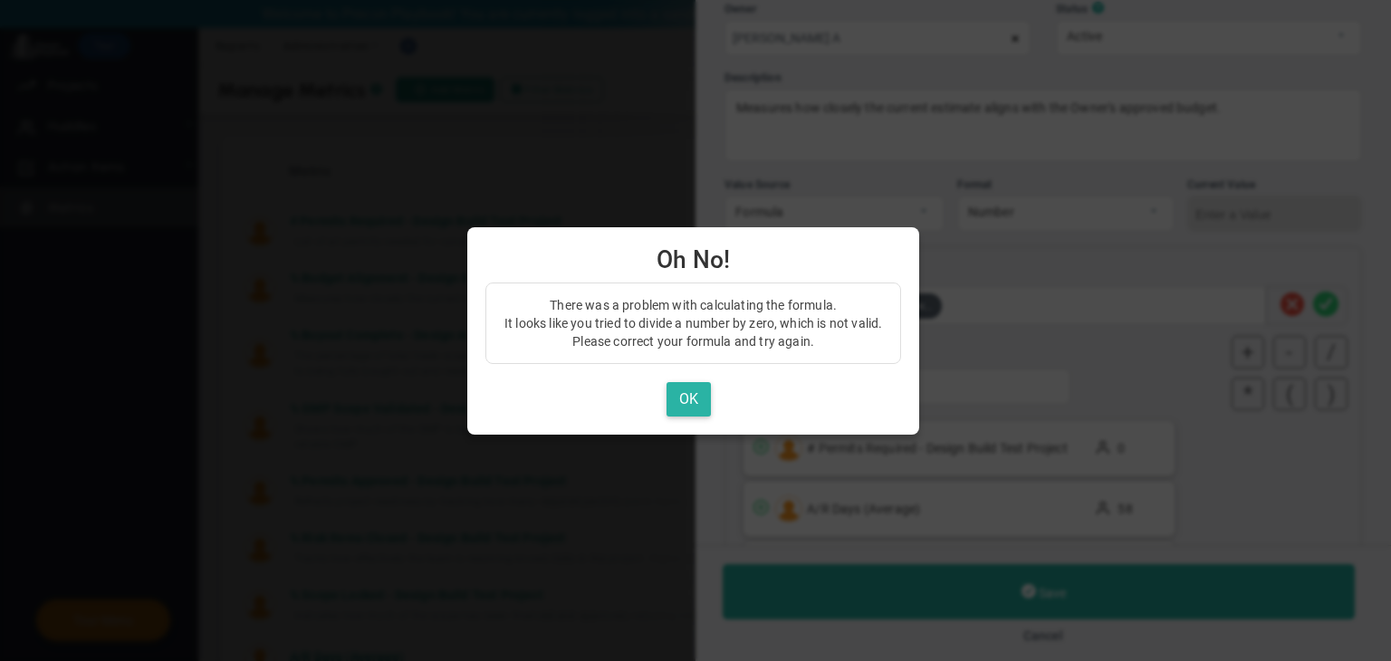
click at [679, 392] on button "OK" at bounding box center [689, 399] width 44 height 35
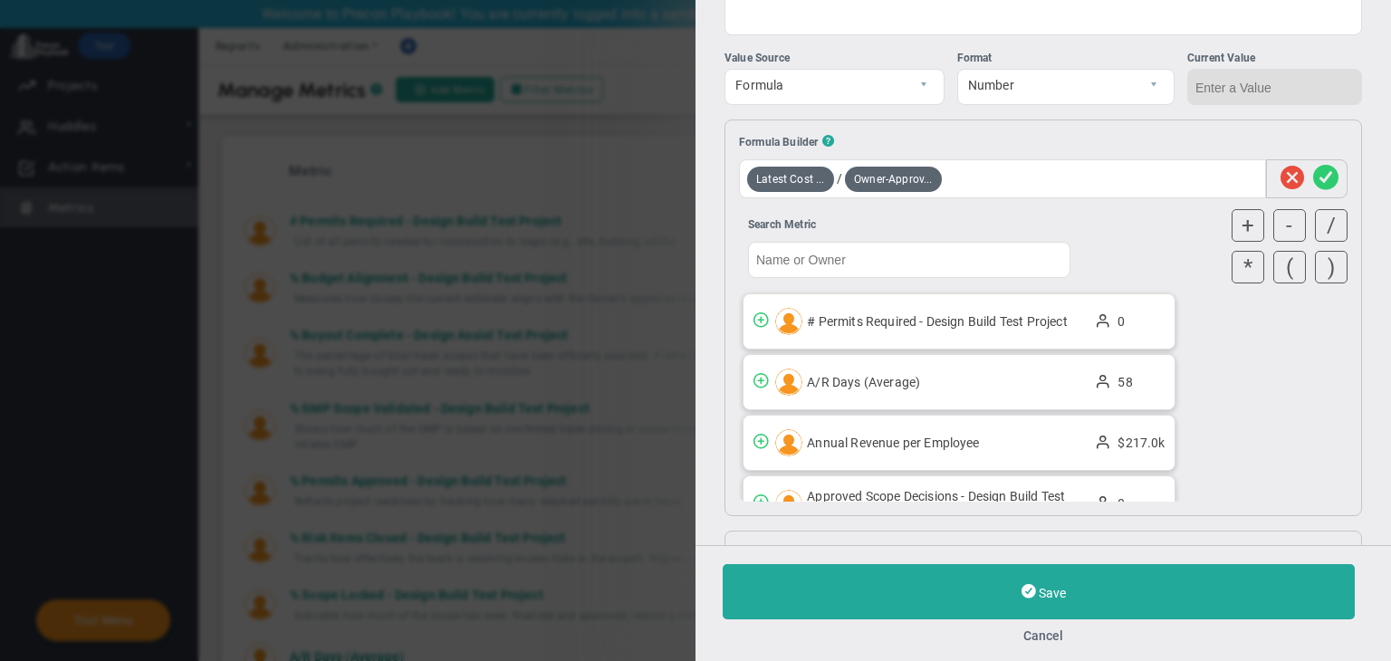
scroll to position [272, 0]
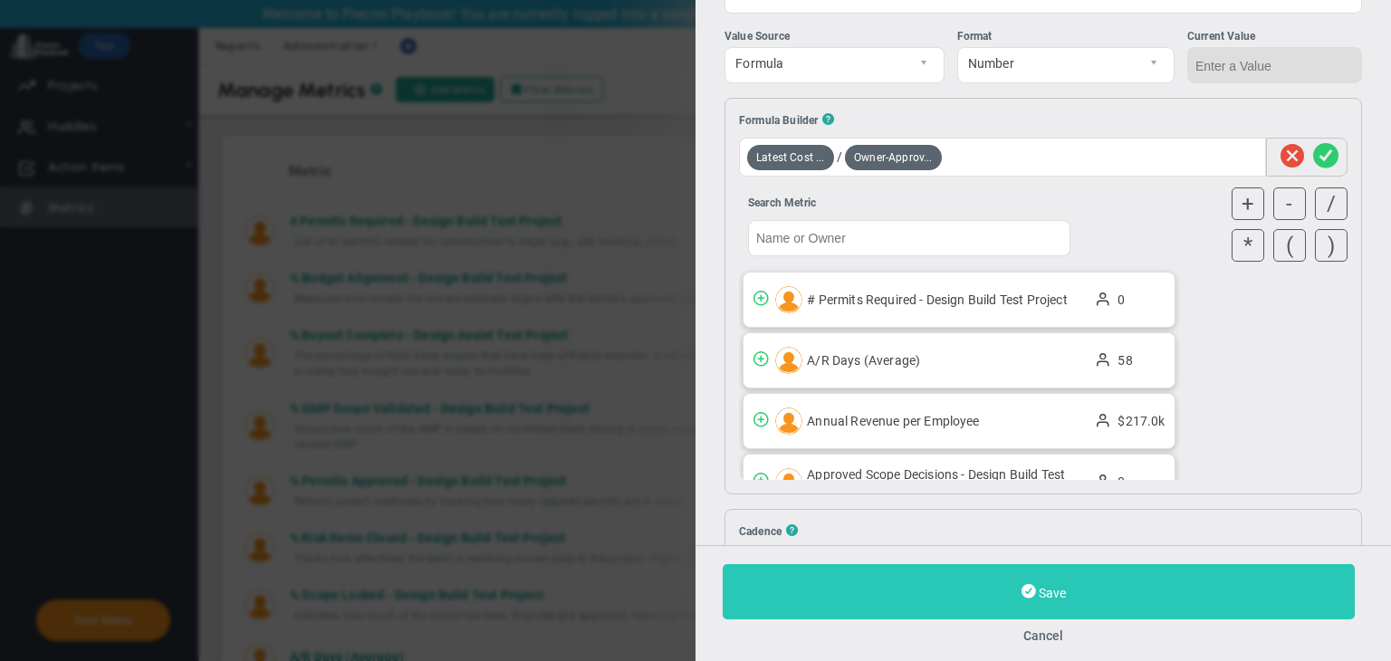
drag, startPoint x: 1191, startPoint y: 593, endPoint x: 1190, endPoint y: 582, distance: 10.9
click at [1190, 592] on button "Save" at bounding box center [1039, 591] width 632 height 55
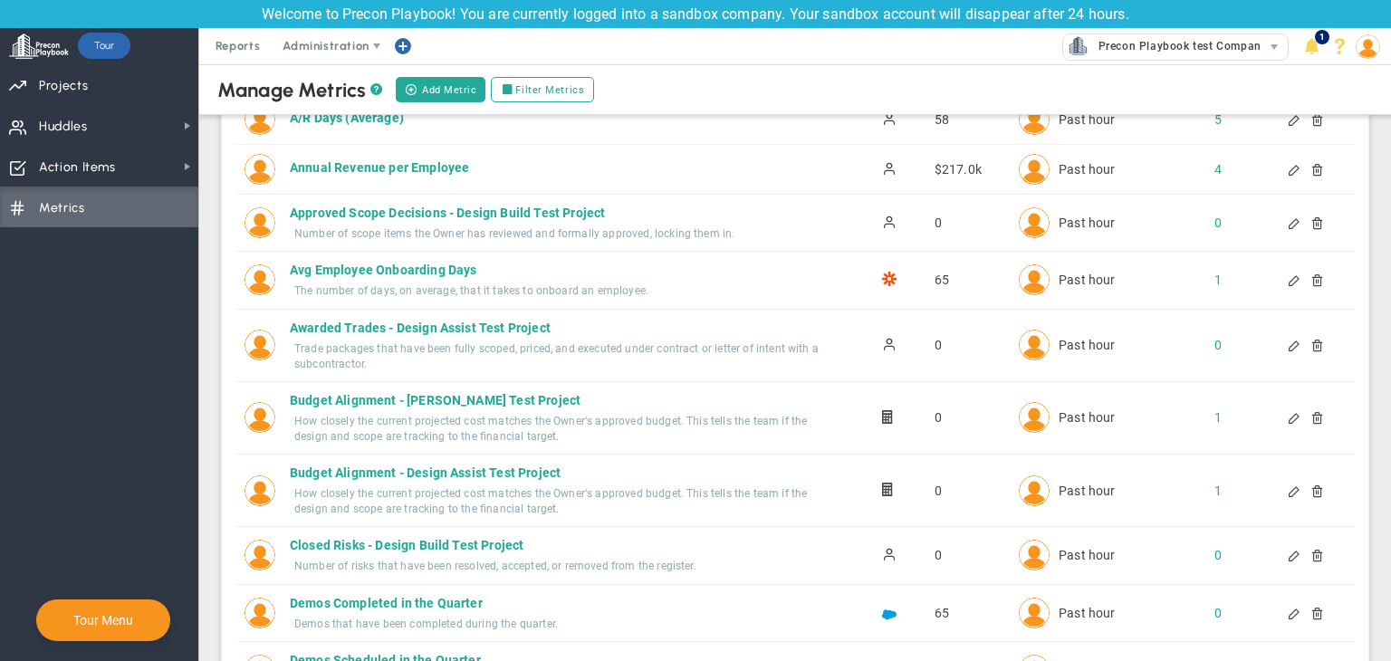
scroll to position [543, 0]
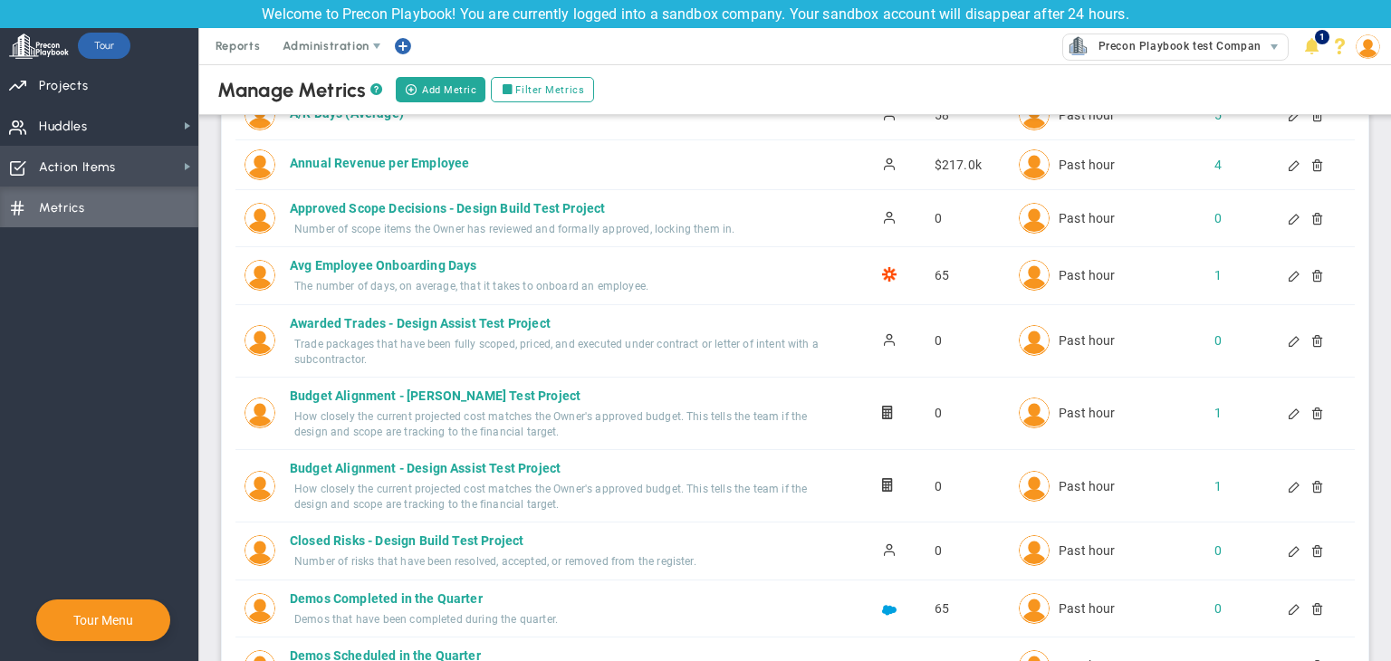
click at [104, 157] on span "Action Items" at bounding box center [77, 168] width 77 height 38
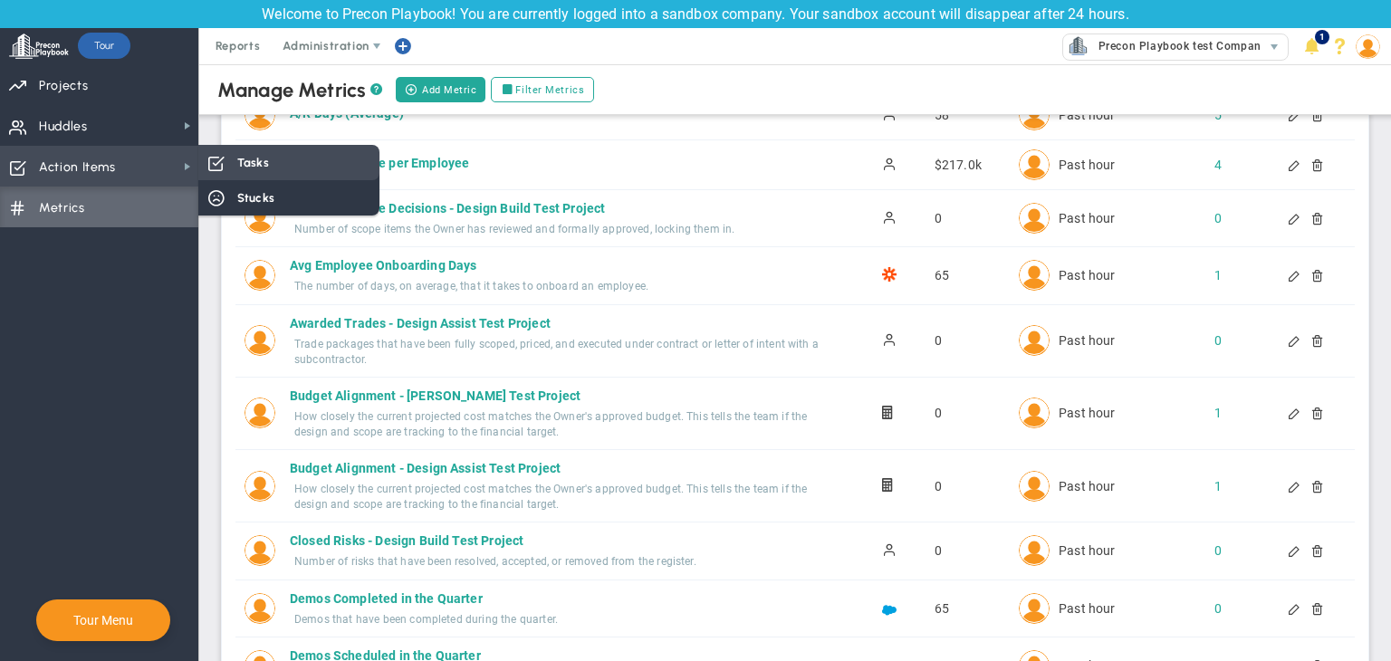
click at [290, 157] on div "Tasks" at bounding box center [288, 162] width 181 height 35
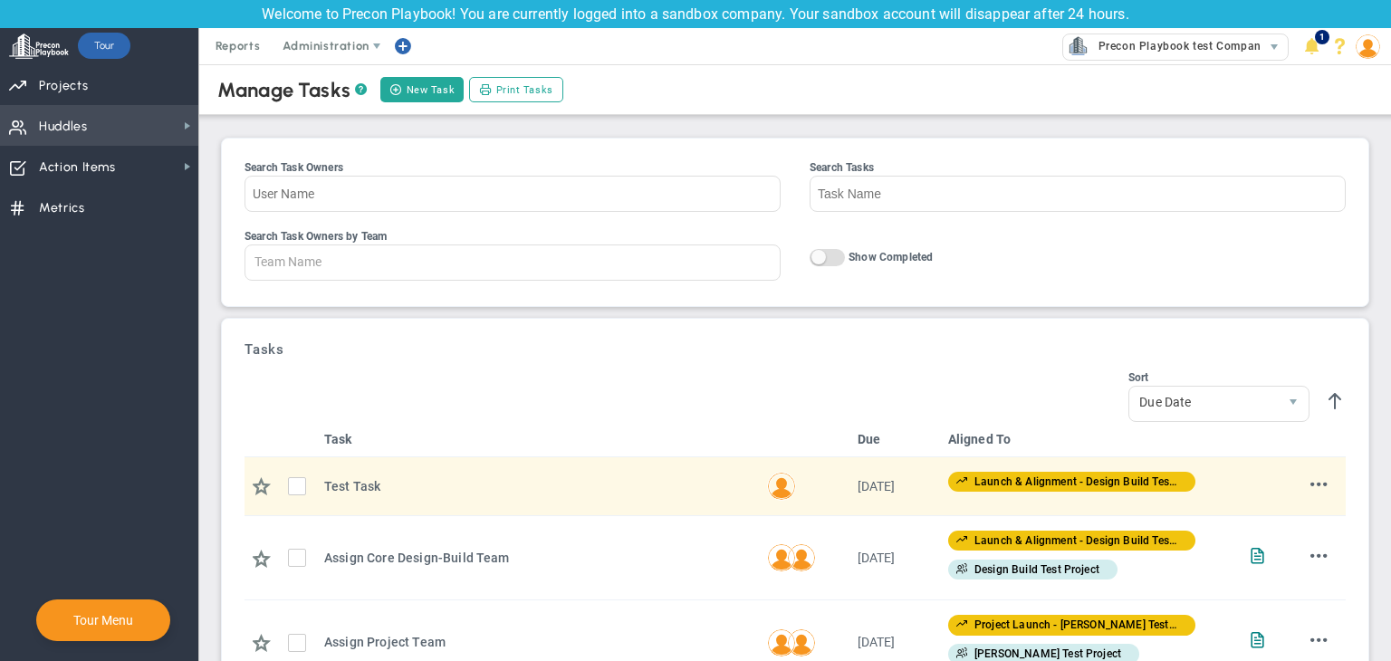
click at [170, 139] on span "Huddles Huddles" at bounding box center [99, 125] width 198 height 41
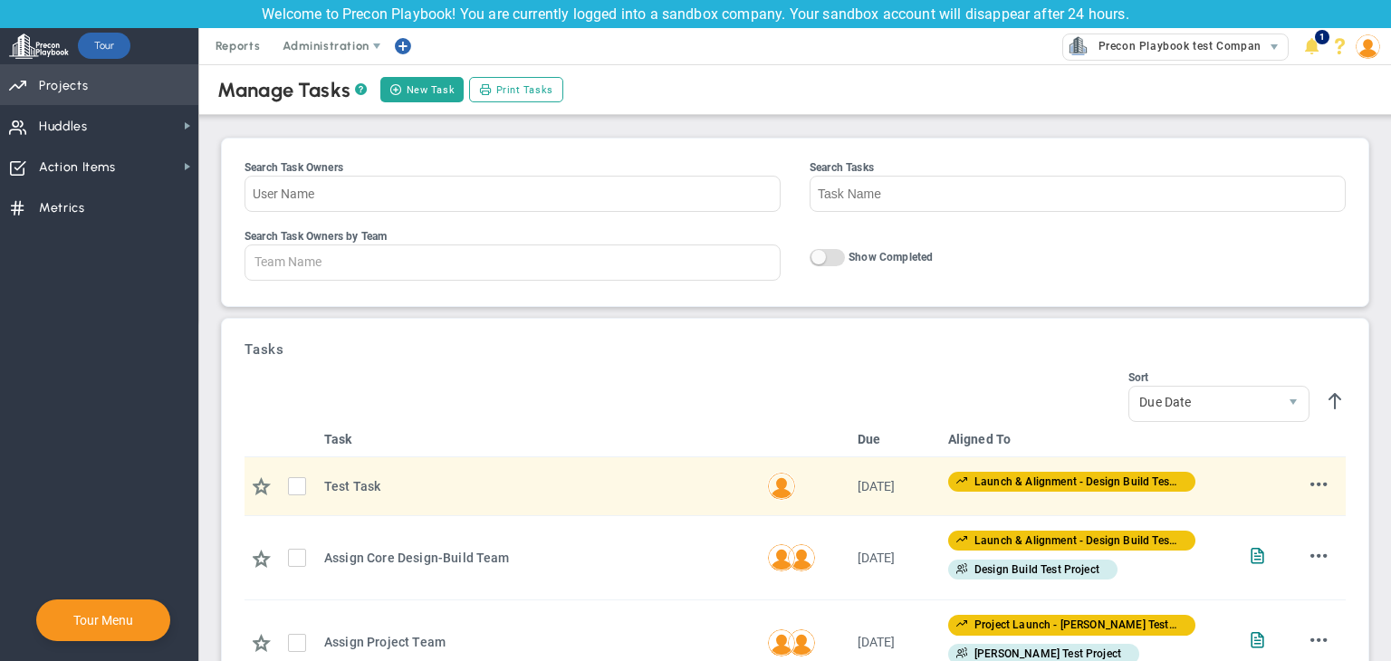
click at [108, 100] on span "Priorities Projects OKR Tree Priorities Projects OKRs" at bounding box center [99, 84] width 198 height 41
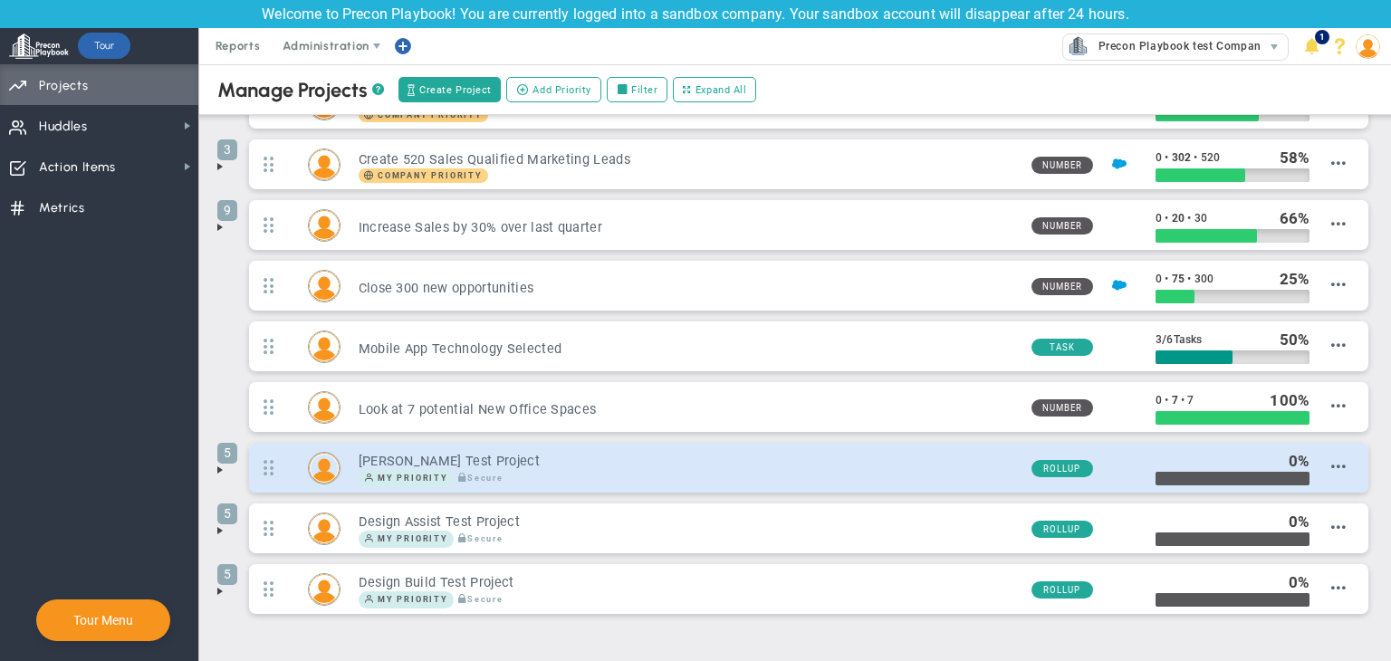
scroll to position [254, 0]
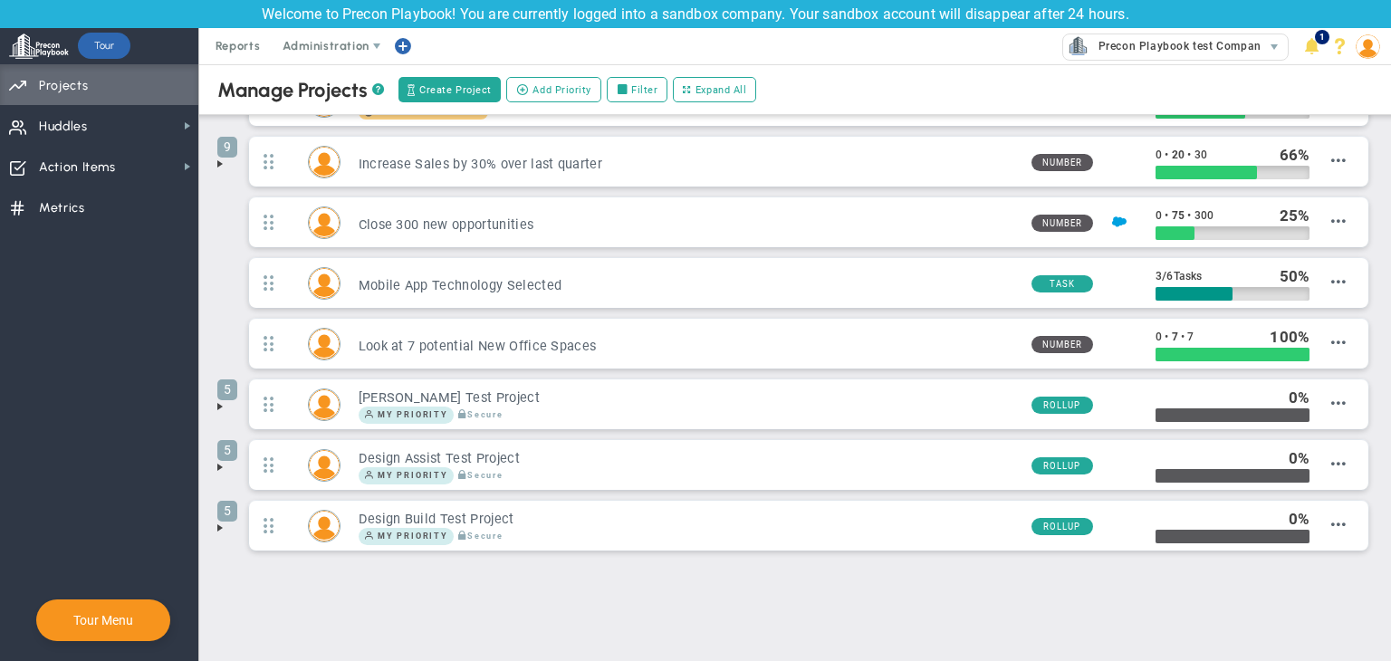
click at [218, 526] on span at bounding box center [220, 528] width 14 height 14
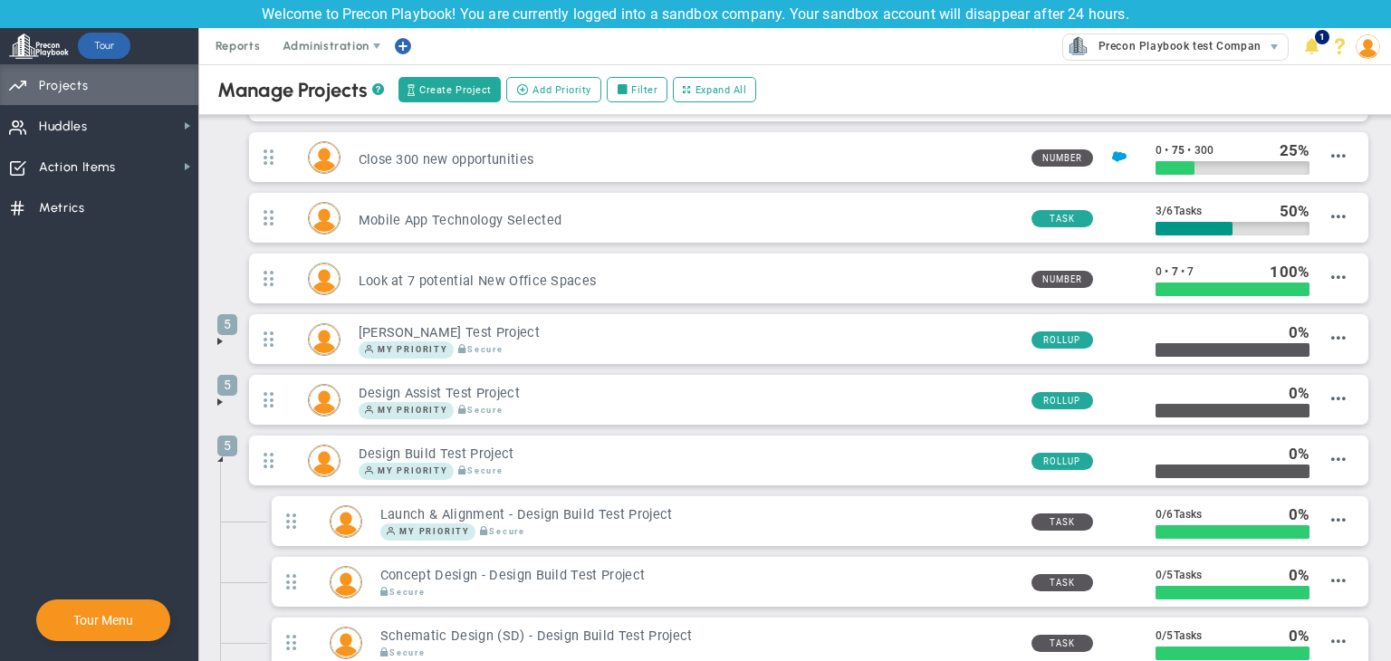
scroll to position [525, 0]
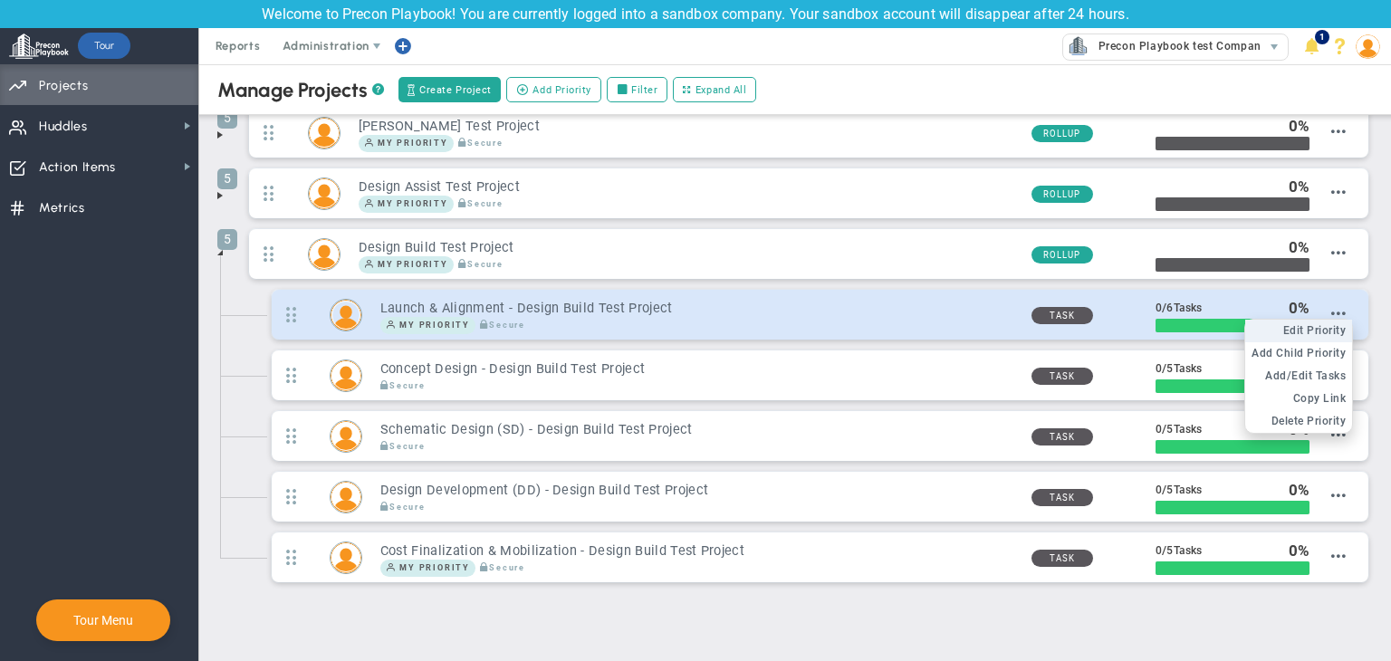
click at [1303, 330] on span "Edit Priority" at bounding box center [1315, 330] width 63 height 13
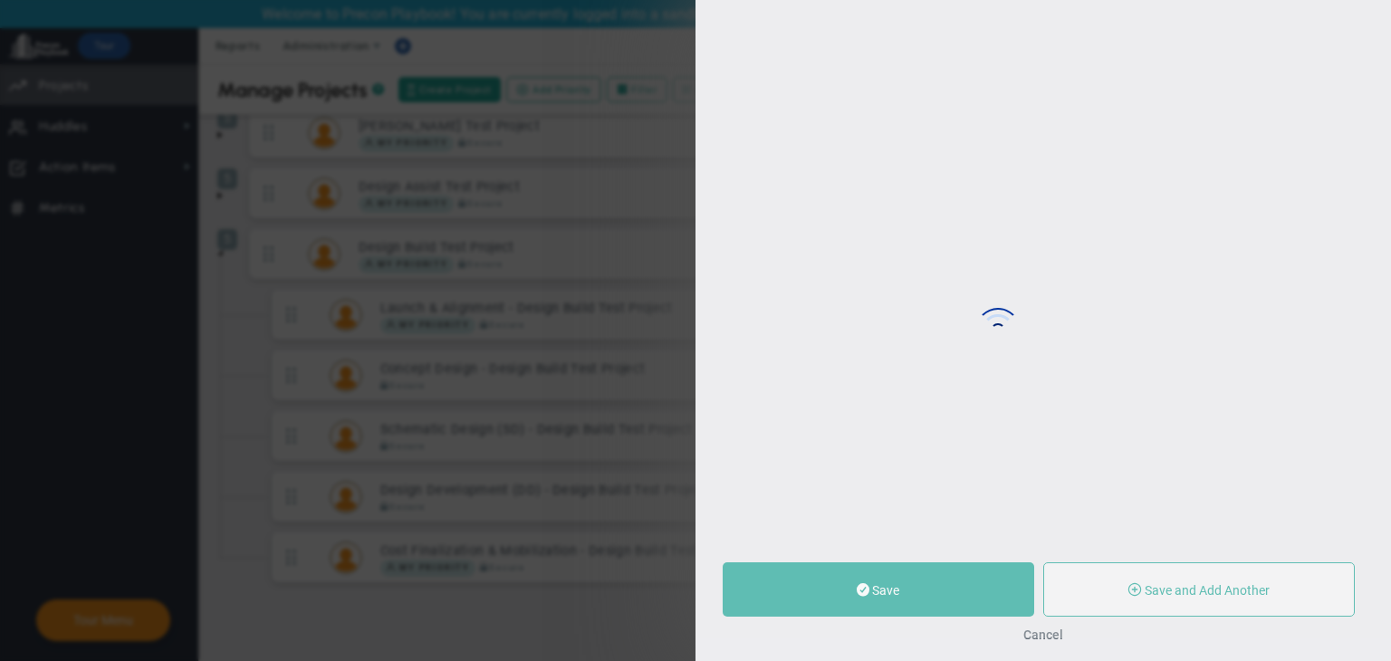
type input "Launch & Alignment - Design Build Test Project"
type input "0"
type input "6"
radio input "true"
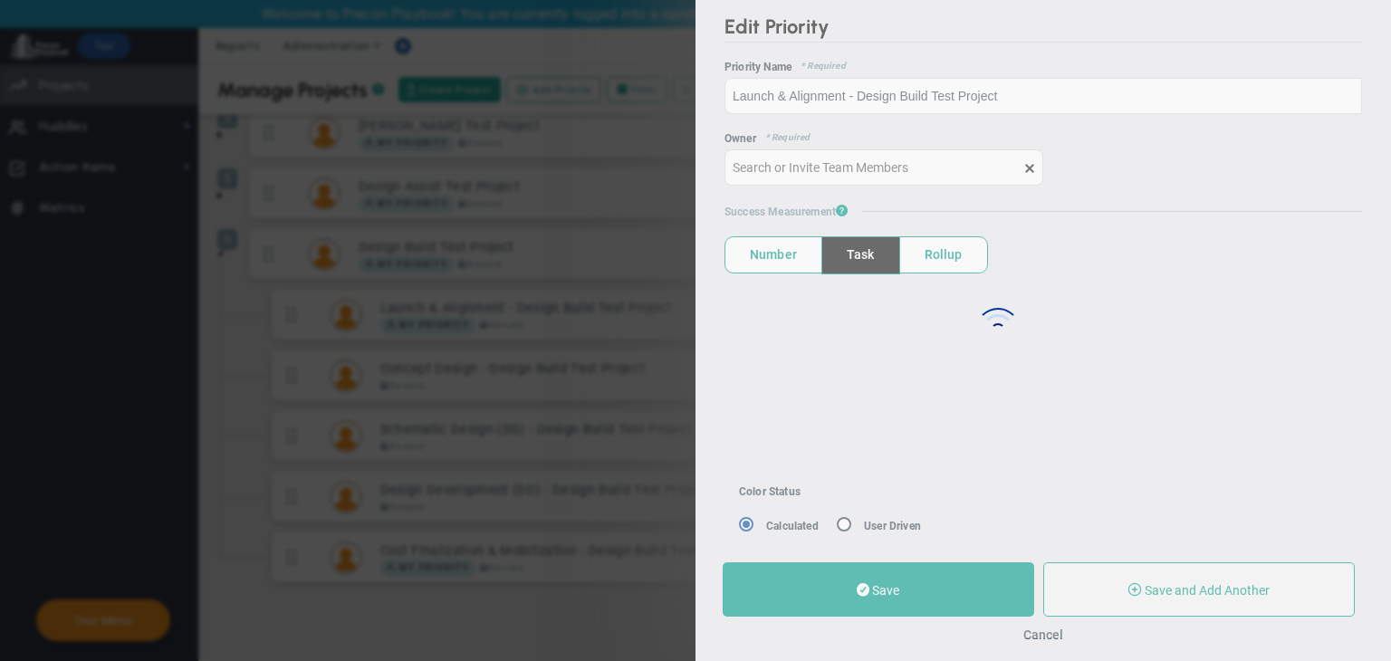
type input "[PERSON_NAME] A"
type input "0"
type input "6"
radio input "true"
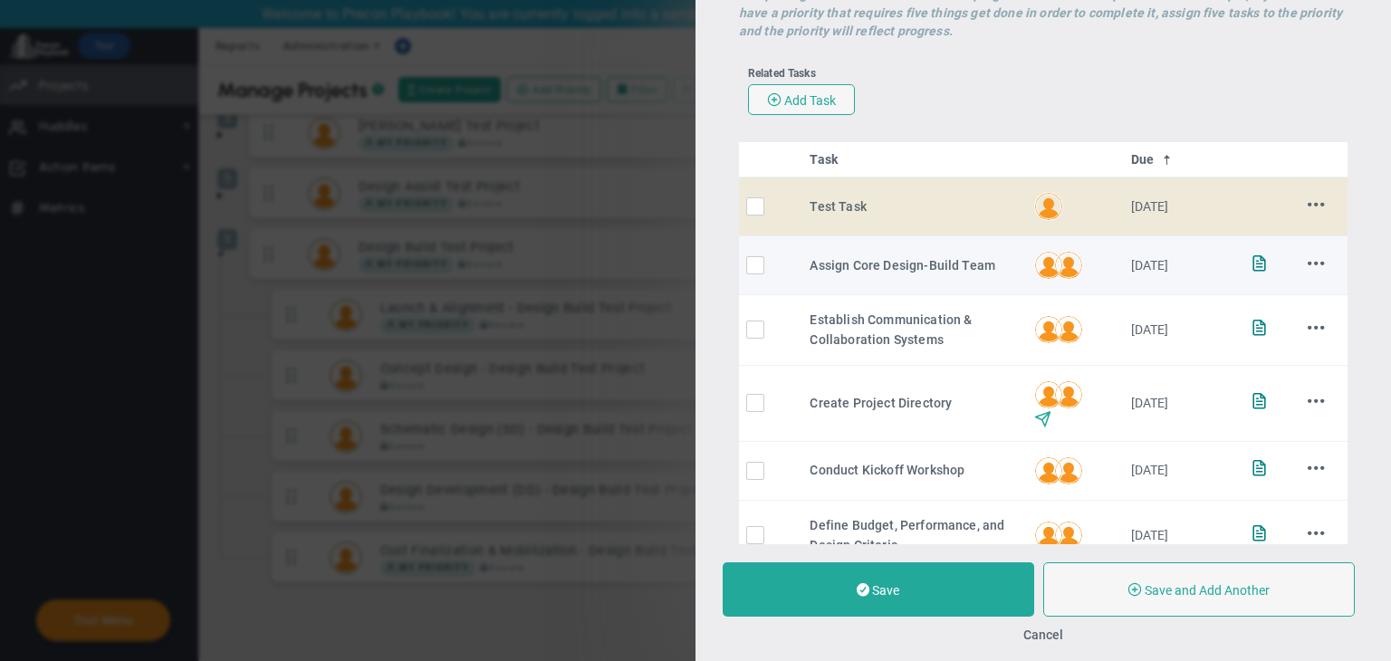
scroll to position [312, 0]
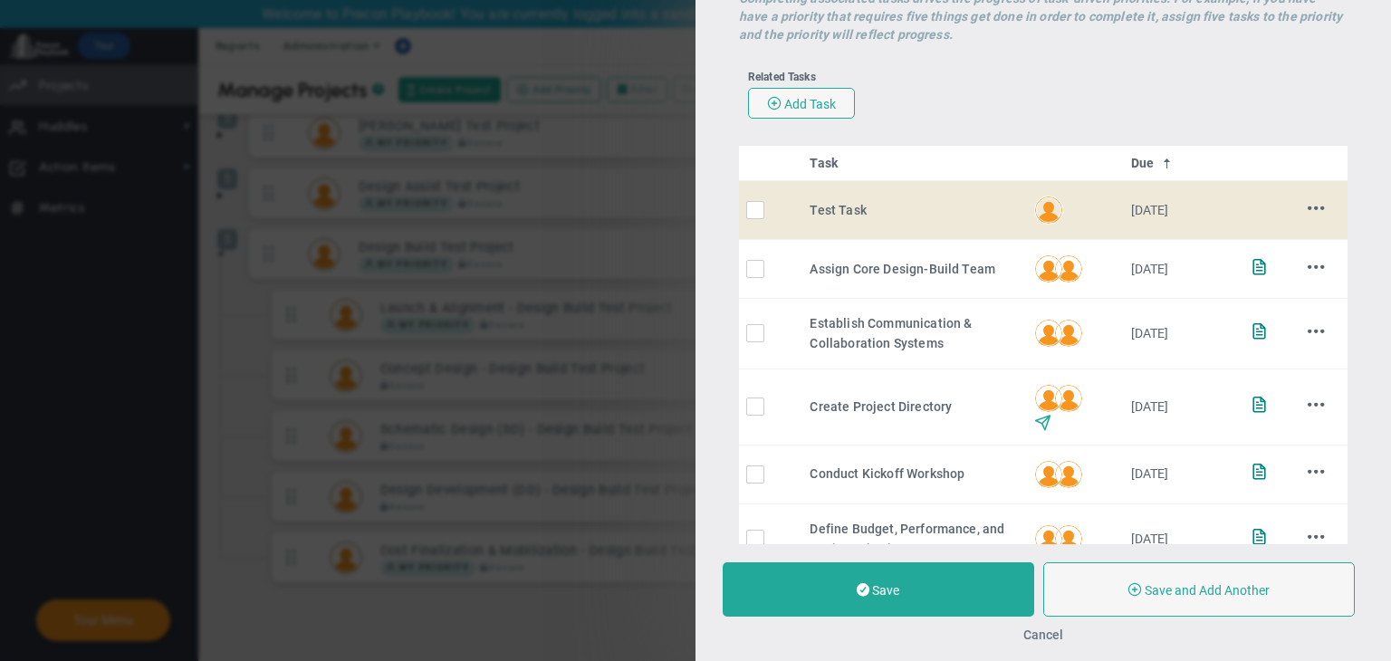
click at [1055, 639] on button "Cancel" at bounding box center [1044, 635] width 40 height 14
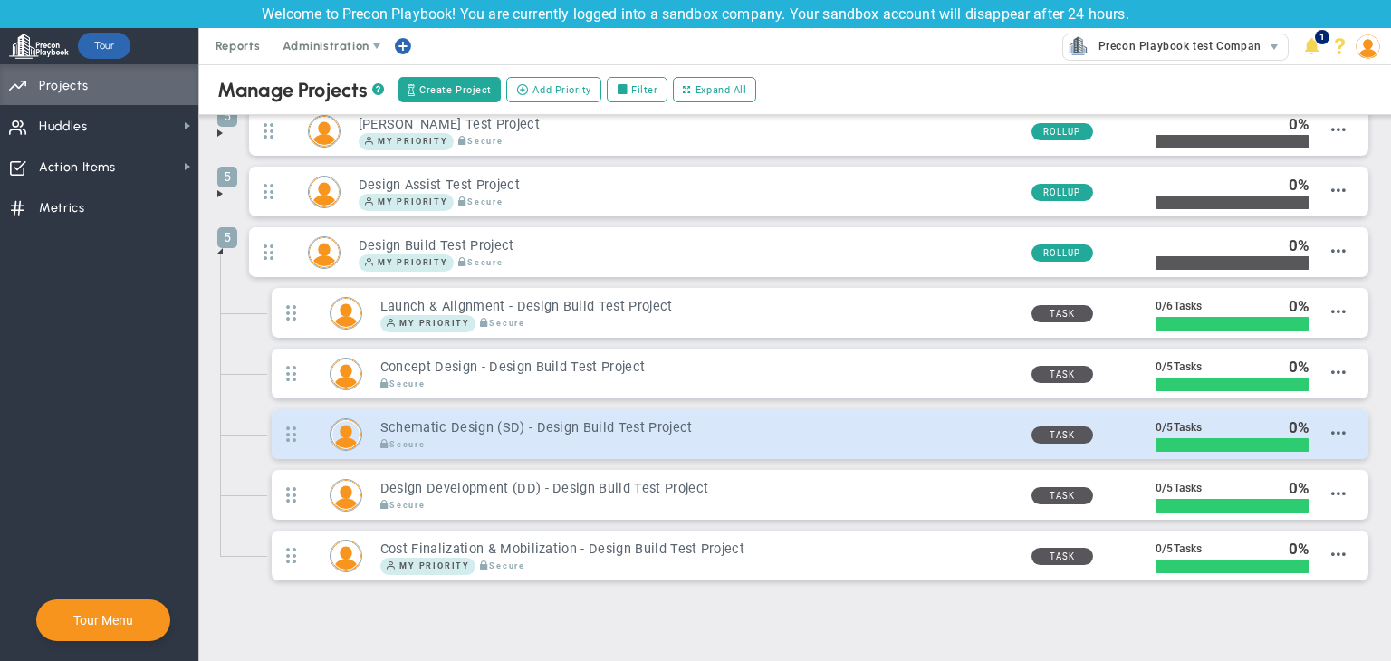
scroll to position [554, 0]
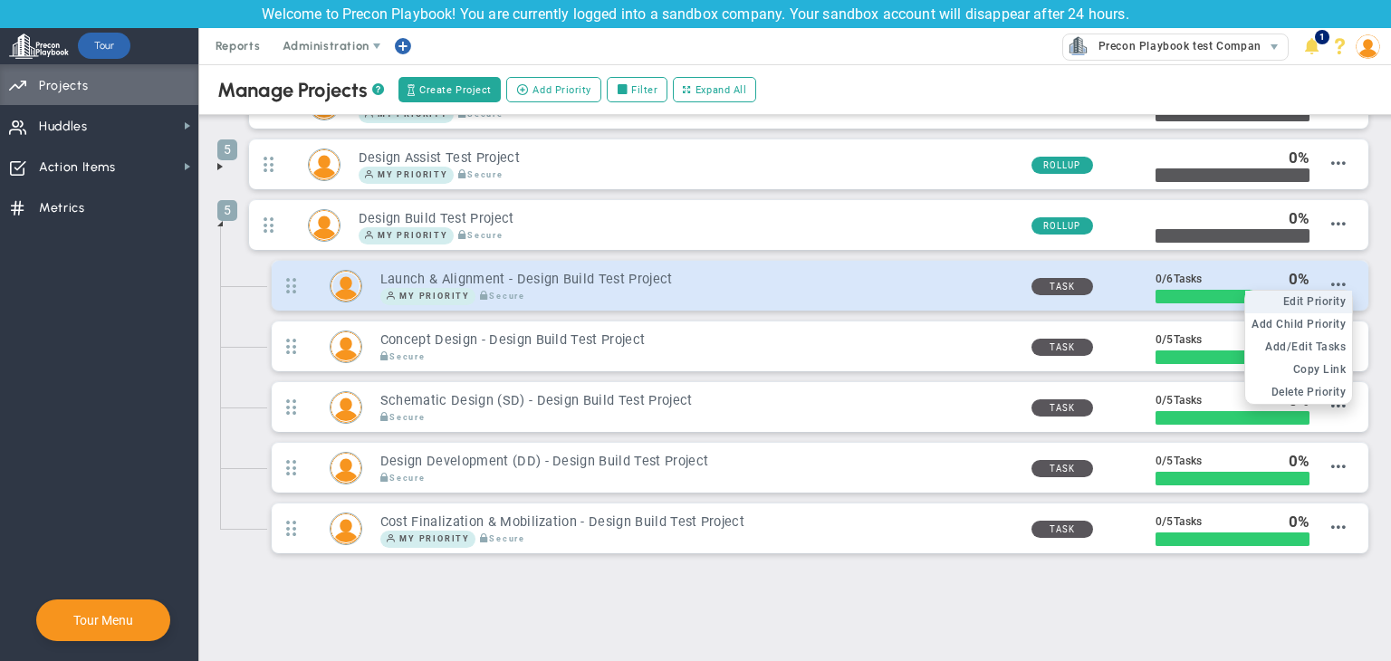
click at [1312, 301] on span "Edit Priority" at bounding box center [1315, 301] width 63 height 13
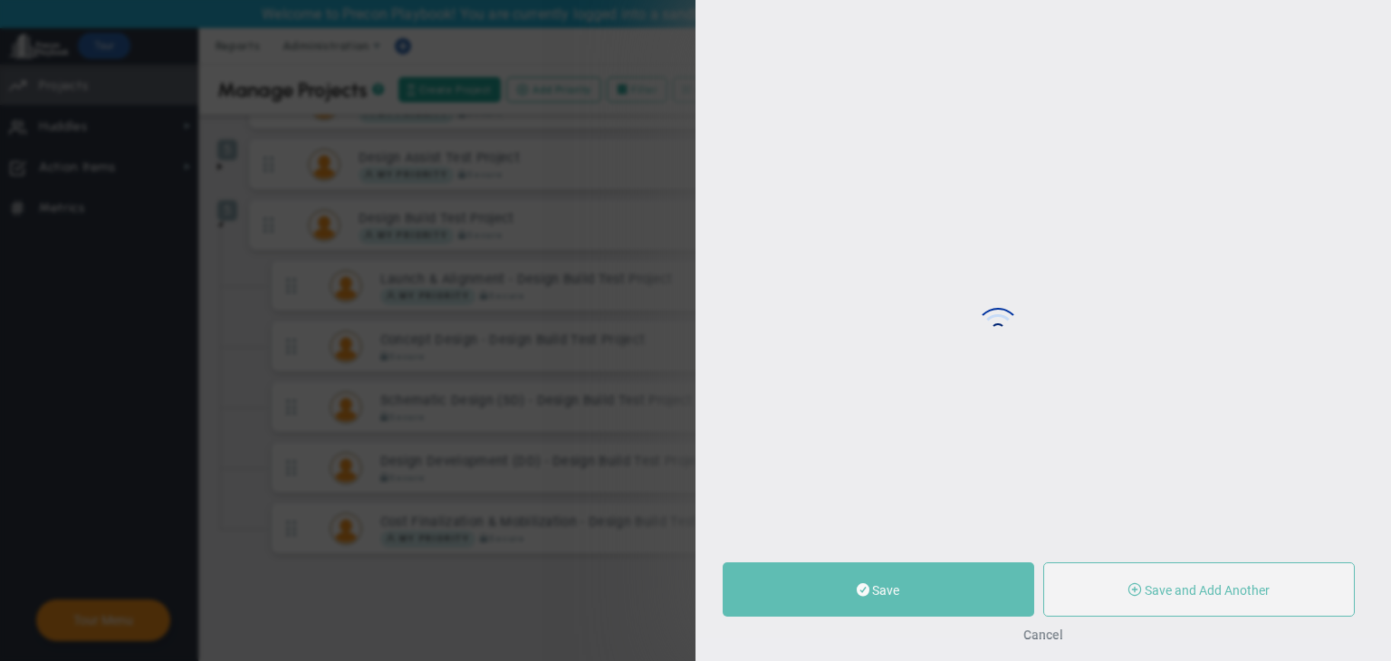
type input "Launch & Alignment - Design Build Test Project"
type input "0"
type input "6"
radio input "true"
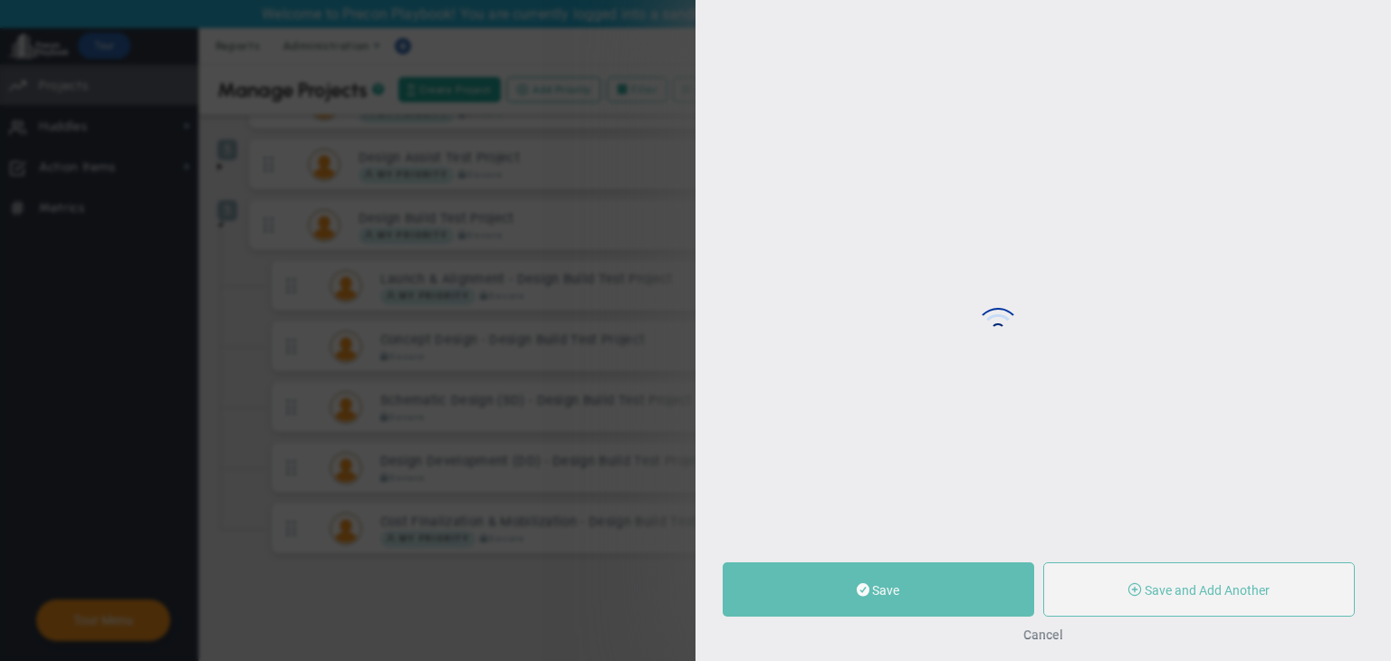
type input "[PERSON_NAME] A"
type input "0"
type input "6"
radio input "true"
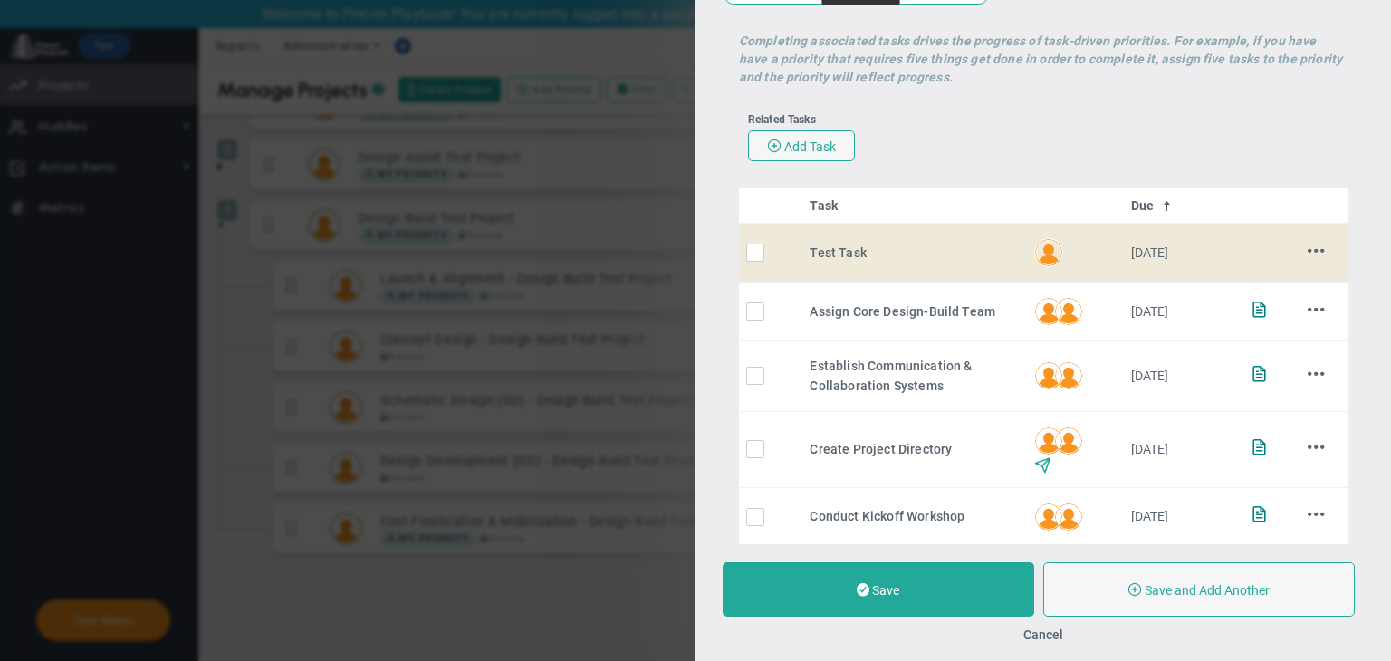
scroll to position [493, 0]
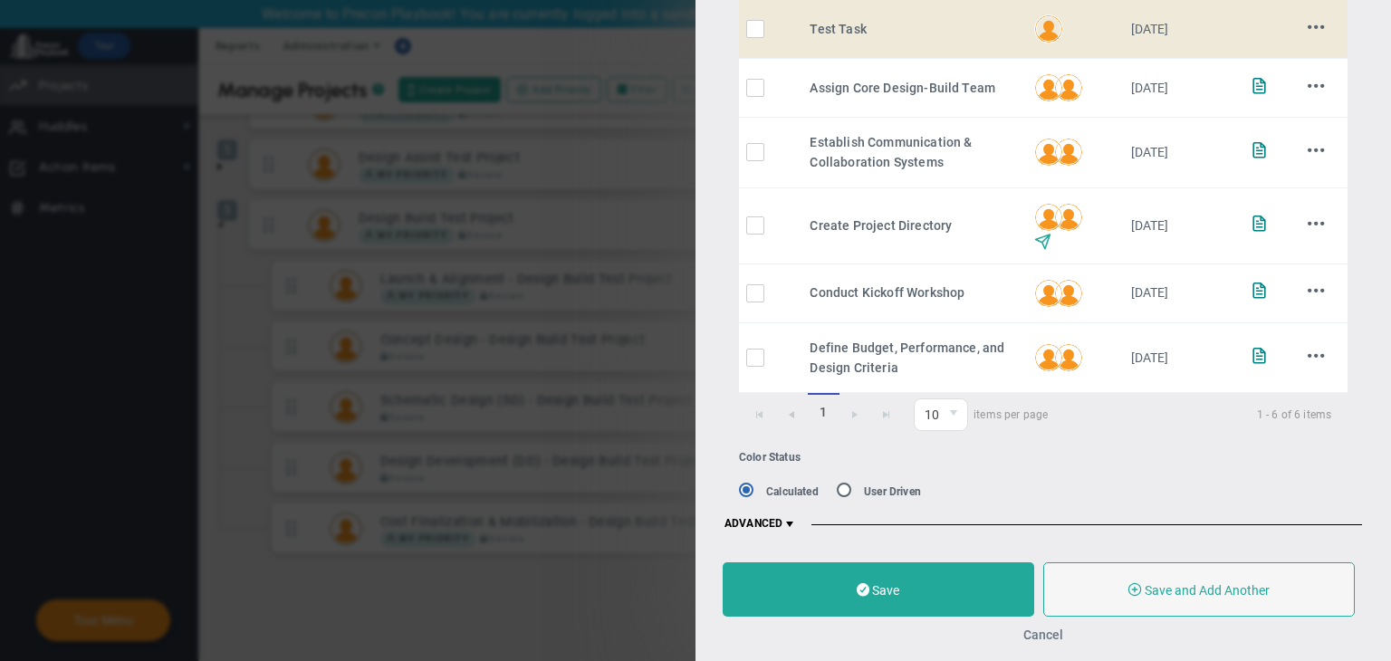
click at [1041, 636] on button "Cancel" at bounding box center [1044, 635] width 40 height 14
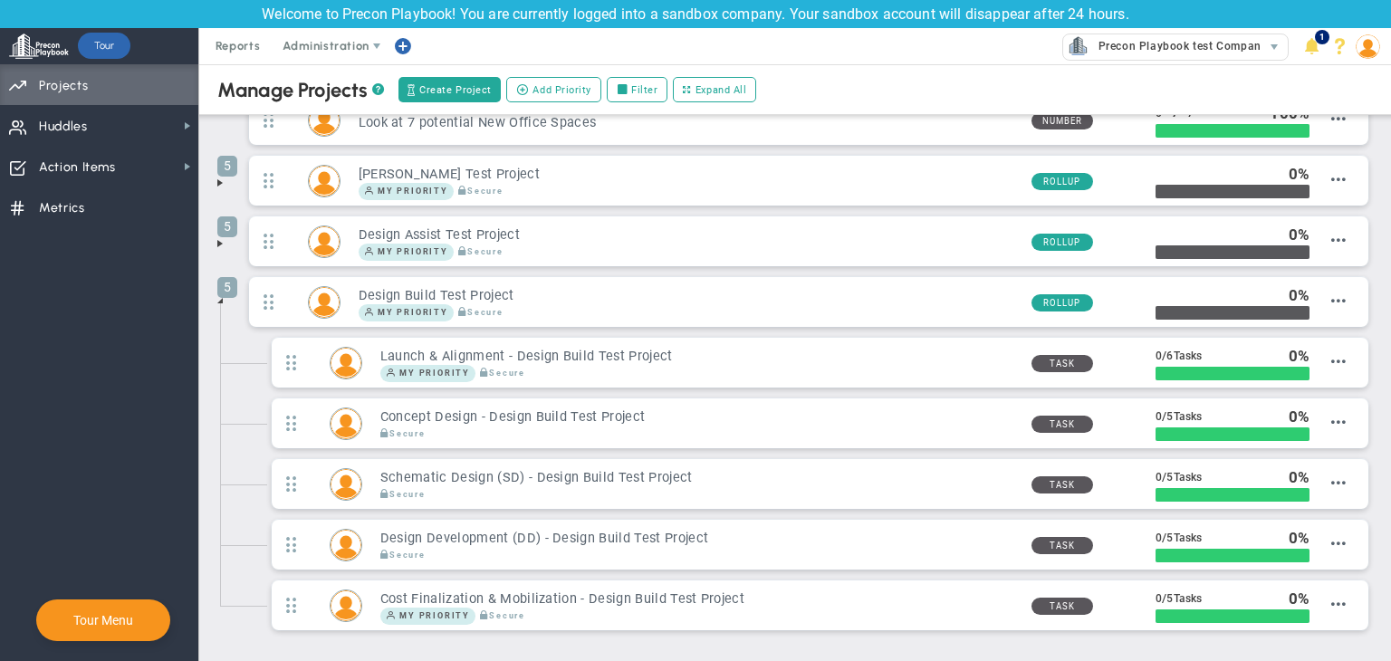
scroll to position [373, 0]
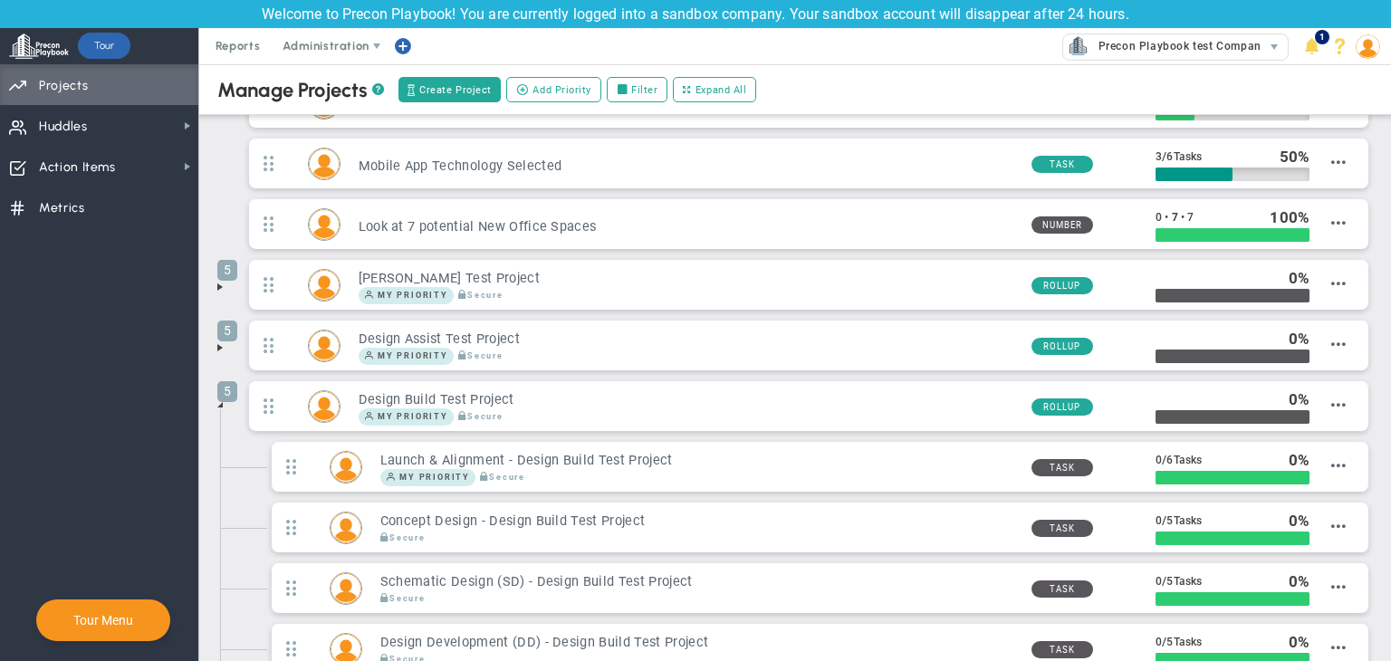
click at [225, 347] on span at bounding box center [220, 348] width 14 height 14
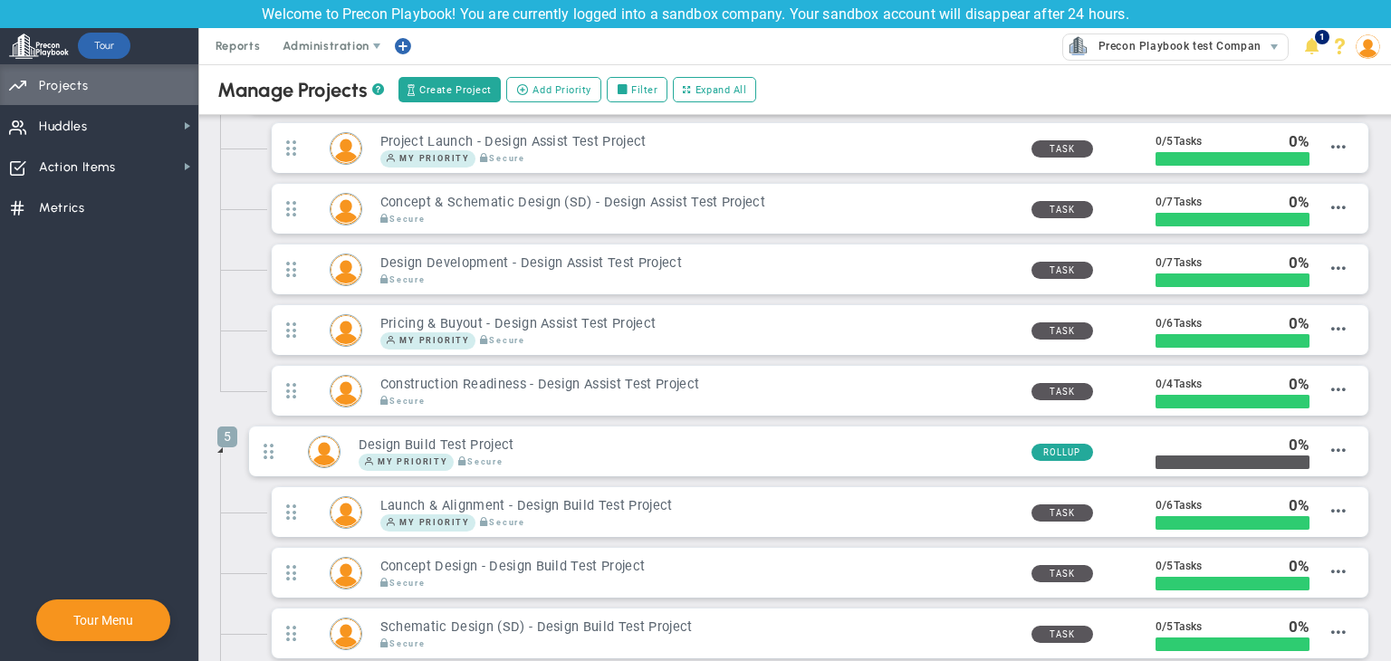
scroll to position [645, 0]
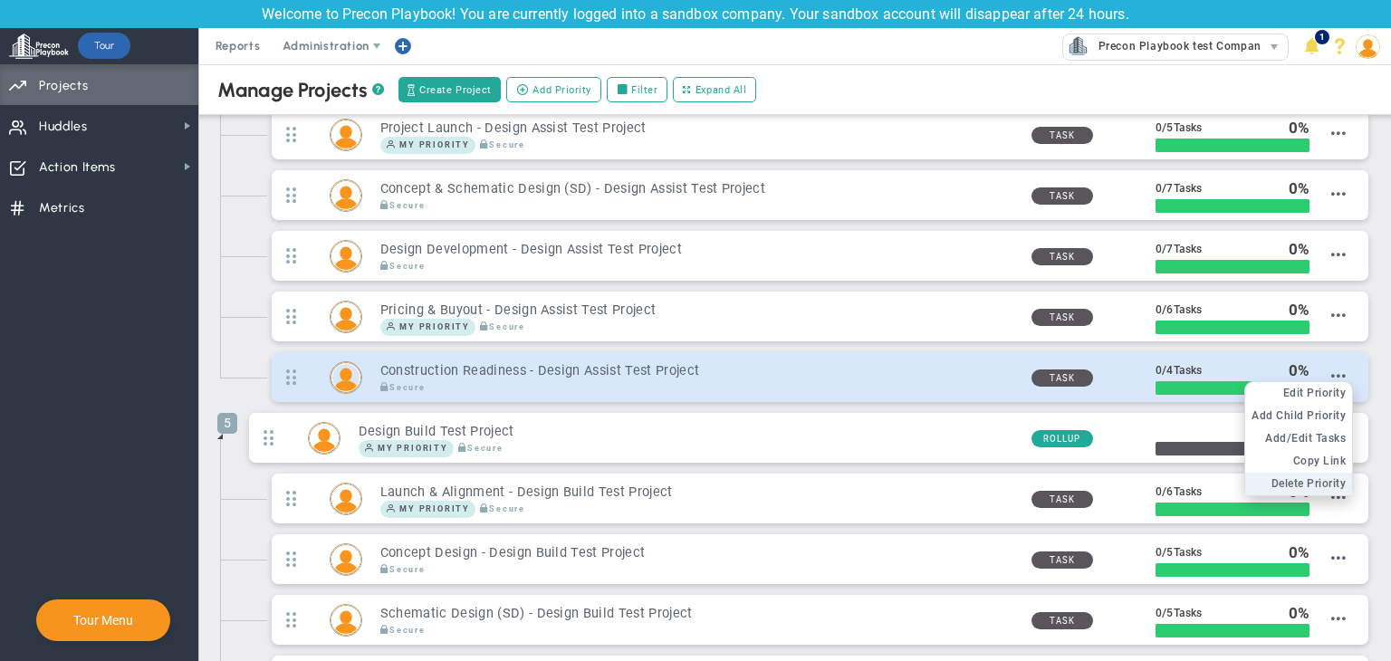
click at [1305, 478] on span "Delete Priority" at bounding box center [1309, 483] width 75 height 13
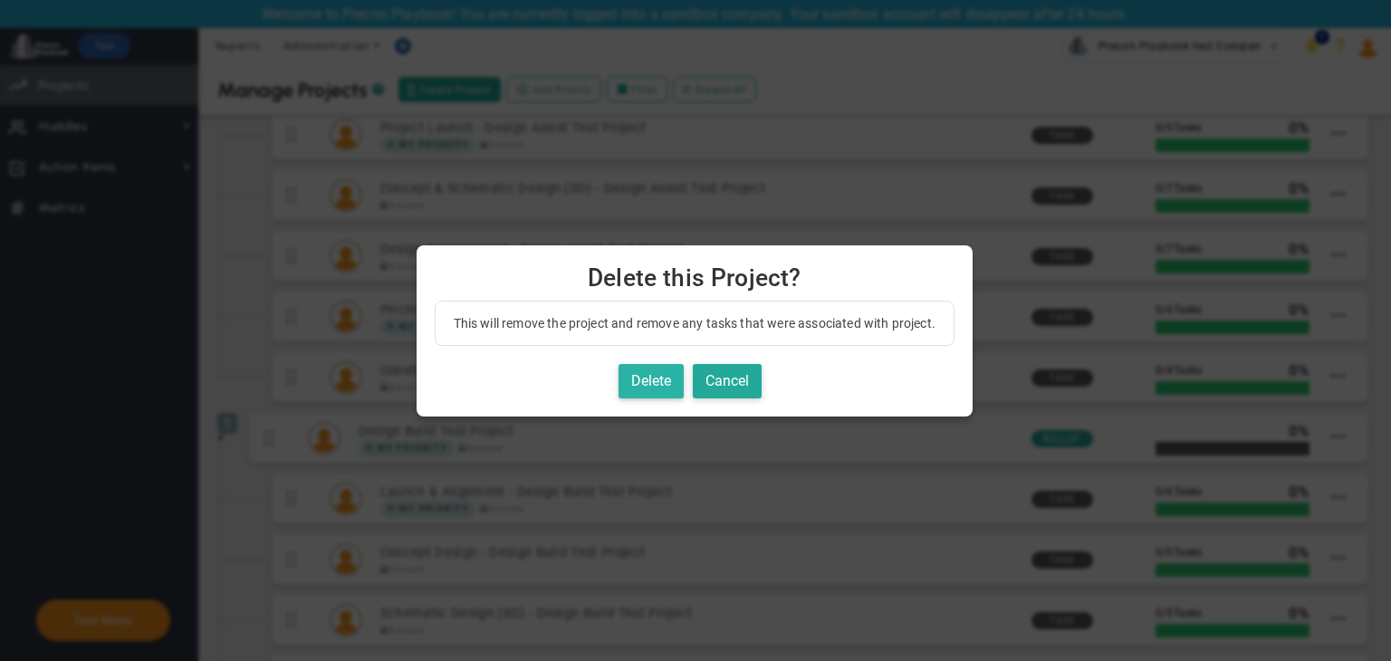
click at [656, 373] on button "Delete" at bounding box center [651, 381] width 65 height 35
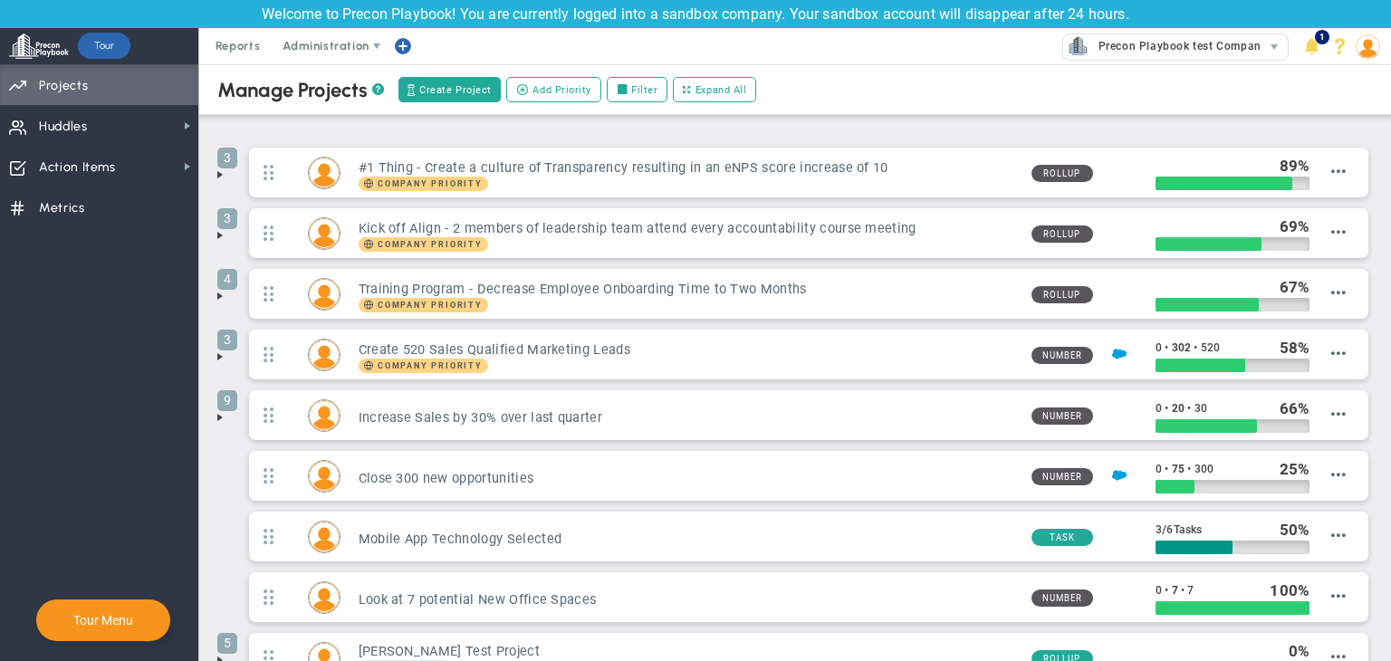
scroll to position [254, 0]
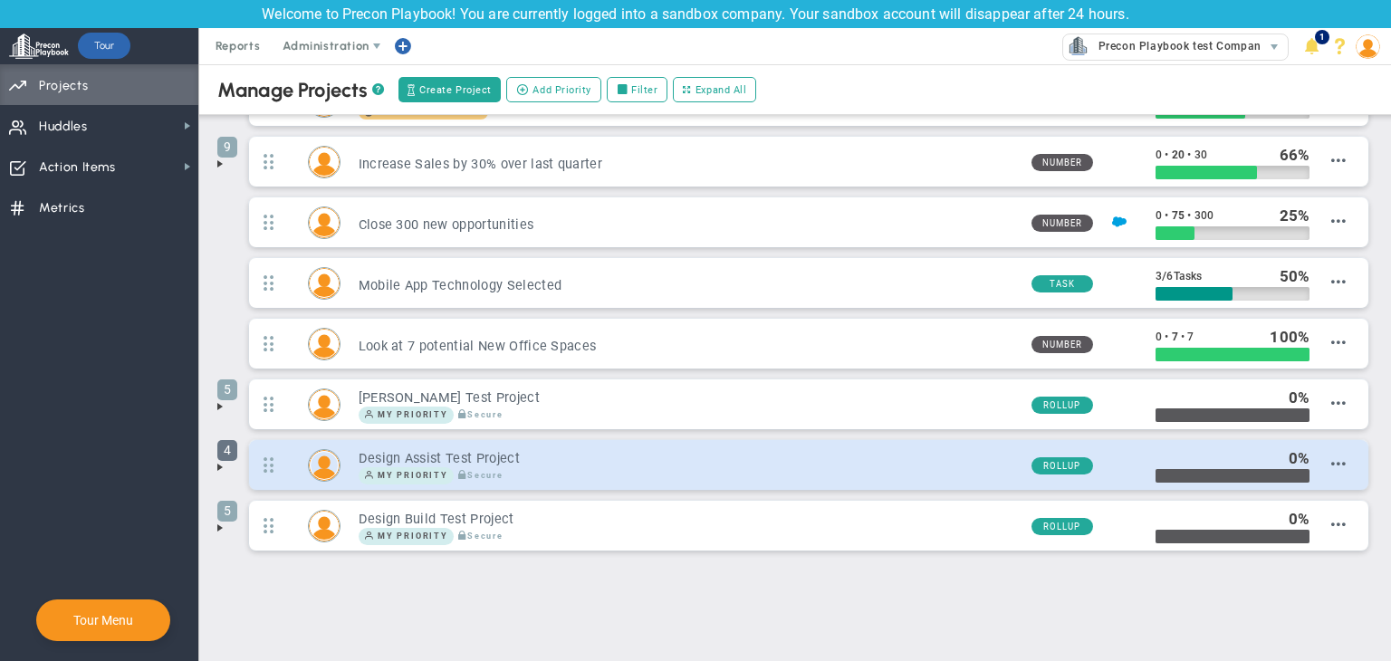
click at [218, 456] on span "4" at bounding box center [227, 450] width 20 height 21
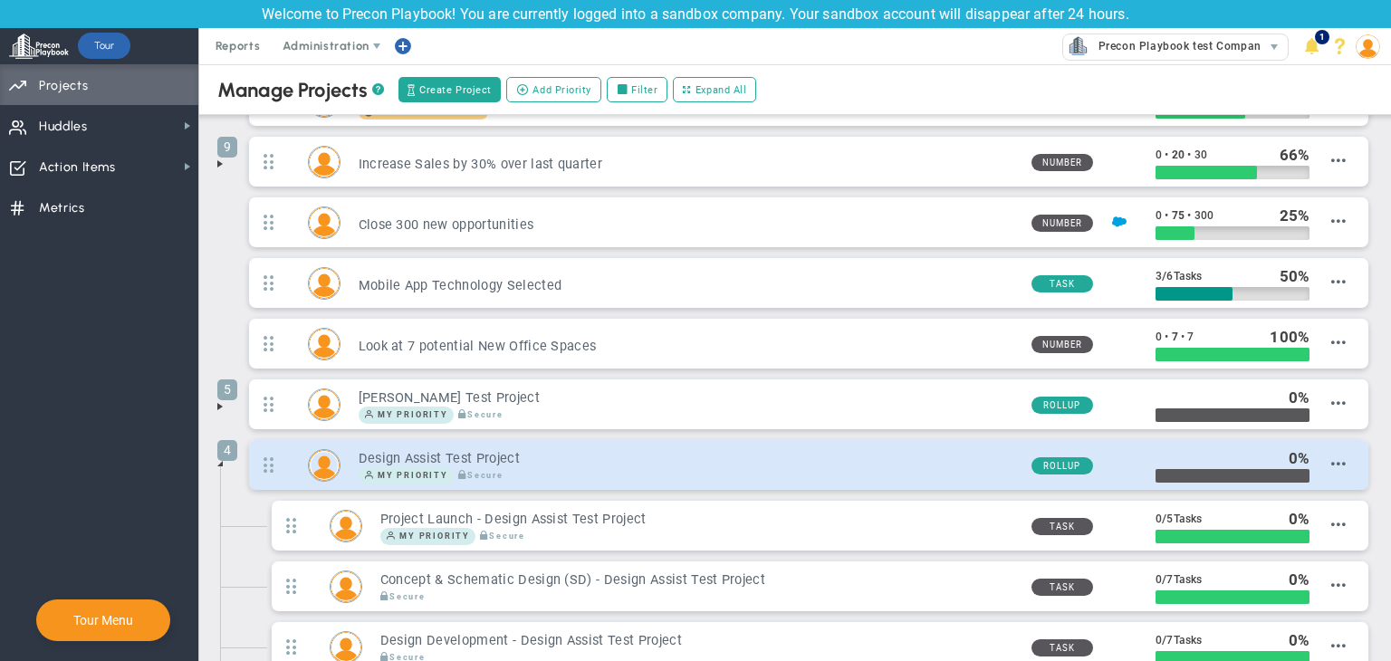
scroll to position [495, 0]
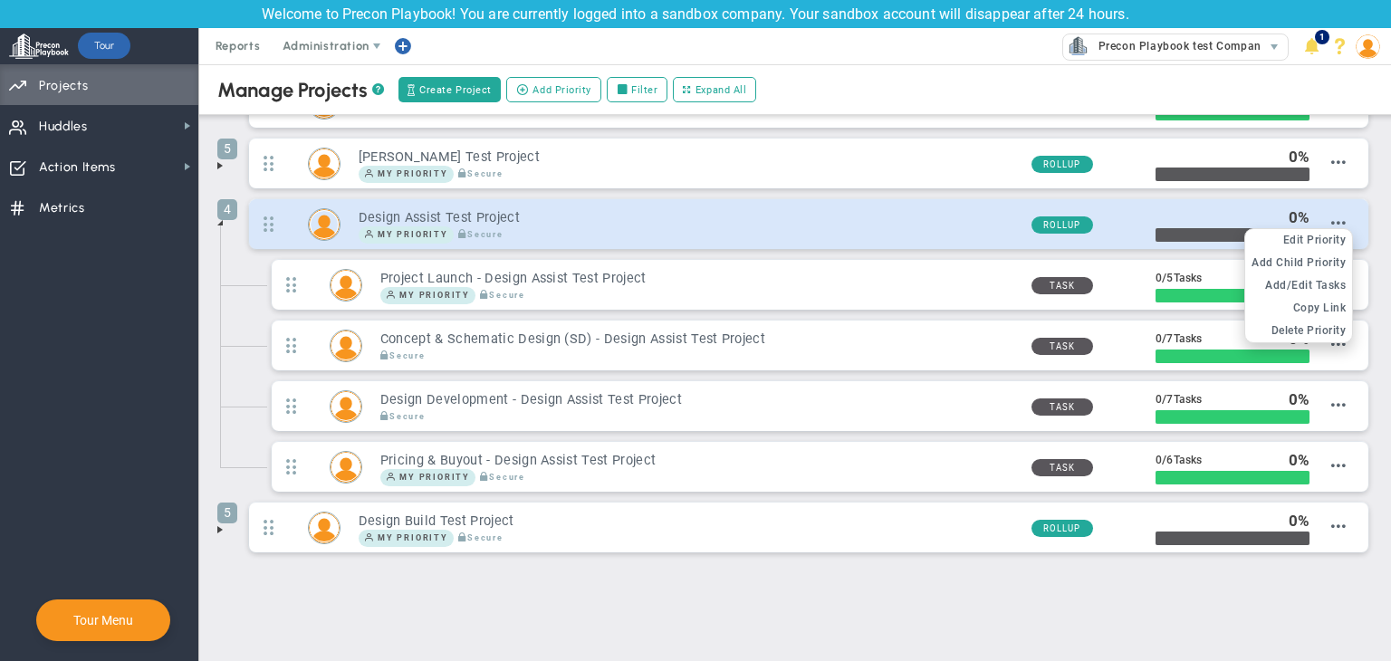
click at [1312, 221] on div "Edit OKR Edit Priority Add Past Update Add Child OKR Add Child Priority Add/Edi…" at bounding box center [1328, 225] width 36 height 18
click at [1285, 326] on span "Delete Priority" at bounding box center [1309, 330] width 75 height 13
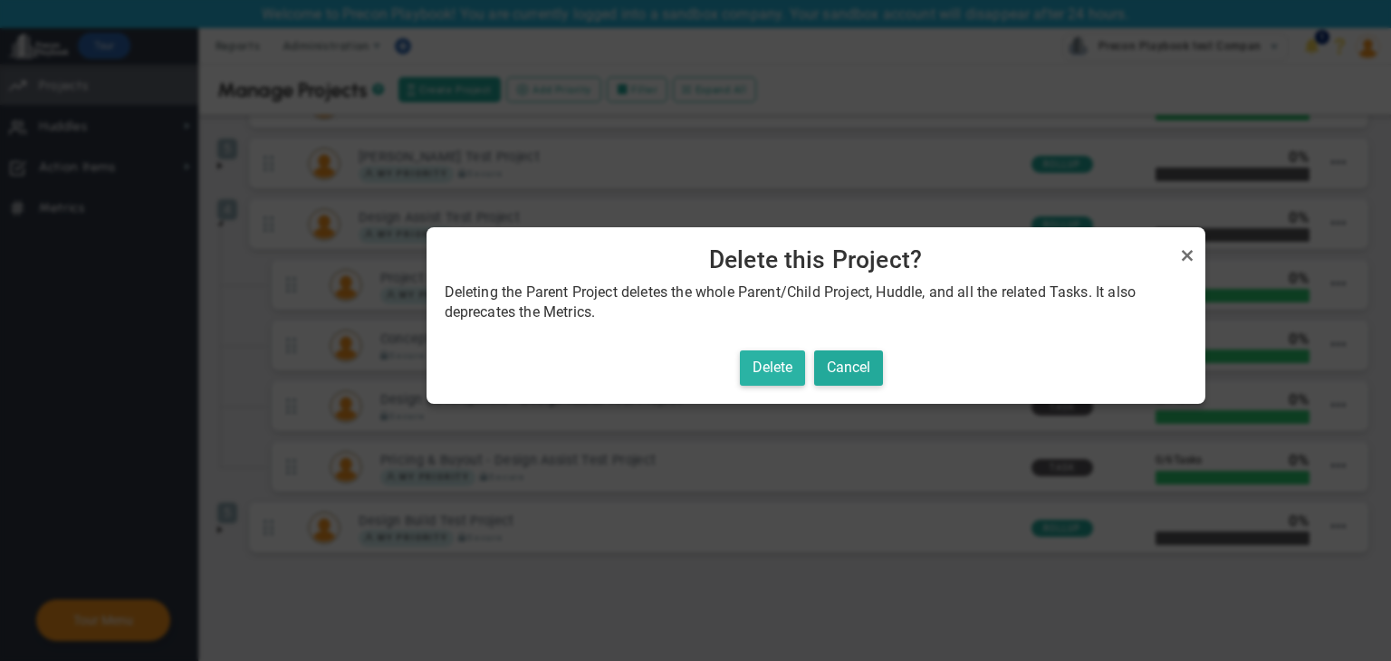
click at [779, 377] on button "Delete" at bounding box center [772, 368] width 65 height 35
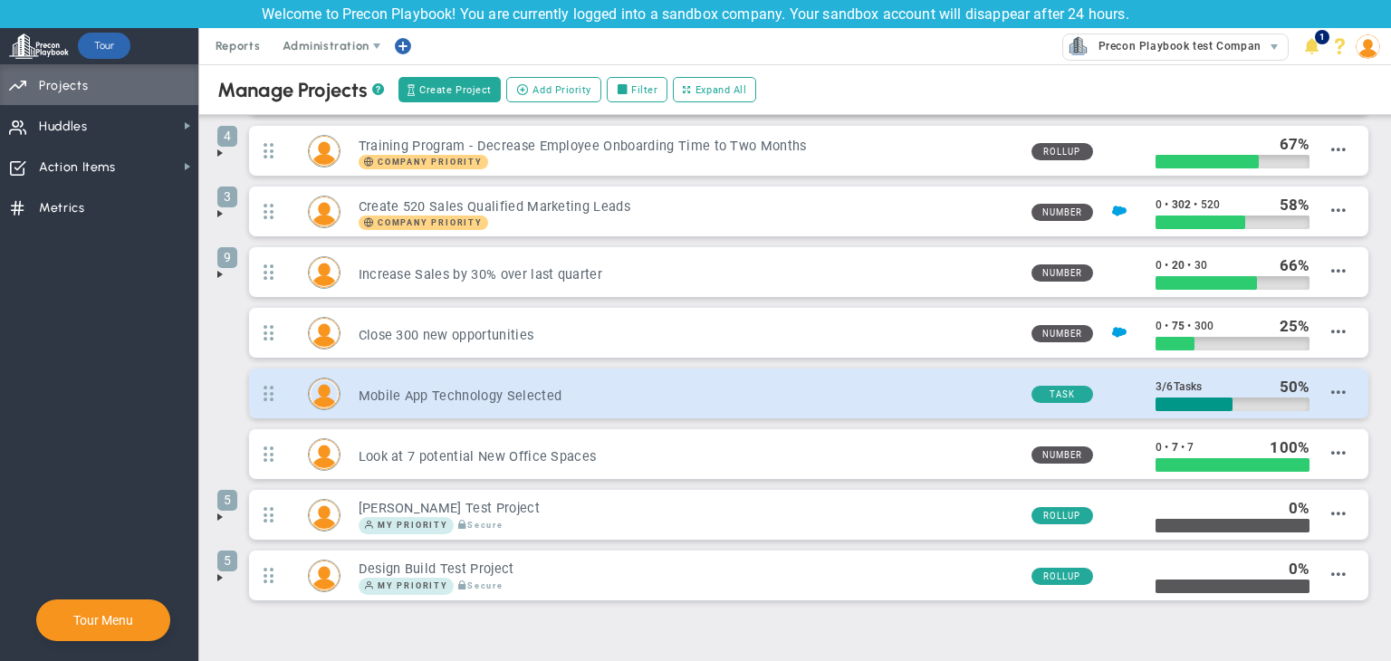
scroll to position [193, 0]
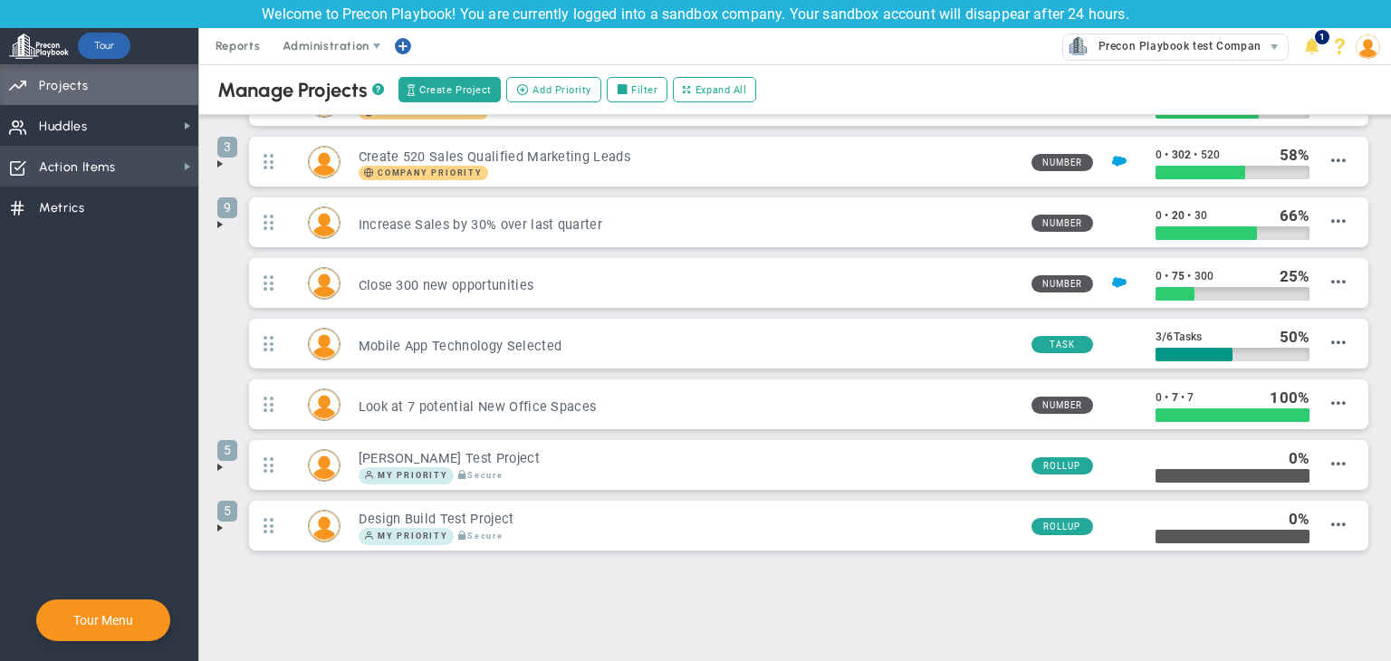
click at [100, 159] on span "Action Items" at bounding box center [77, 168] width 77 height 38
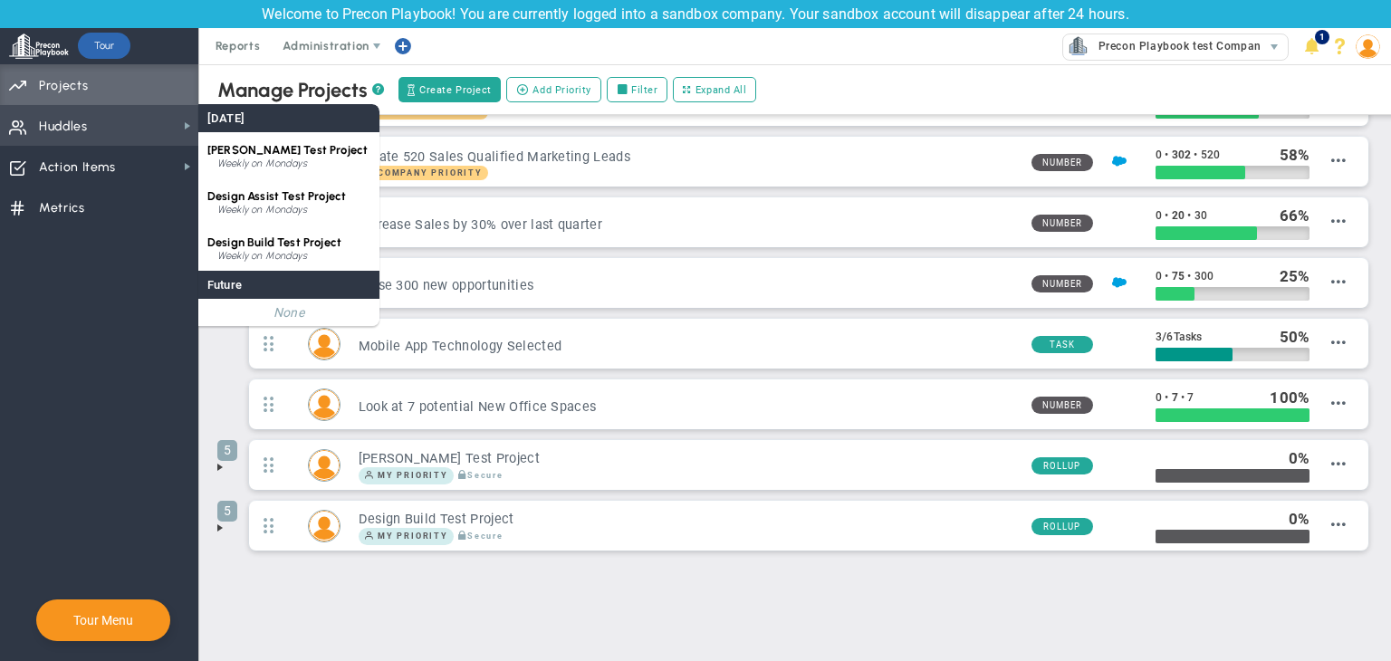
click at [123, 141] on span "Huddles Huddles" at bounding box center [99, 125] width 198 height 41
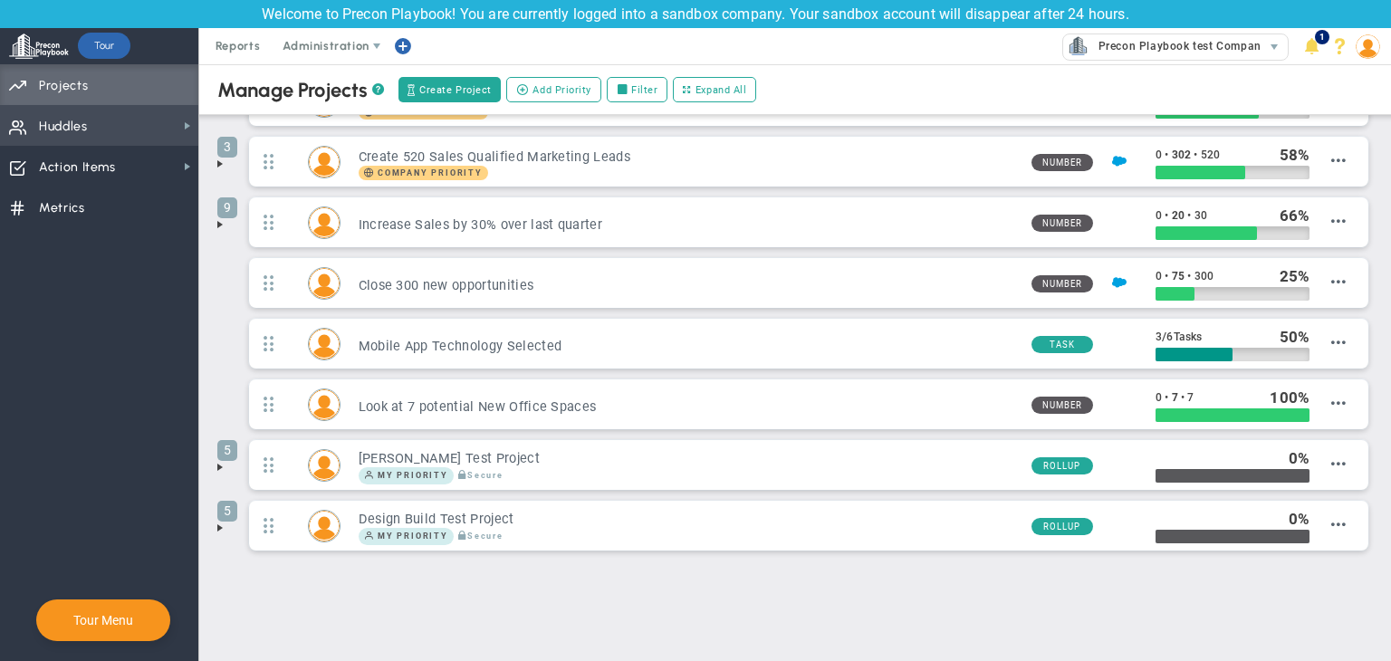
click at [134, 134] on span "Huddles Huddles" at bounding box center [99, 125] width 198 height 41
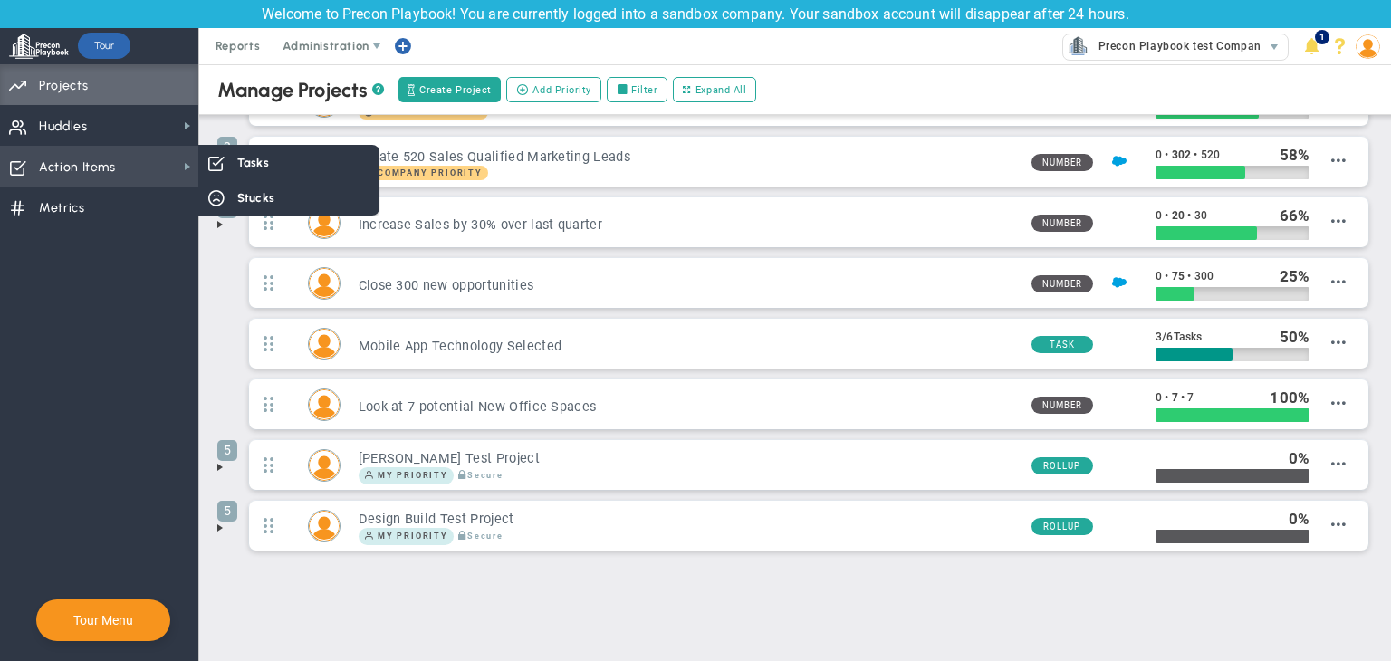
click at [170, 169] on span "Action Items Action Items" at bounding box center [99, 166] width 198 height 41
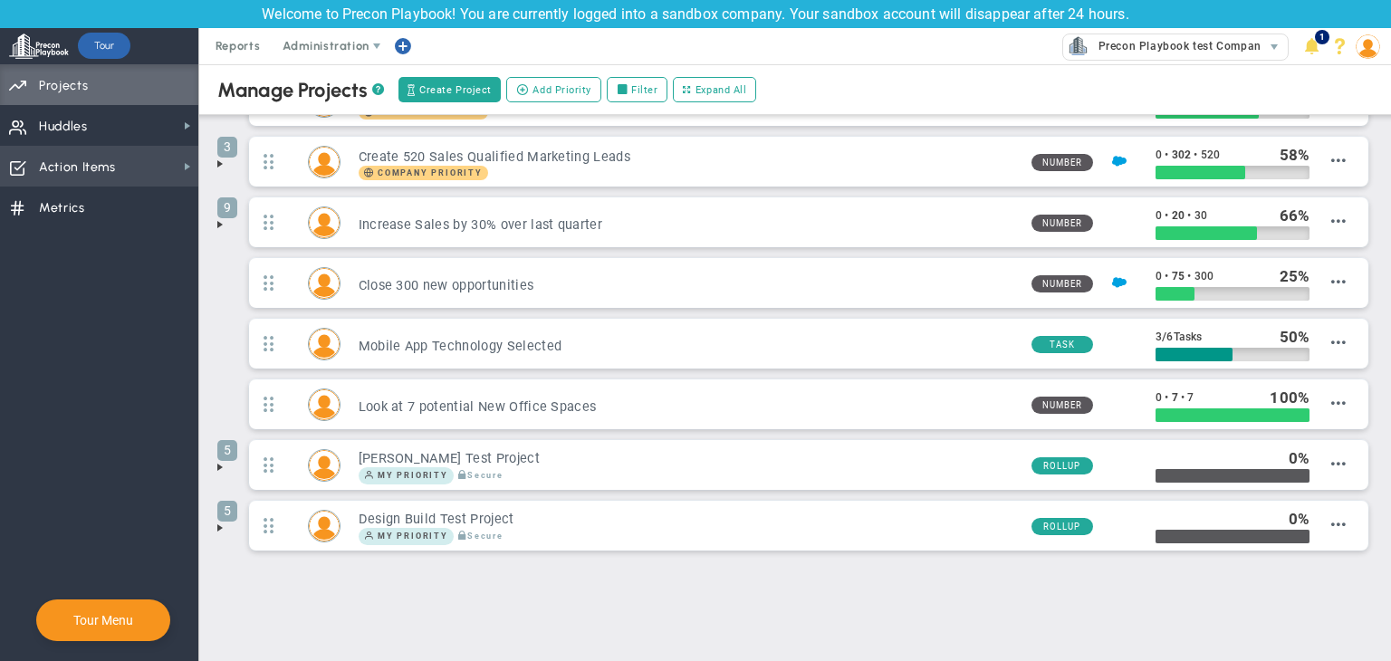
click at [174, 167] on span "Action Items Action Items" at bounding box center [99, 166] width 198 height 41
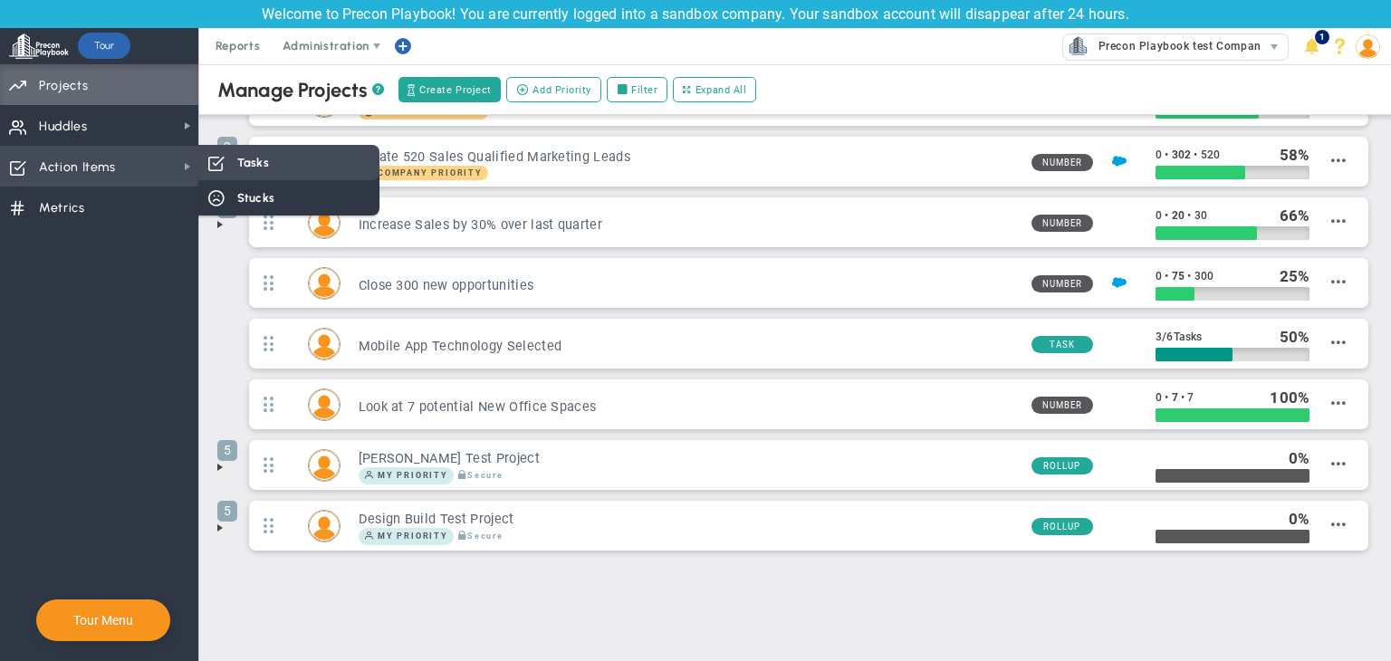
click at [272, 161] on div "Tasks" at bounding box center [288, 162] width 181 height 35
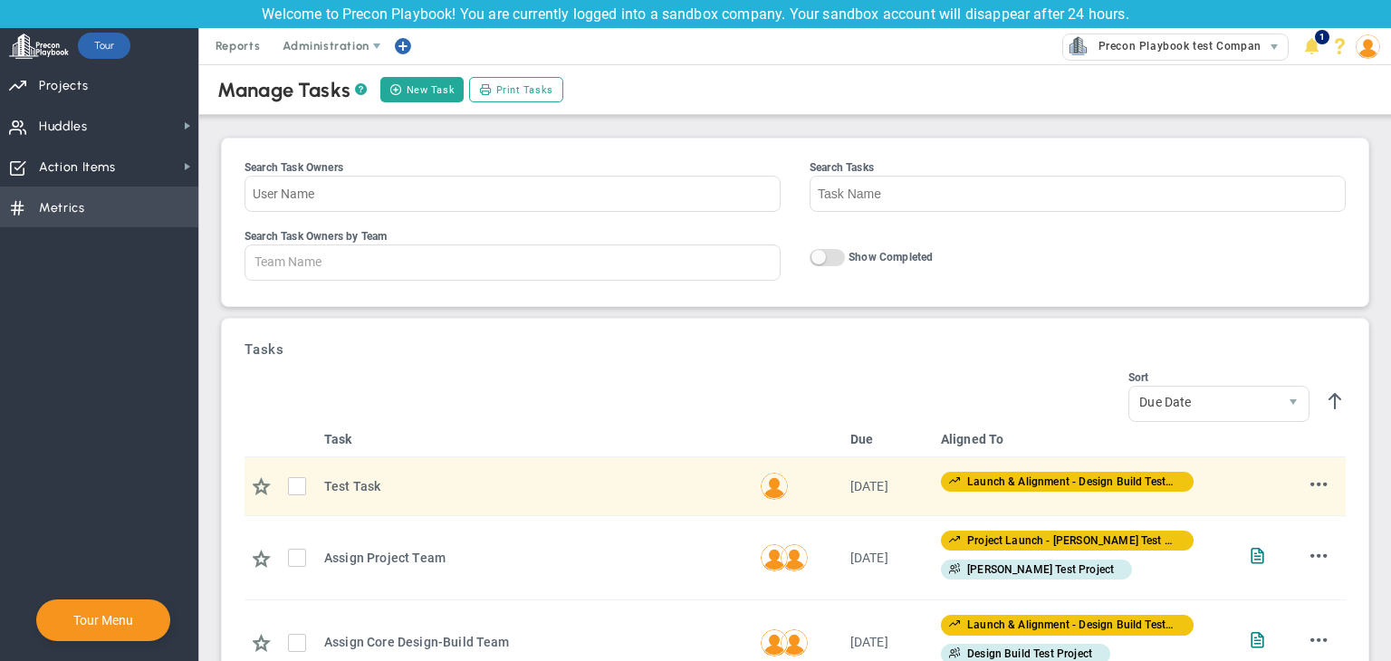
click at [80, 219] on span "Metrics" at bounding box center [62, 208] width 46 height 38
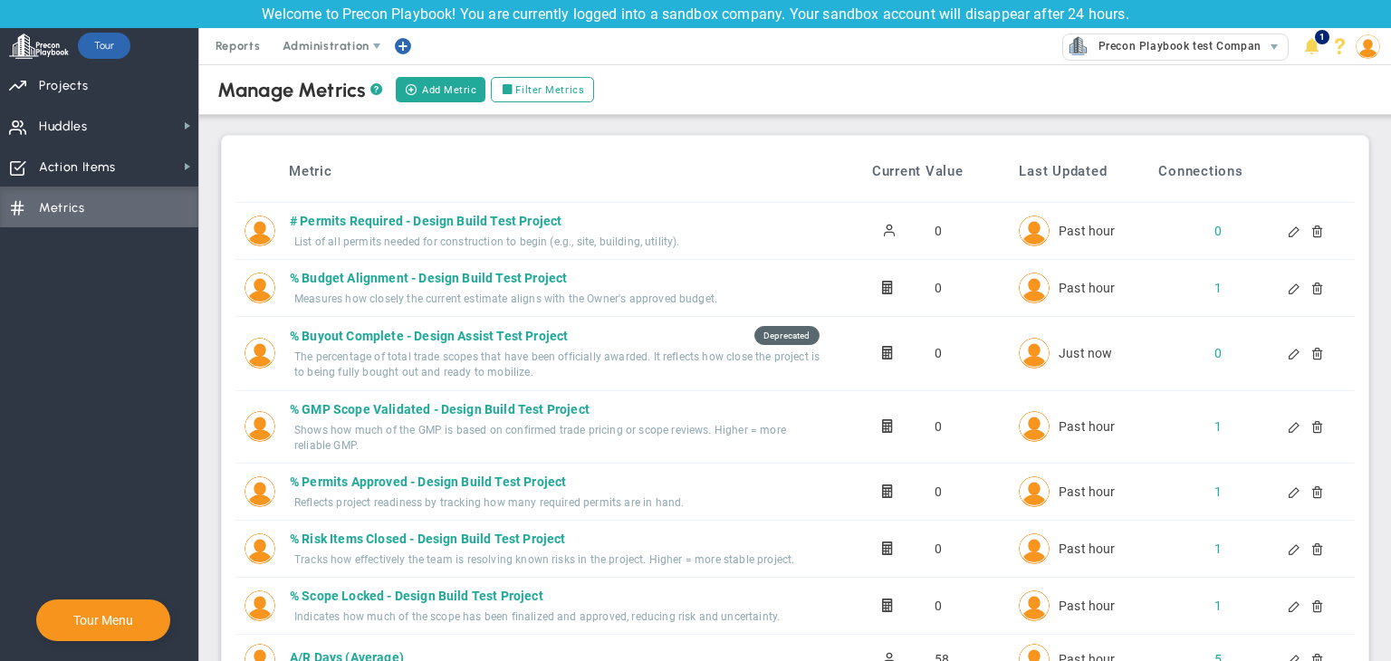
scroll to position [503, 0]
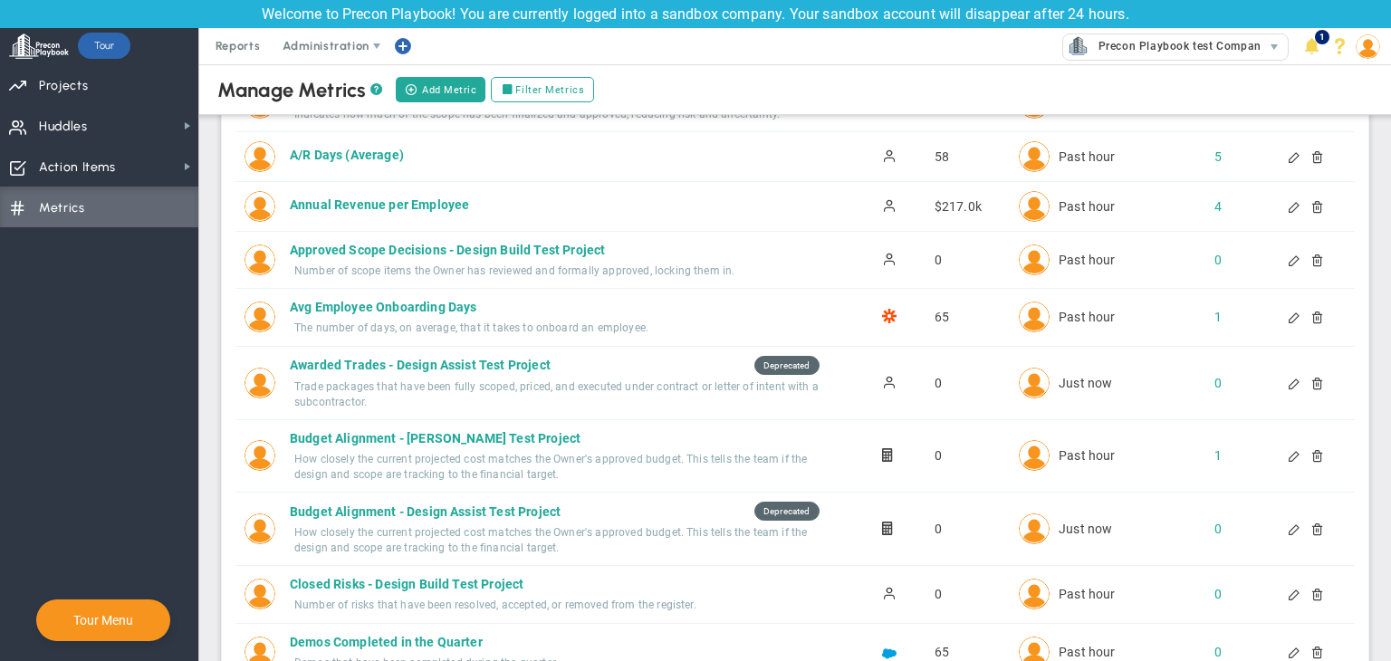
click at [711, 115] on div "Indicates how much of the scope has been finalized and approved, reducing risk …" at bounding box center [559, 114] width 530 height 15
click at [1367, 55] on img at bounding box center [1368, 46] width 24 height 24
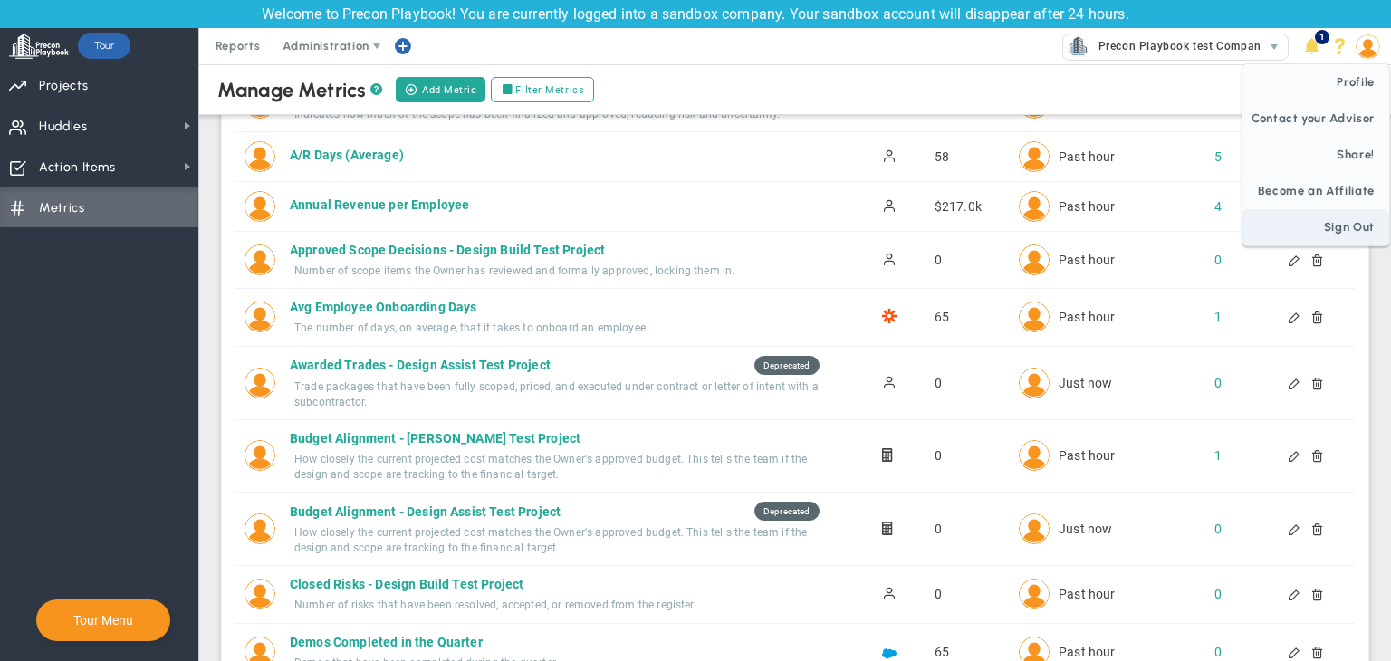
click at [1370, 228] on span "Sign Out" at bounding box center [1316, 227] width 147 height 36
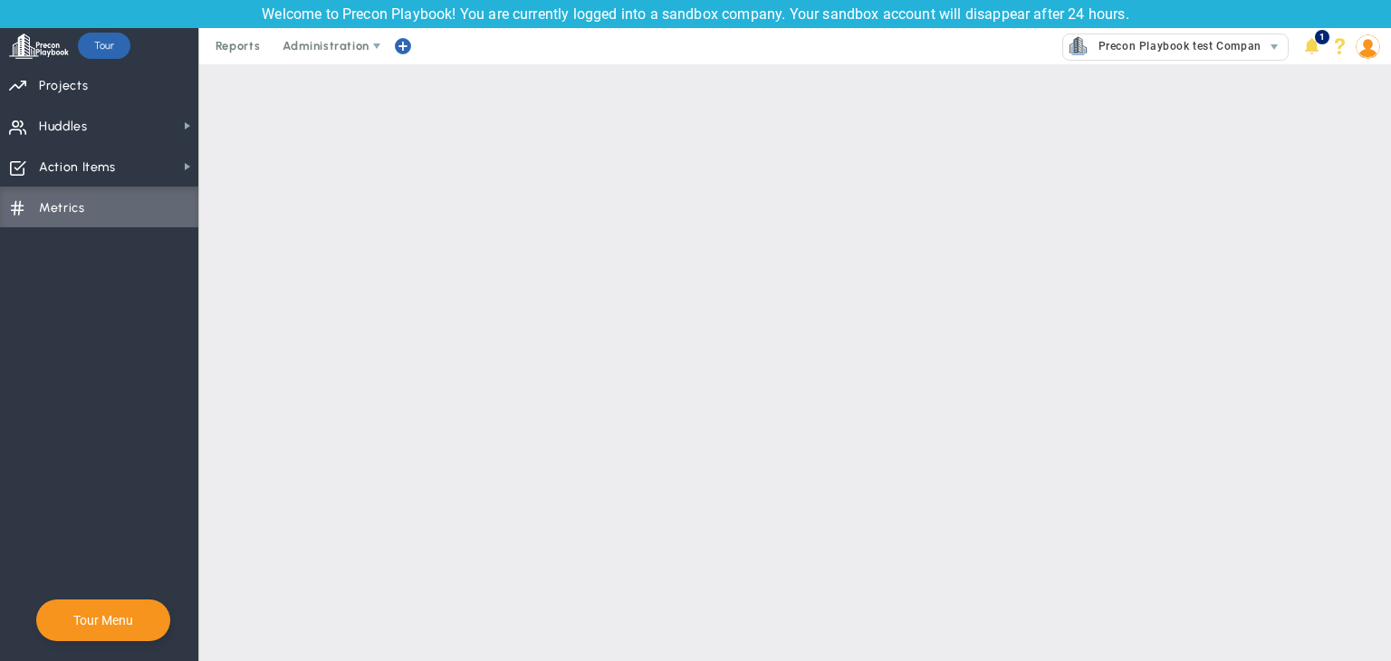
scroll to position [0, 0]
